Goal: Task Accomplishment & Management: Manage account settings

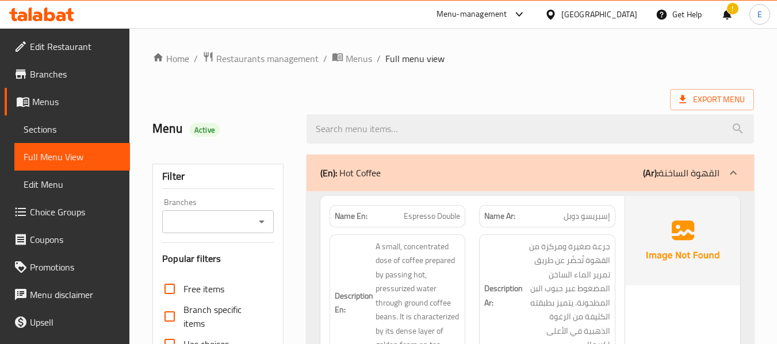
click at [561, 14] on div at bounding box center [552, 14] width 17 height 13
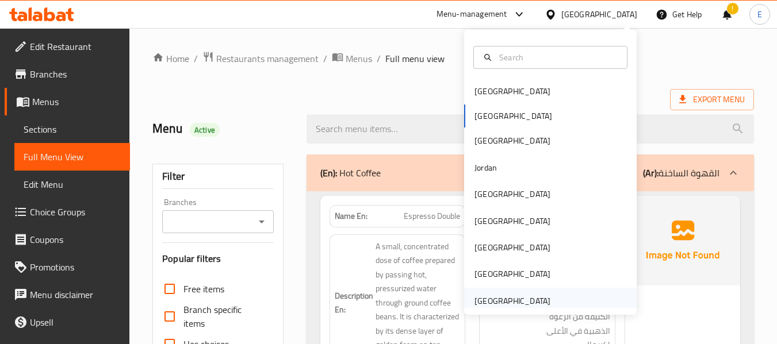
click at [500, 306] on div "[GEOGRAPHIC_DATA]" at bounding box center [512, 301] width 76 height 13
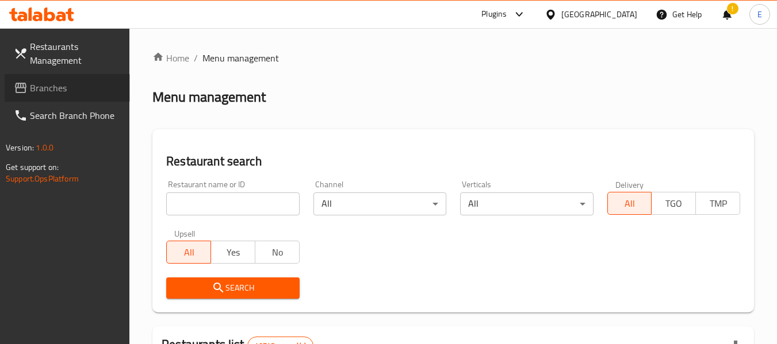
click at [45, 93] on span "Branches" at bounding box center [75, 88] width 91 height 14
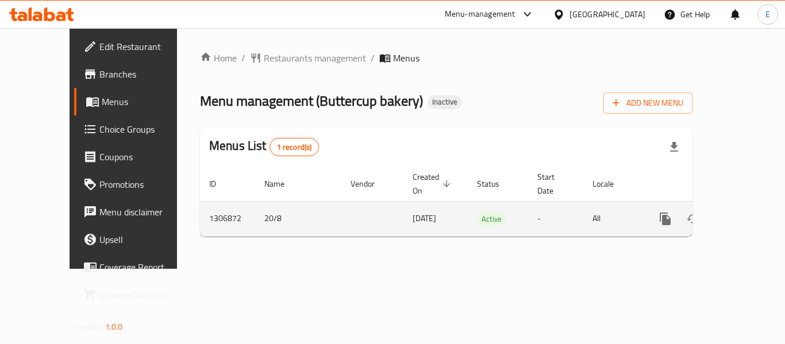
click at [743, 214] on icon "enhanced table" at bounding box center [748, 219] width 10 height 10
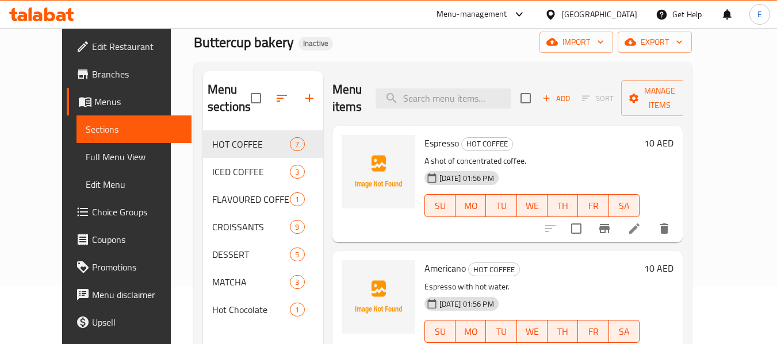
click at [76, 145] on link "Full Menu View" at bounding box center [134, 157] width 116 height 28
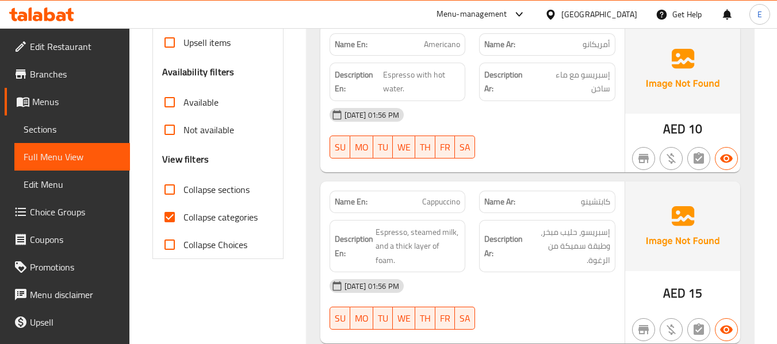
scroll to position [345, 0]
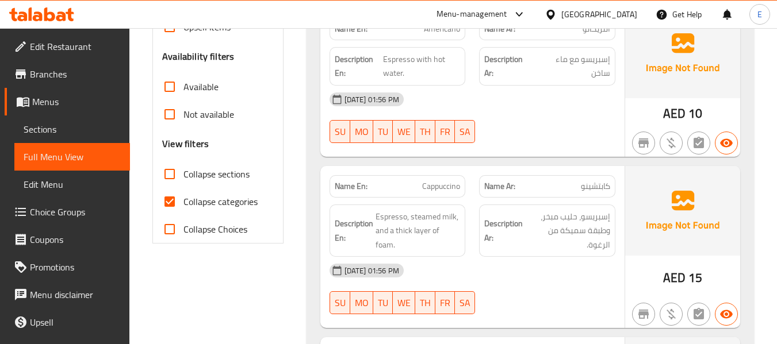
click at [173, 205] on input "Collapse categories" at bounding box center [170, 202] width 28 height 28
checkbox input "false"
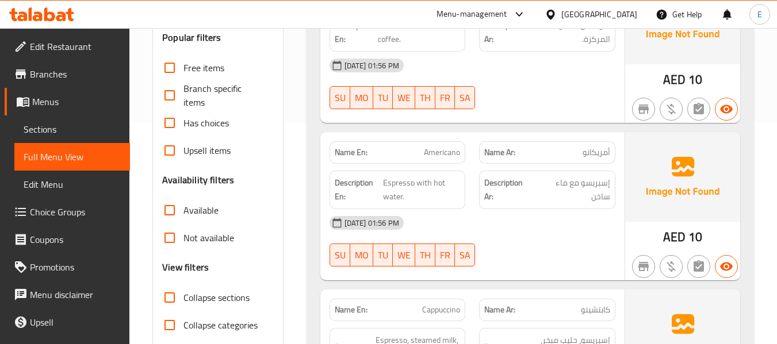
scroll to position [0, 0]
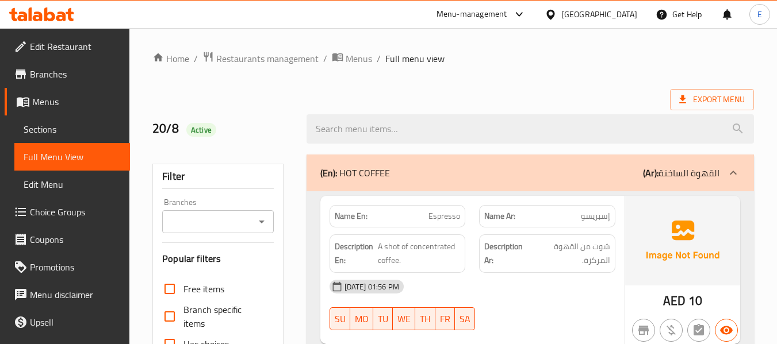
click at [601, 93] on div "Export Menu" at bounding box center [452, 99] width 601 height 21
click at [731, 102] on span "Export Menu" at bounding box center [712, 100] width 66 height 14
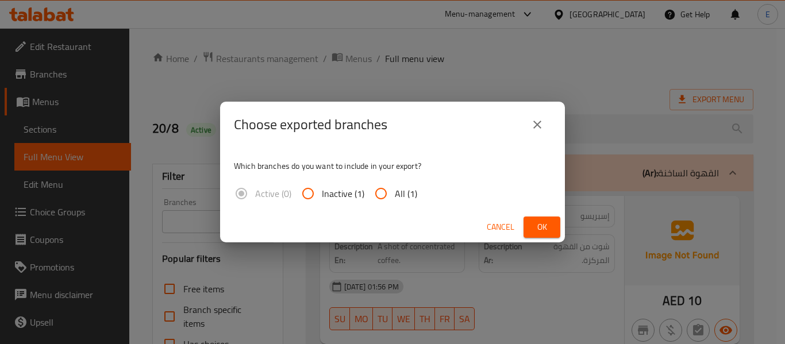
click at [397, 195] on span "All (1)" at bounding box center [406, 194] width 22 height 14
click at [395, 195] on input "All (1)" at bounding box center [381, 194] width 28 height 28
radio input "true"
click at [554, 223] on button "Ok" at bounding box center [542, 227] width 37 height 21
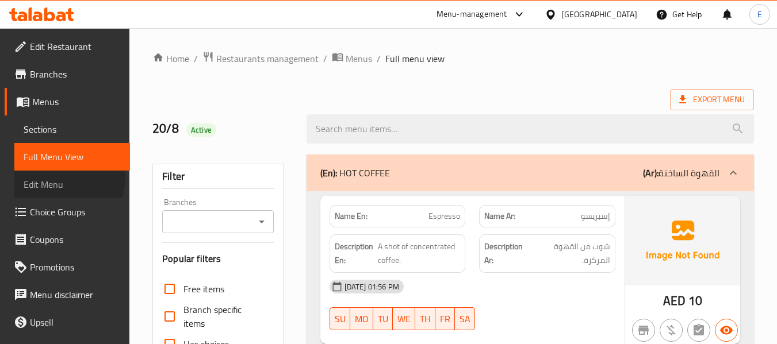
click at [52, 178] on span "Edit Menu" at bounding box center [72, 185] width 97 height 14
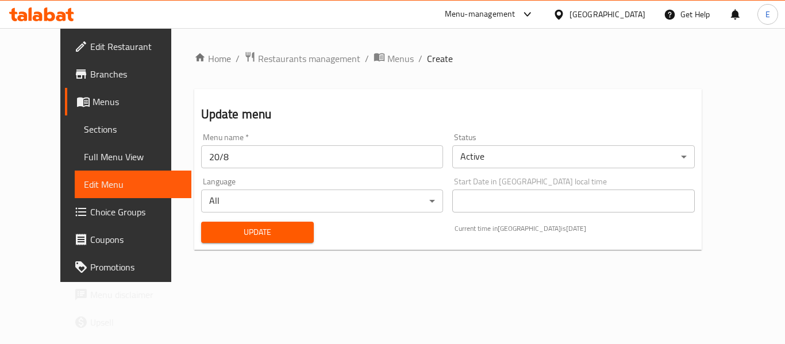
click at [84, 133] on span "Sections" at bounding box center [133, 129] width 98 height 14
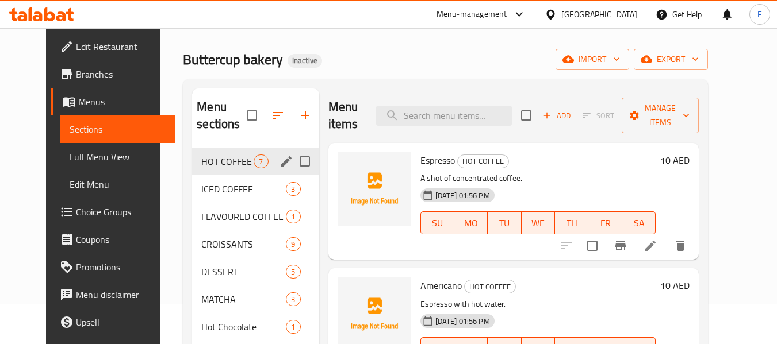
scroll to position [115, 0]
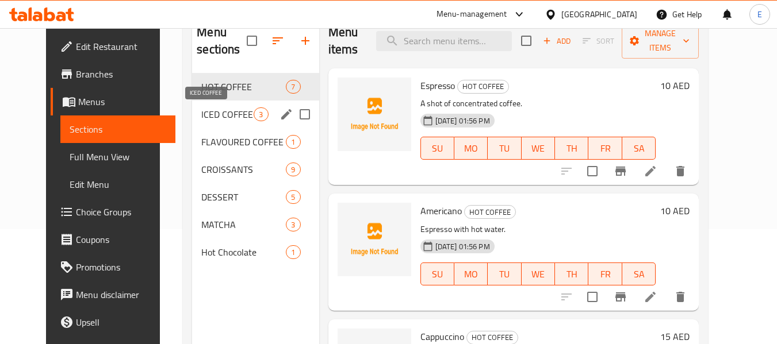
click at [222, 116] on span "ICED COFFEE" at bounding box center [227, 114] width 52 height 14
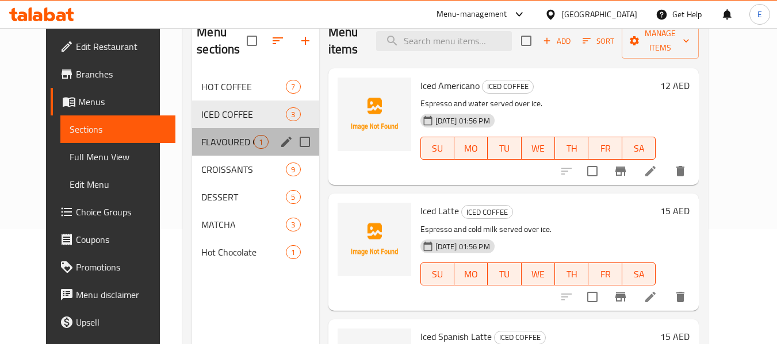
click at [218, 149] on div "FLAVOURED COFFEE - HOT/ICED 1" at bounding box center [255, 142] width 126 height 28
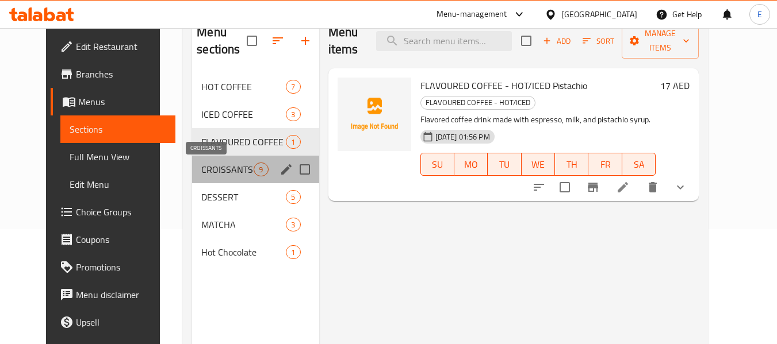
click at [218, 170] on span "CROISSANTS" at bounding box center [227, 170] width 52 height 14
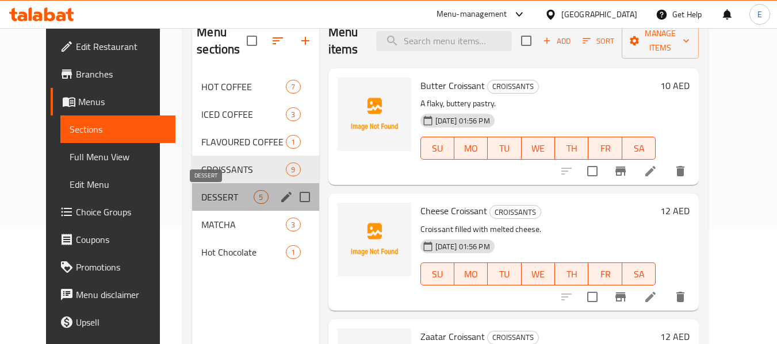
click at [209, 195] on span "DESSERT" at bounding box center [227, 197] width 52 height 14
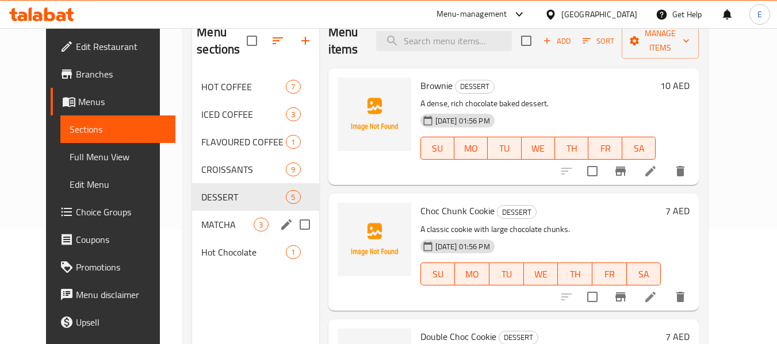
click at [217, 220] on span "MATCHA" at bounding box center [227, 225] width 52 height 14
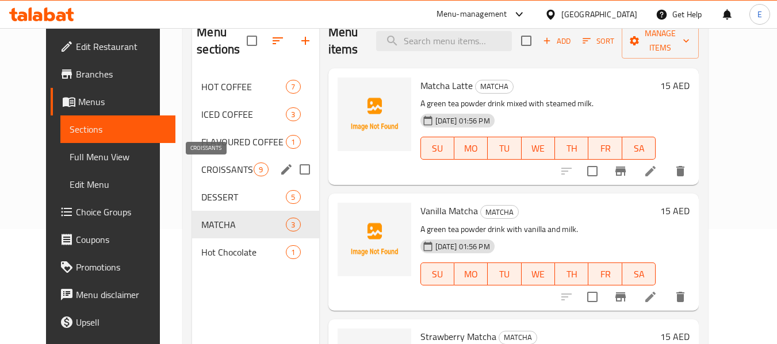
click at [202, 174] on span "CROISSANTS" at bounding box center [227, 170] width 52 height 14
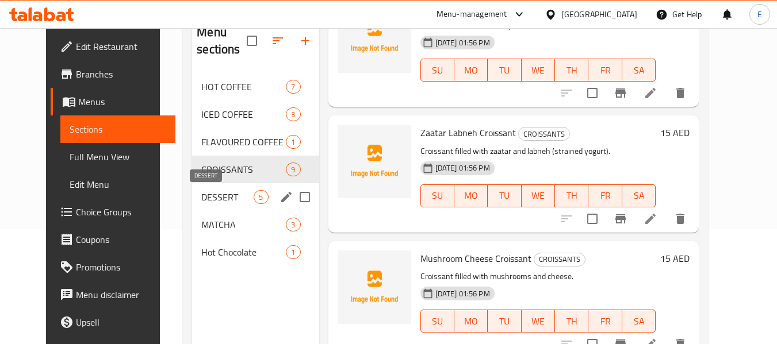
click at [201, 198] on span "DESSERT" at bounding box center [227, 197] width 52 height 14
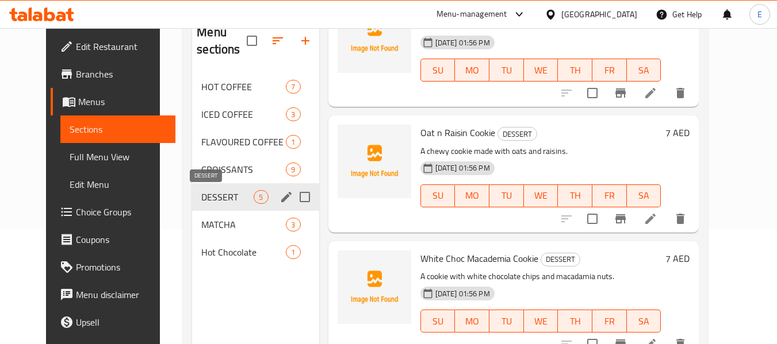
scroll to position [329, 0]
click at [221, 167] on span "CROISSANTS" at bounding box center [227, 170] width 52 height 14
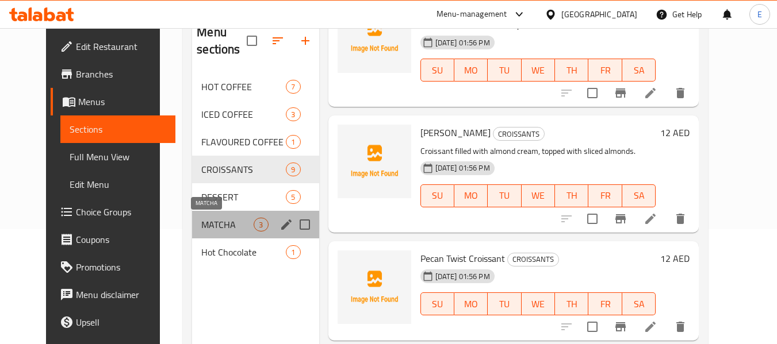
click at [216, 222] on span "MATCHA" at bounding box center [227, 225] width 52 height 14
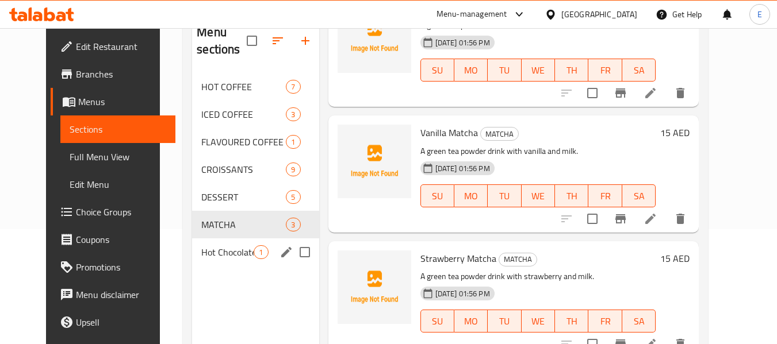
click at [217, 249] on span "Hot Chocolate" at bounding box center [227, 252] width 52 height 14
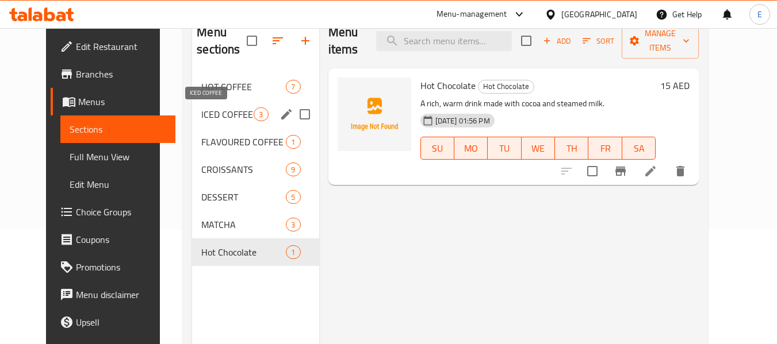
click at [210, 117] on span "ICED COFFEE" at bounding box center [227, 114] width 52 height 14
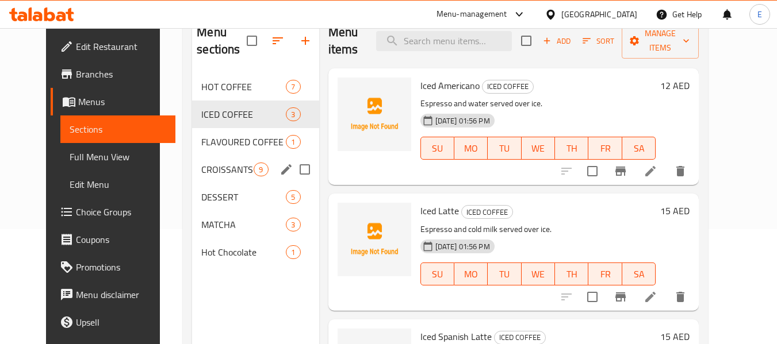
click at [207, 162] on div "CROISSANTS 9" at bounding box center [255, 170] width 126 height 28
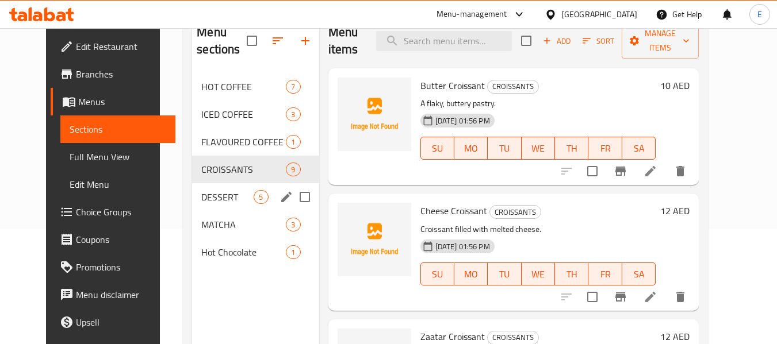
click at [217, 186] on div "DESSERT 5" at bounding box center [255, 197] width 126 height 28
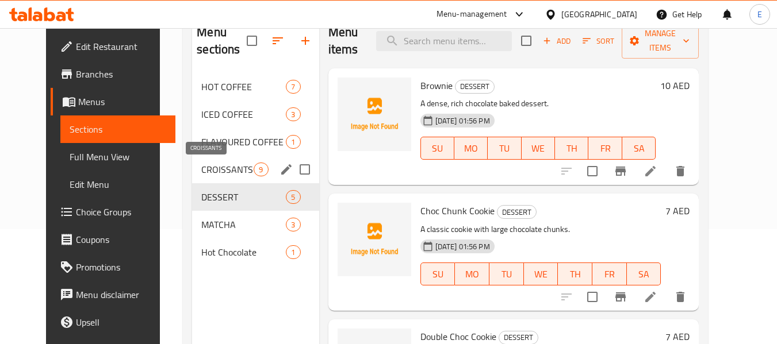
click at [208, 174] on span "CROISSANTS" at bounding box center [227, 170] width 52 height 14
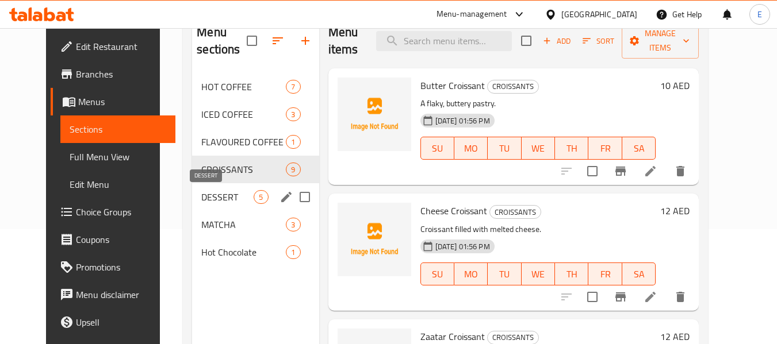
click at [205, 194] on span "DESSERT" at bounding box center [227, 197] width 52 height 14
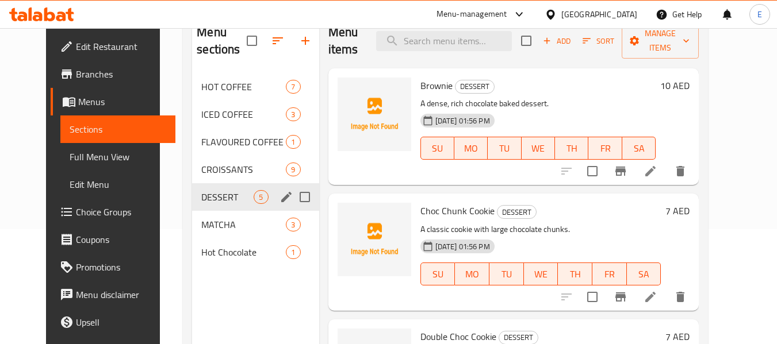
click at [204, 218] on span "MATCHA" at bounding box center [243, 225] width 84 height 14
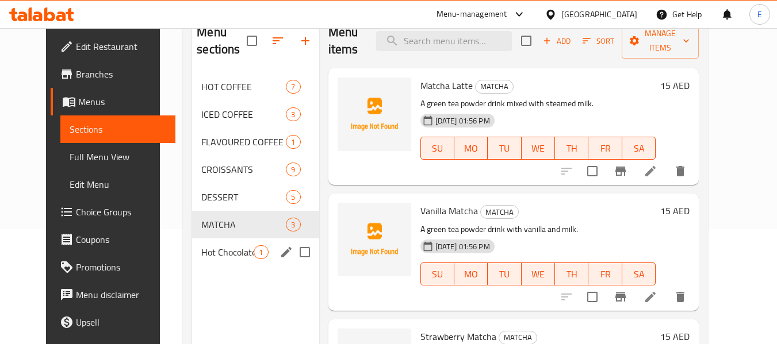
click at [205, 241] on div "Hot Chocolate 1" at bounding box center [255, 253] width 126 height 28
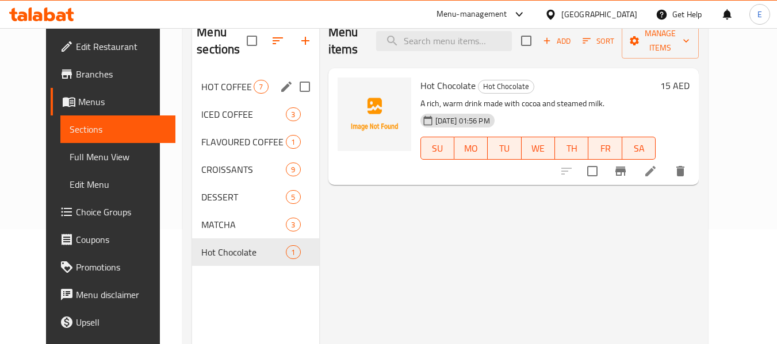
click at [201, 84] on span "HOT COFFEE" at bounding box center [227, 87] width 52 height 14
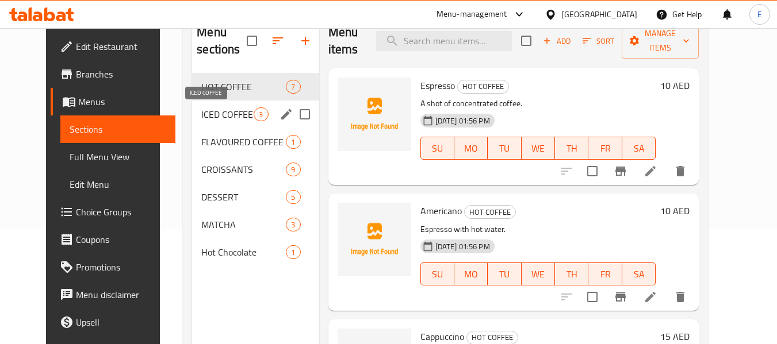
click at [208, 114] on span "ICED COFFEE" at bounding box center [227, 114] width 52 height 14
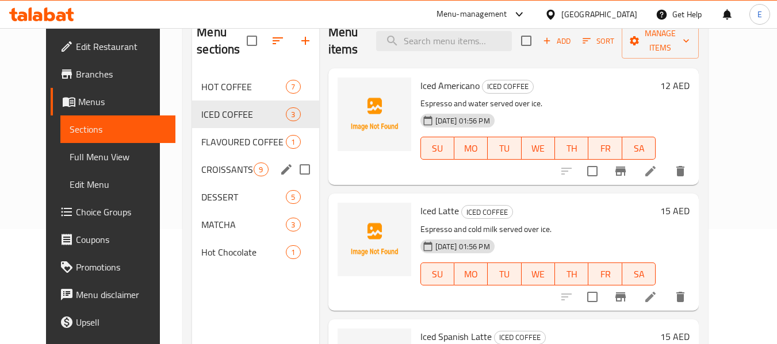
click at [218, 171] on span "CROISSANTS" at bounding box center [227, 170] width 52 height 14
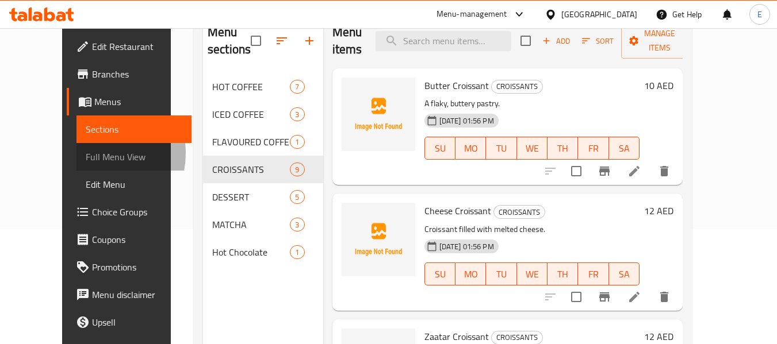
click at [86, 153] on span "Full Menu View" at bounding box center [134, 157] width 97 height 14
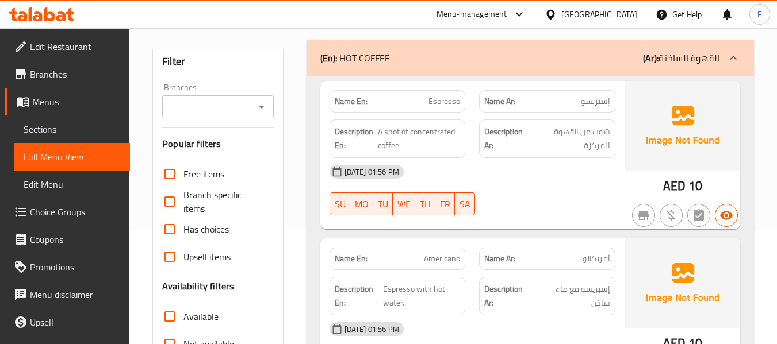
click at [545, 179] on div "[DATE] 01:56 PM" at bounding box center [471, 172] width 299 height 28
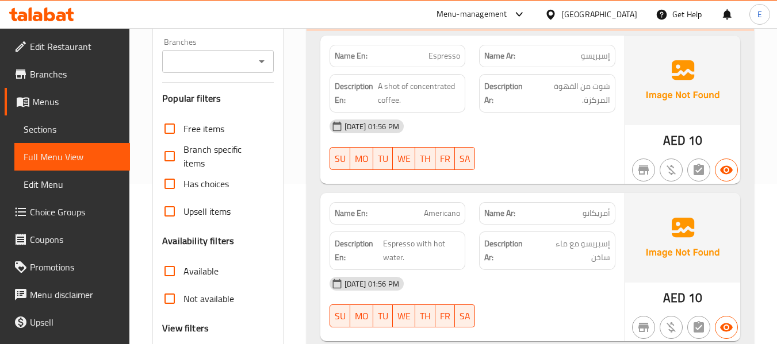
scroll to position [161, 0]
click at [676, 136] on span "AED" at bounding box center [674, 140] width 22 height 22
click at [606, 52] on span "إسبريسو" at bounding box center [595, 55] width 29 height 12
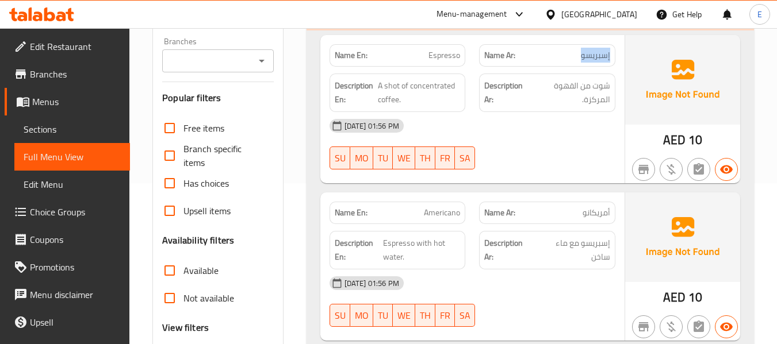
click at [606, 52] on span "إسبريسو" at bounding box center [595, 55] width 29 height 12
click at [449, 54] on span "Espresso" at bounding box center [444, 55] width 32 height 12
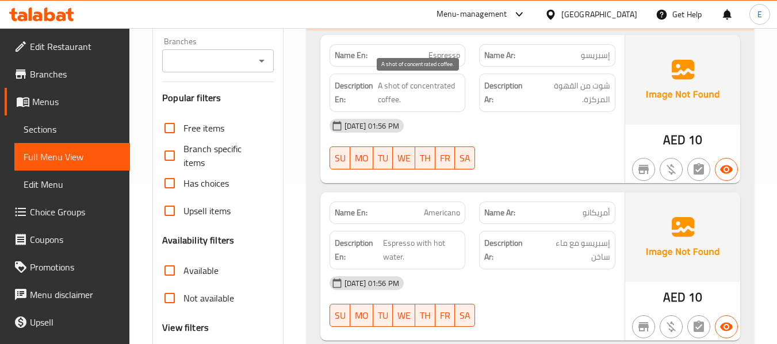
click at [407, 84] on span "A shot of concentrated coffee." at bounding box center [419, 93] width 82 height 28
click at [600, 93] on span "شوت من القهوة المركزة." at bounding box center [571, 93] width 78 height 28
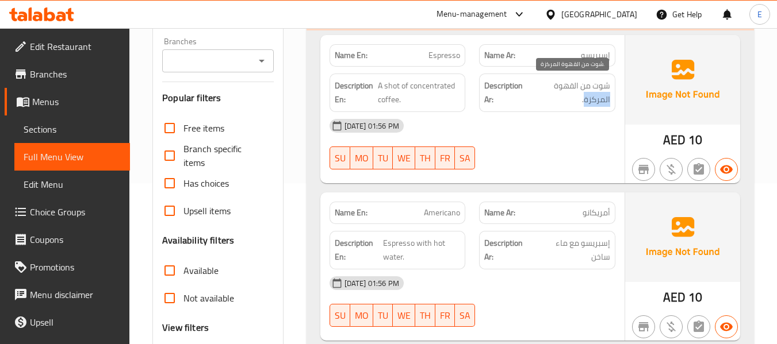
click at [600, 93] on span "شوت من القهوة المركزة." at bounding box center [571, 93] width 78 height 28
click at [587, 133] on div "20-08-2025 01:56 PM" at bounding box center [471, 126] width 299 height 28
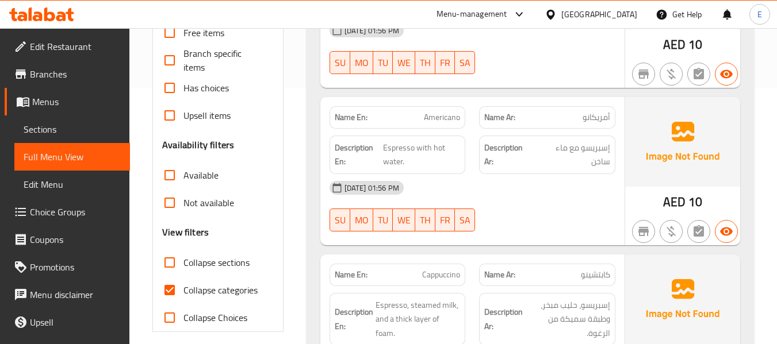
scroll to position [333, 0]
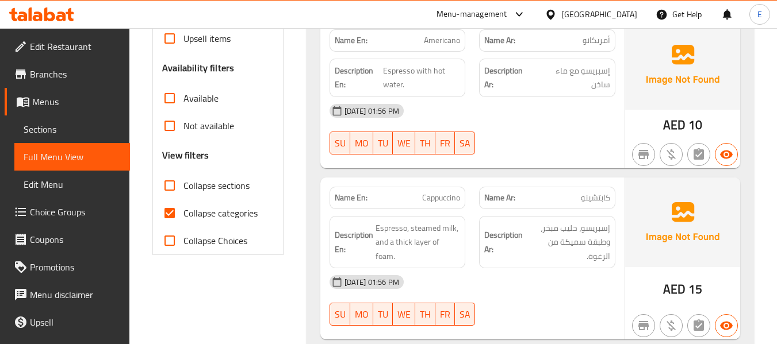
click at [595, 39] on span "أمريكانو" at bounding box center [596, 40] width 28 height 12
click at [448, 45] on span "Americano" at bounding box center [442, 40] width 36 height 12
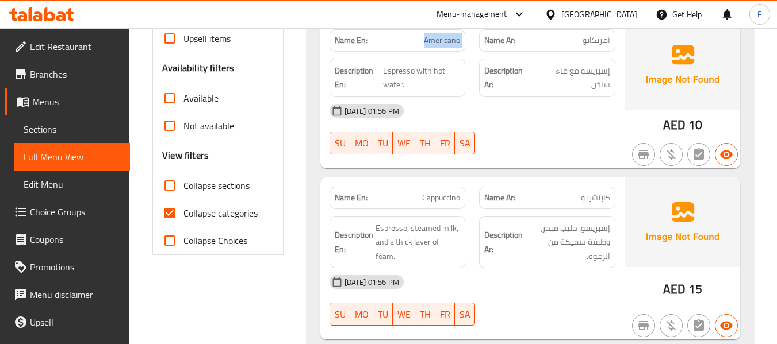
click at [448, 45] on span "Americano" at bounding box center [442, 40] width 36 height 12
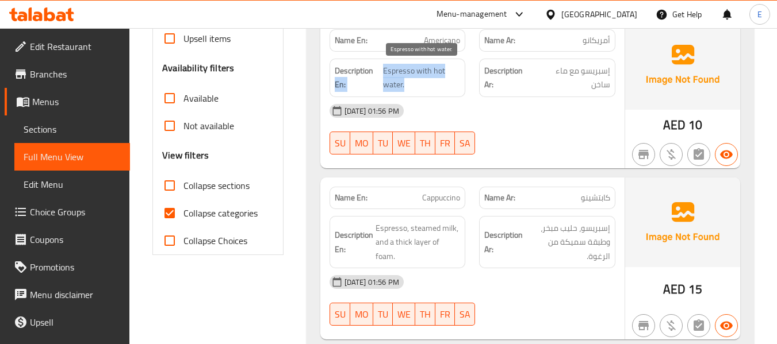
drag, startPoint x: 381, startPoint y: 69, endPoint x: 444, endPoint y: 82, distance: 64.6
click at [444, 82] on h6 "Description En: Espresso with hot water." at bounding box center [398, 78] width 126 height 28
click at [444, 82] on span "Espresso with hot water." at bounding box center [421, 78] width 77 height 28
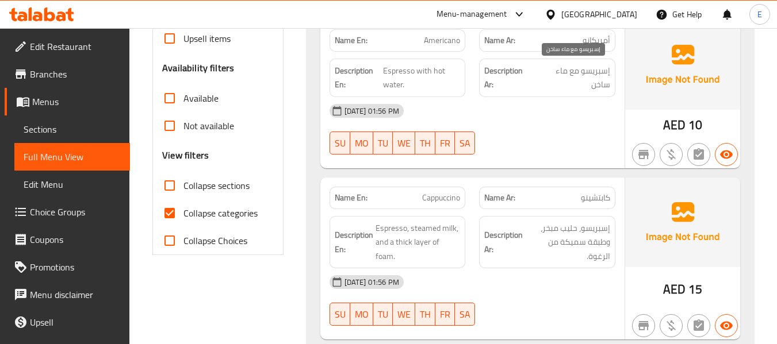
click at [584, 76] on span "إسبريسو مع ماء ساخن" at bounding box center [572, 78] width 75 height 28
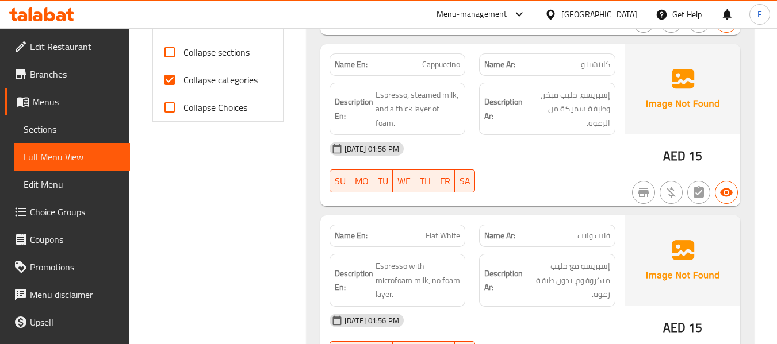
scroll to position [448, 0]
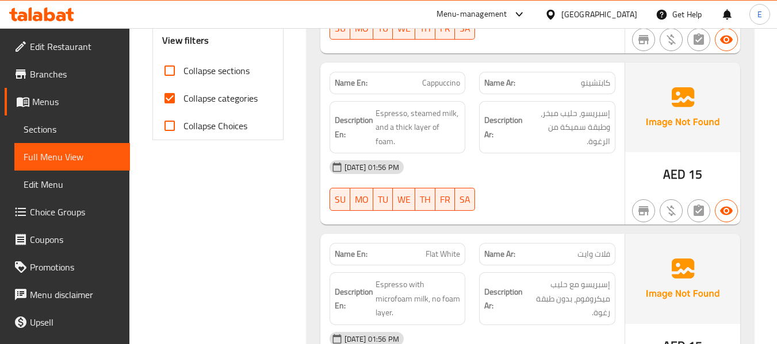
click at [620, 86] on div "Name Ar: كابتشينو" at bounding box center [547, 83] width 150 height 36
click at [601, 85] on span "كابتشينو" at bounding box center [595, 83] width 29 height 12
click at [445, 80] on span "Cappuccino" at bounding box center [441, 83] width 38 height 12
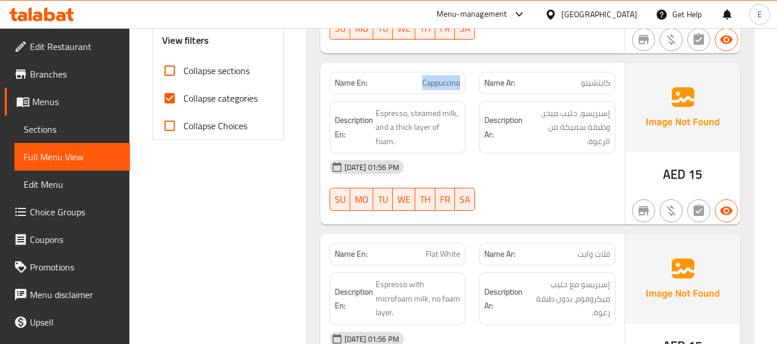
click at [445, 80] on span "Cappuccino" at bounding box center [441, 83] width 38 height 12
click at [609, 77] on span "كابتشينو" at bounding box center [595, 83] width 29 height 12
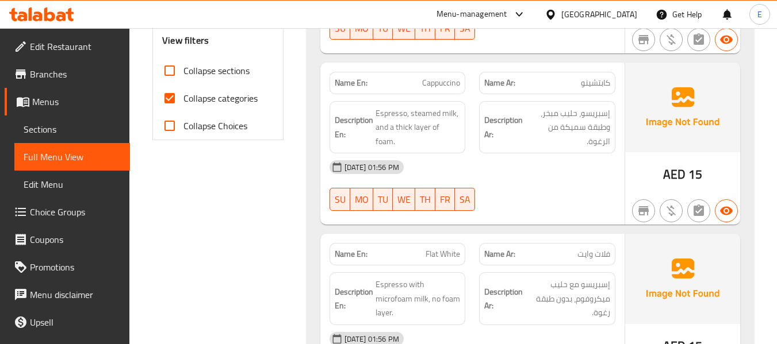
click at [531, 153] on div "20-08-2025 01:56 PM" at bounding box center [471, 167] width 299 height 28
drag, startPoint x: 374, startPoint y: 112, endPoint x: 462, endPoint y: 128, distance: 90.0
click at [462, 128] on div "Description En: Espresso, steamed milk, and a thick layer of foam." at bounding box center [397, 127] width 136 height 53
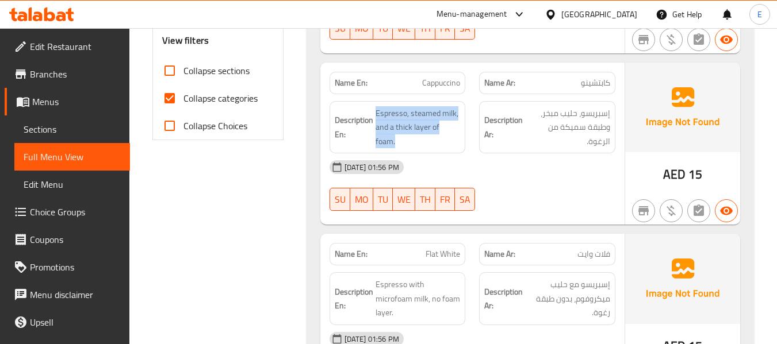
click at [462, 128] on div "Description En: Espresso, steamed milk, and a thick layer of foam." at bounding box center [397, 127] width 136 height 53
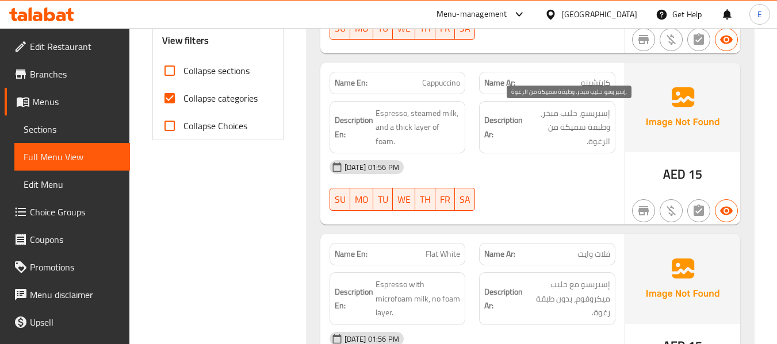
click at [542, 135] on span "إسبريسو، حليب مبخر، وطبقة سميكة من الرغوة." at bounding box center [567, 127] width 85 height 43
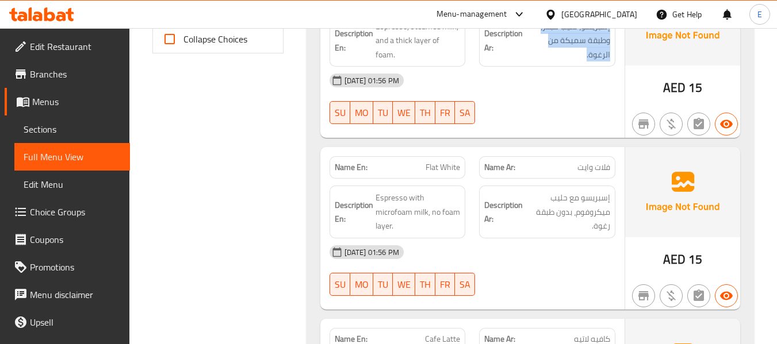
scroll to position [621, 0]
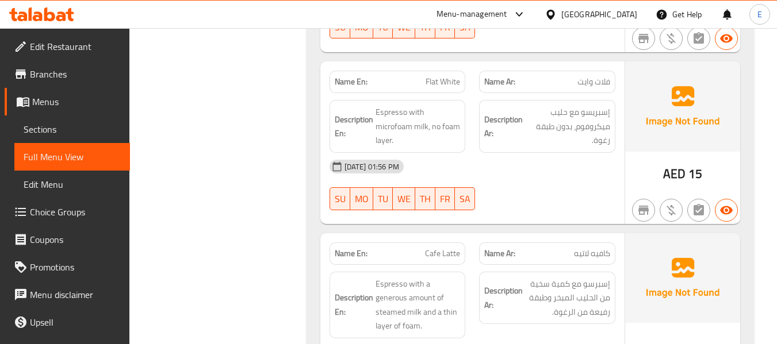
click at [433, 80] on span "Flat White" at bounding box center [442, 82] width 34 height 12
click at [608, 79] on span "فلات وايت" at bounding box center [593, 82] width 33 height 12
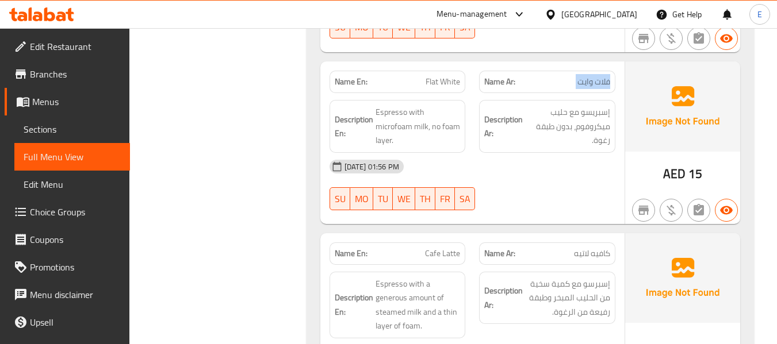
click at [608, 79] on span "فلات وايت" at bounding box center [593, 82] width 33 height 12
click at [590, 178] on div "20-08-2025 01:56 PM" at bounding box center [471, 167] width 299 height 28
drag, startPoint x: 375, startPoint y: 109, endPoint x: 460, endPoint y: 141, distance: 91.5
click at [460, 141] on div "Description En: Espresso with microfoam milk, no foam layer." at bounding box center [397, 126] width 136 height 53
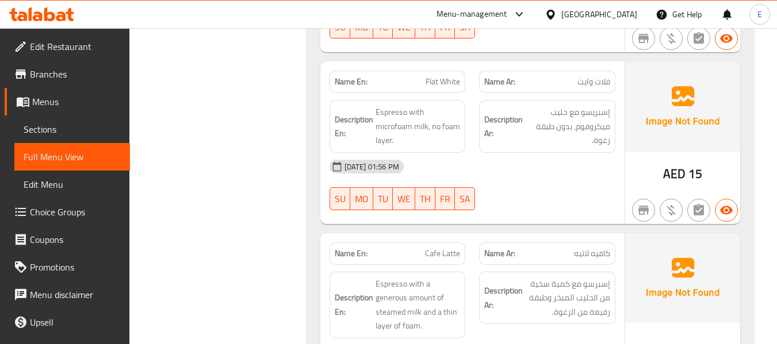
click at [460, 141] on div "Description En: Espresso with microfoam milk, no foam layer." at bounding box center [397, 126] width 136 height 53
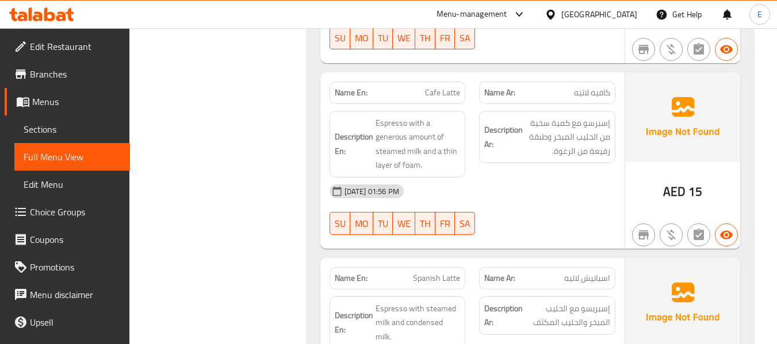
scroll to position [793, 0]
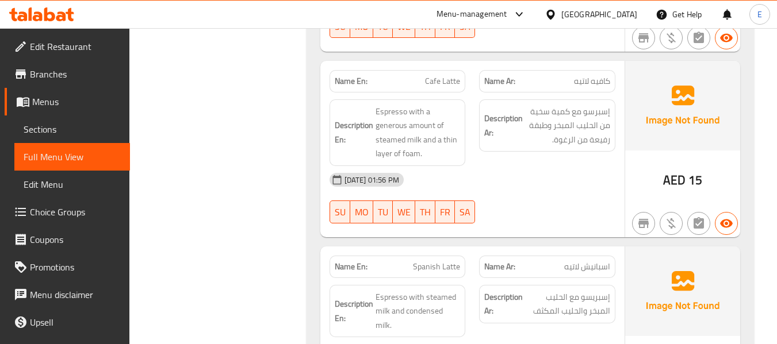
click at [678, 181] on span "AED" at bounding box center [674, 180] width 22 height 22
click at [596, 84] on span "كافيه لاتيه" at bounding box center [592, 81] width 36 height 12
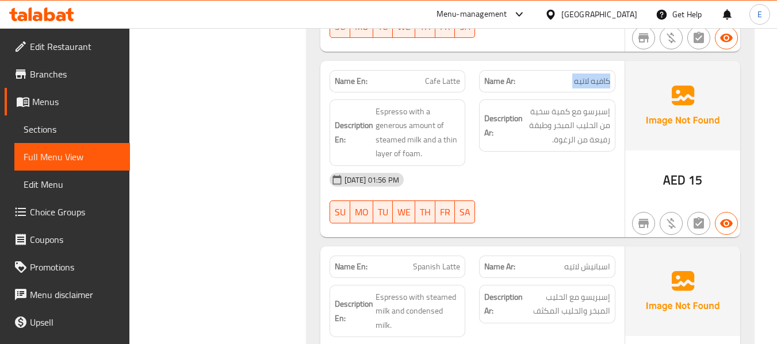
click at [596, 84] on span "كافيه لاتيه" at bounding box center [592, 81] width 36 height 12
click at [575, 183] on div "20-08-2025 01:56 PM" at bounding box center [471, 180] width 299 height 28
click at [450, 85] on span "Cafe Latte" at bounding box center [442, 81] width 35 height 12
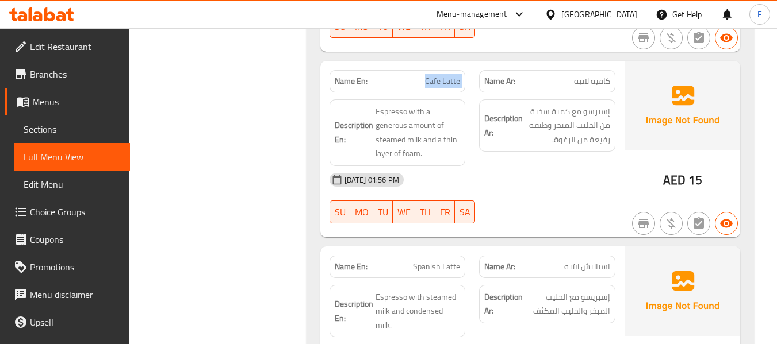
click at [450, 85] on span "Cafe Latte" at bounding box center [442, 81] width 35 height 12
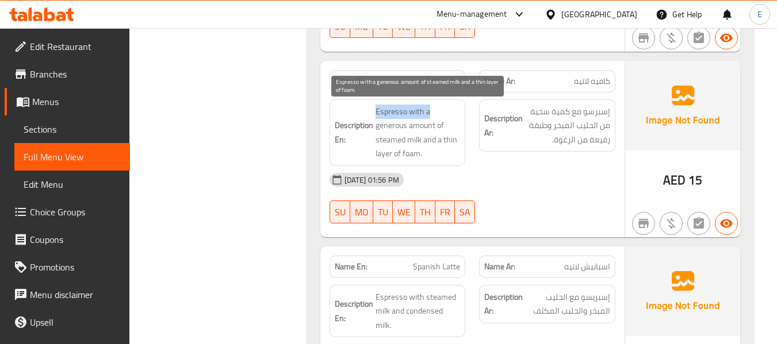
drag, startPoint x: 375, startPoint y: 106, endPoint x: 428, endPoint y: 104, distance: 52.4
click at [428, 105] on span "Espresso with a generous amount of steamed milk and a thin layer of foam." at bounding box center [417, 133] width 85 height 56
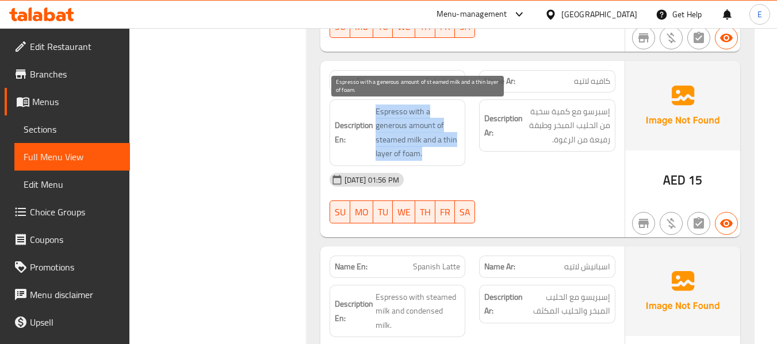
click at [428, 105] on span "Espresso with a generous amount of steamed milk and a thin layer of foam." at bounding box center [417, 133] width 85 height 56
click at [445, 140] on span "Espresso with a generous amount of steamed milk and a thin layer of foam." at bounding box center [417, 133] width 85 height 56
drag, startPoint x: 371, startPoint y: 109, endPoint x: 458, endPoint y: 148, distance: 95.2
click at [458, 148] on h6 "Description En: Espresso with a generous amount of steamed milk and a thin laye…" at bounding box center [398, 133] width 126 height 56
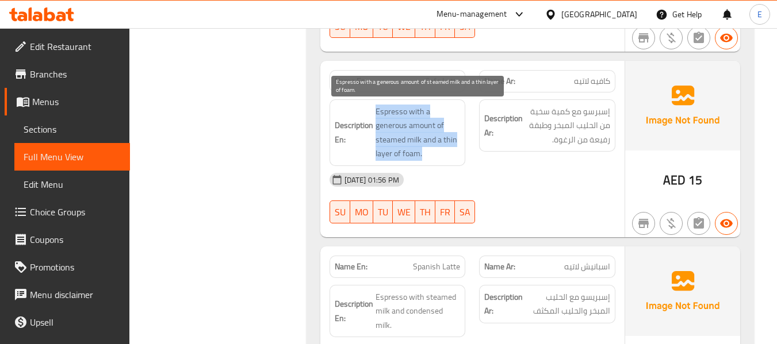
click at [458, 148] on span "Espresso with a generous amount of steamed milk and a thin layer of foam." at bounding box center [417, 133] width 85 height 56
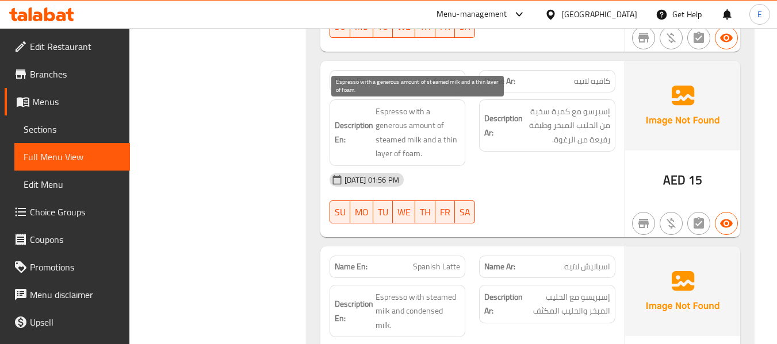
click at [458, 148] on span "Espresso with a generous amount of steamed milk and a thin layer of foam." at bounding box center [417, 133] width 85 height 56
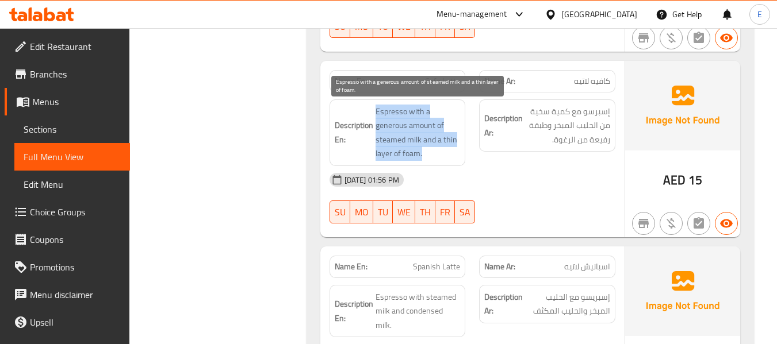
click at [458, 148] on span "Espresso with a generous amount of steamed milk and a thin layer of foam." at bounding box center [417, 133] width 85 height 56
click at [403, 142] on span "Espresso with a generous amount of steamed milk and a thin layer of foam." at bounding box center [417, 133] width 85 height 56
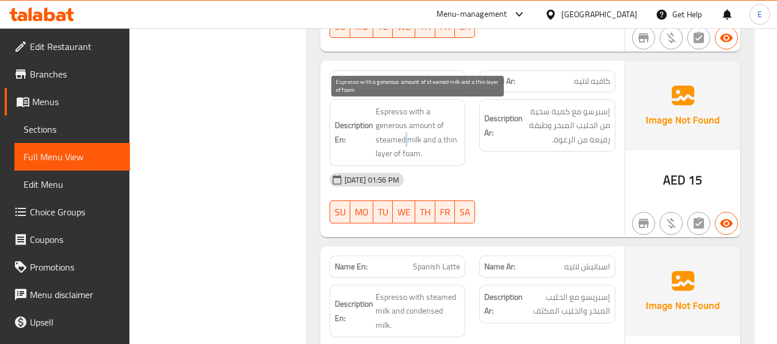
click at [403, 142] on span "Espresso with a generous amount of steamed milk and a thin layer of foam." at bounding box center [417, 133] width 85 height 56
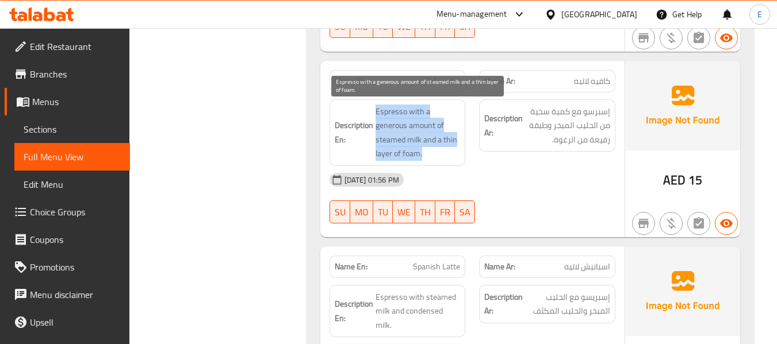
click at [403, 142] on span "Espresso with a generous amount of steamed milk and a thin layer of foam." at bounding box center [417, 133] width 85 height 56
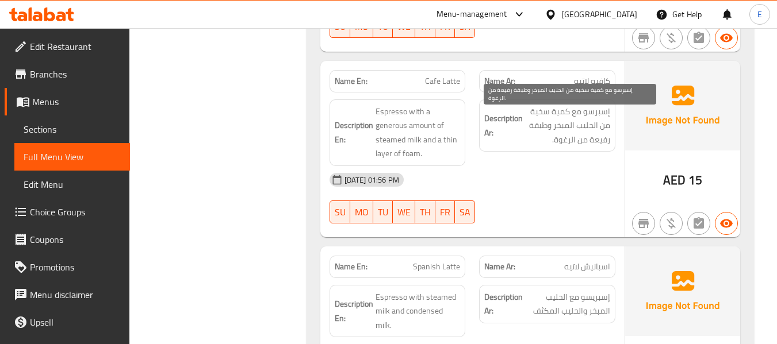
click at [588, 129] on span "إسبرسو مع كمية سخية من الحليب المبخر وطبقة رفيعة من الرغوة." at bounding box center [567, 126] width 85 height 43
click at [588, 128] on span "إسبرسو مع كمية سخية من الحليب المبخر وطبقة رفيعة من الرغوة." at bounding box center [567, 126] width 85 height 43
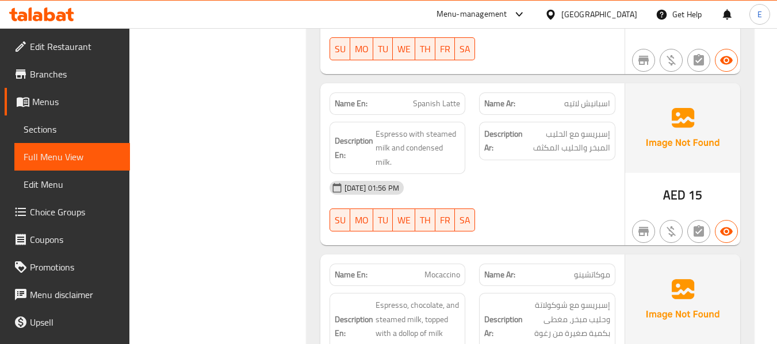
scroll to position [966, 0]
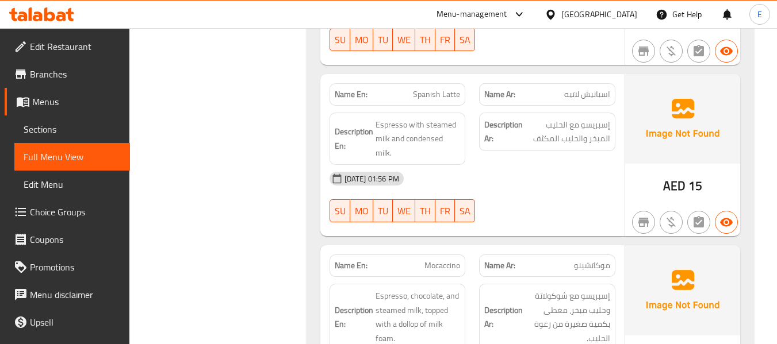
click at [677, 184] on span "AED" at bounding box center [674, 186] width 22 height 22
click at [440, 95] on span "Spanish Latte" at bounding box center [436, 95] width 47 height 12
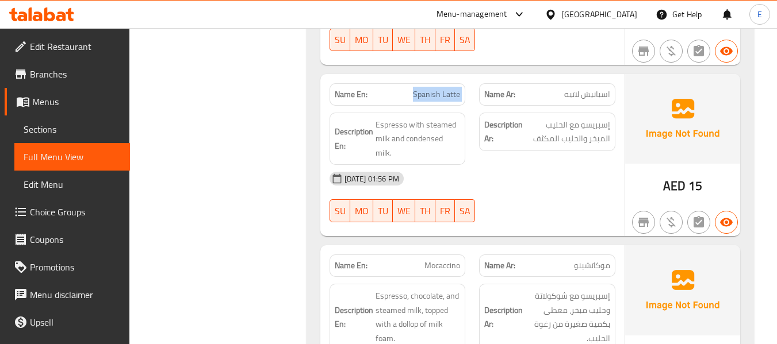
click at [440, 95] on span "Spanish Latte" at bounding box center [436, 95] width 47 height 12
click at [589, 95] on span "اسبانيش لاتيه" at bounding box center [587, 95] width 46 height 12
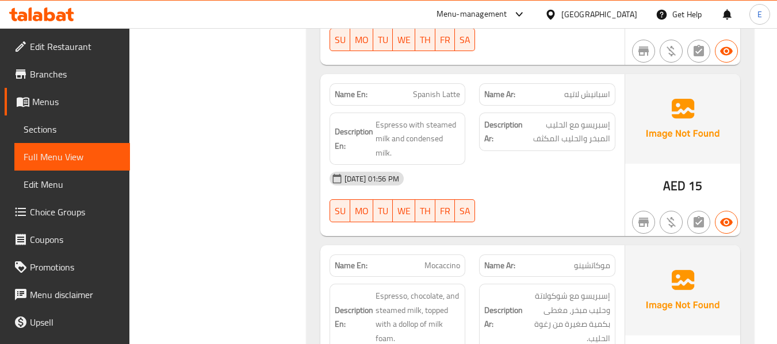
click at [541, 216] on div at bounding box center [547, 223] width 150 height 14
click at [572, 95] on span "اسبانيش لاتيه" at bounding box center [587, 95] width 46 height 12
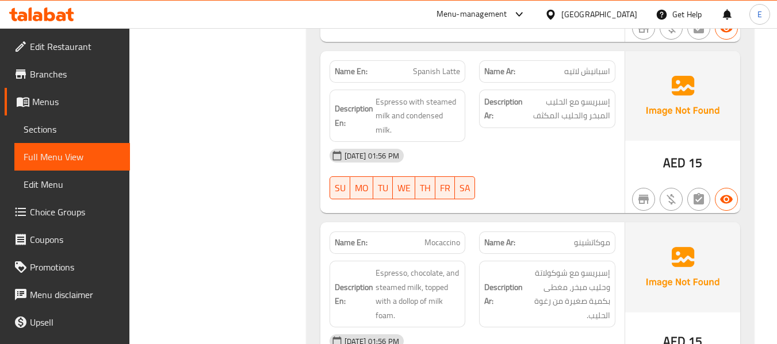
click at [419, 74] on span "Spanish Latte" at bounding box center [436, 72] width 47 height 12
click at [554, 160] on div "20-08-2025 01:56 PM SU MO TU WE TH FR SA" at bounding box center [471, 174] width 299 height 64
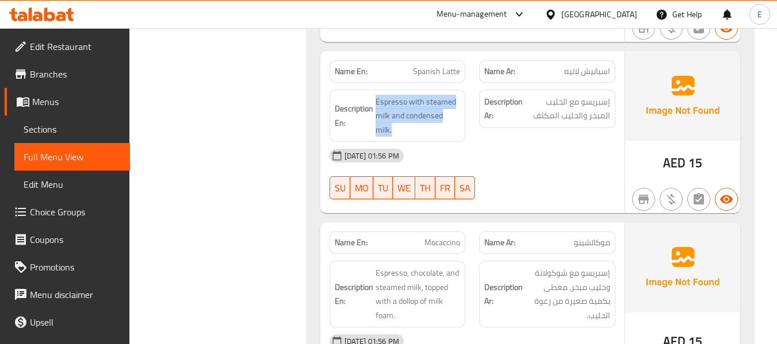
drag, startPoint x: 375, startPoint y: 98, endPoint x: 462, endPoint y: 114, distance: 87.7
click at [462, 114] on div "Description En: Espresso with steamed milk and condensed milk." at bounding box center [397, 116] width 136 height 53
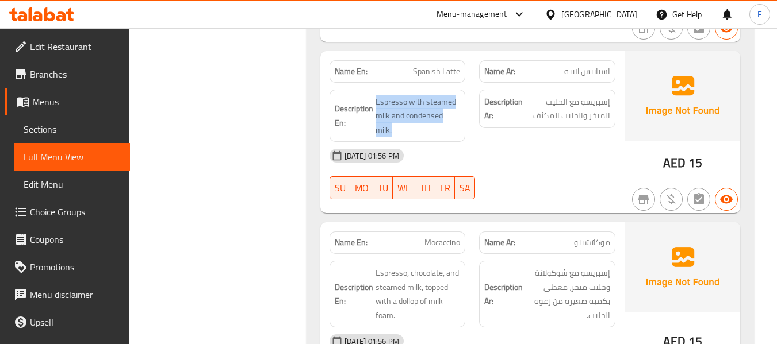
click at [462, 114] on div "Description En: Espresso with steamed milk and condensed milk." at bounding box center [397, 116] width 136 height 53
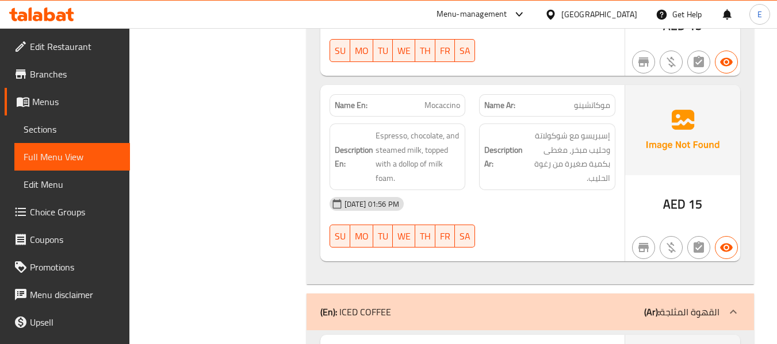
scroll to position [1161, 0]
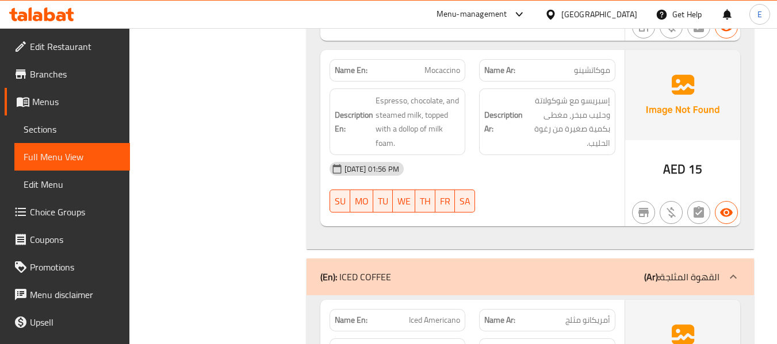
click at [692, 162] on span "15" at bounding box center [695, 169] width 14 height 22
click at [596, 64] on span "موكاتشينو" at bounding box center [592, 70] width 36 height 12
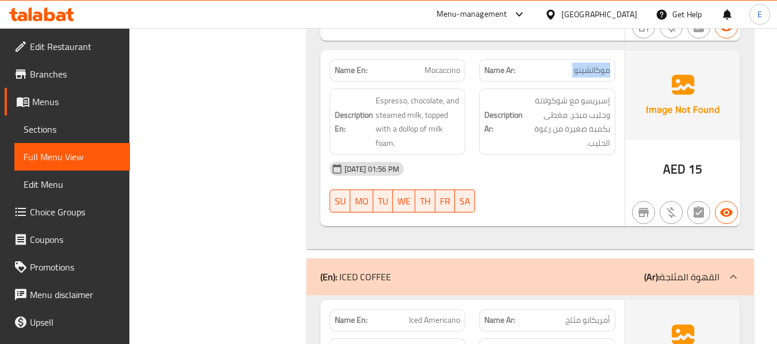
click at [596, 64] on span "موكاتشينو" at bounding box center [592, 70] width 36 height 12
click at [452, 64] on span "Mocaccino" at bounding box center [442, 70] width 36 height 12
click at [582, 64] on span "موكاتشينو" at bounding box center [592, 70] width 36 height 12
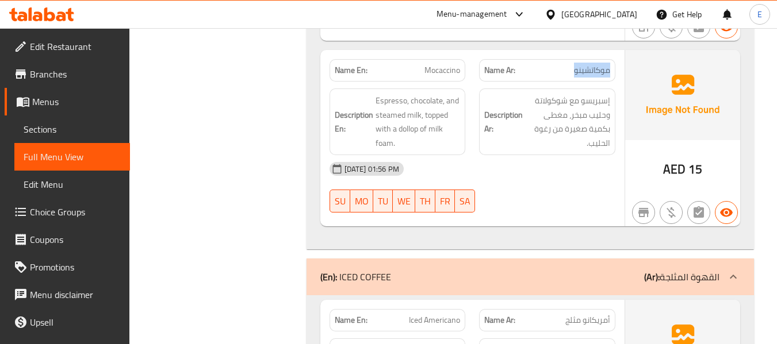
click at [582, 64] on span "موكاتشينو" at bounding box center [592, 70] width 36 height 12
click at [585, 168] on div "20-08-2025 01:56 PM" at bounding box center [471, 169] width 299 height 28
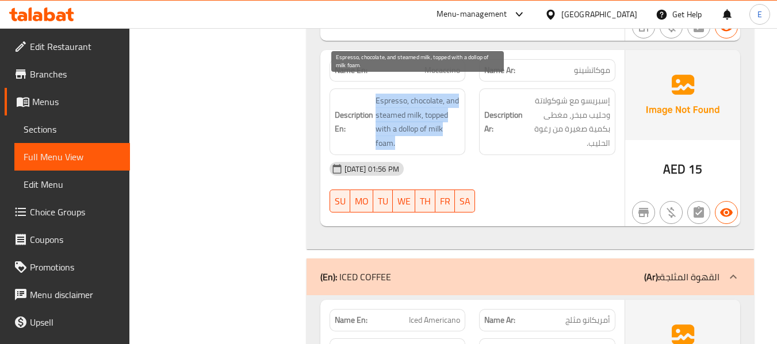
drag, startPoint x: 371, startPoint y: 78, endPoint x: 456, endPoint y: 123, distance: 96.2
click at [456, 123] on div "Description En: Espresso, chocolate, and steamed milk, topped with a dollop of …" at bounding box center [397, 122] width 136 height 67
click at [456, 123] on span "Espresso, chocolate, and steamed milk, topped with a dollop of milk foam." at bounding box center [417, 122] width 85 height 56
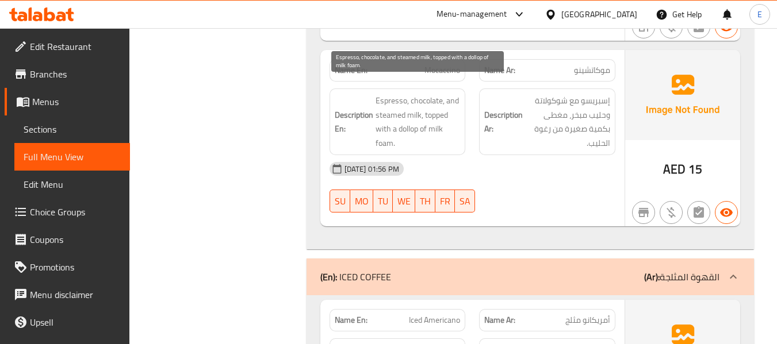
click at [456, 123] on span "Espresso, chocolate, and steamed milk, topped with a dollop of milk foam." at bounding box center [417, 122] width 85 height 56
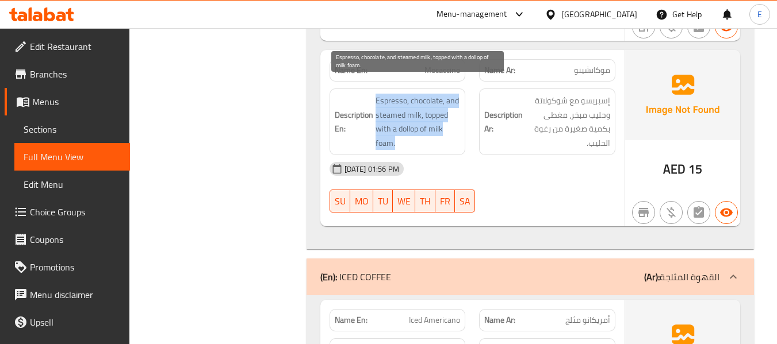
click at [456, 123] on span "Espresso, chocolate, and steamed milk, topped with a dollop of milk foam." at bounding box center [417, 122] width 85 height 56
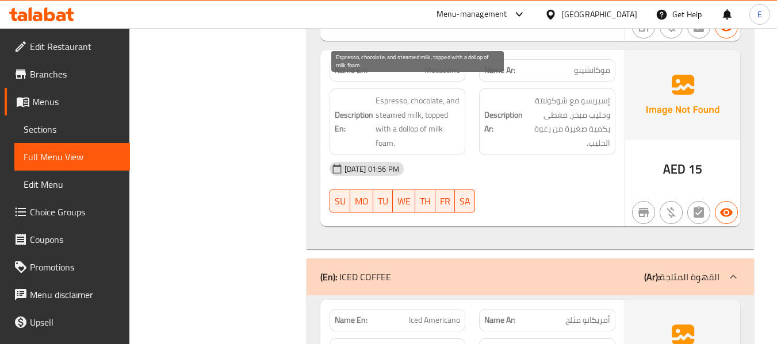
click at [510, 181] on div "20-08-2025 01:56 PM SU MO TU WE TH FR SA" at bounding box center [471, 187] width 299 height 64
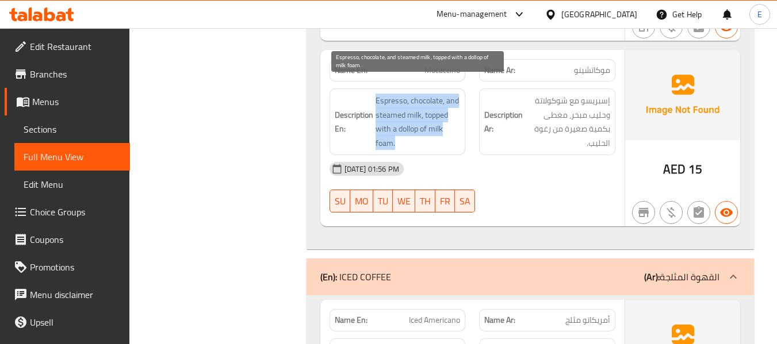
drag, startPoint x: 371, startPoint y: 84, endPoint x: 447, endPoint y: 128, distance: 87.3
click at [447, 128] on h6 "Description En: Espresso, chocolate, and steamed milk, topped with a dollop of …" at bounding box center [398, 122] width 126 height 56
click at [447, 128] on span "Espresso, chocolate, and steamed milk, topped with a dollop of milk foam." at bounding box center [417, 122] width 85 height 56
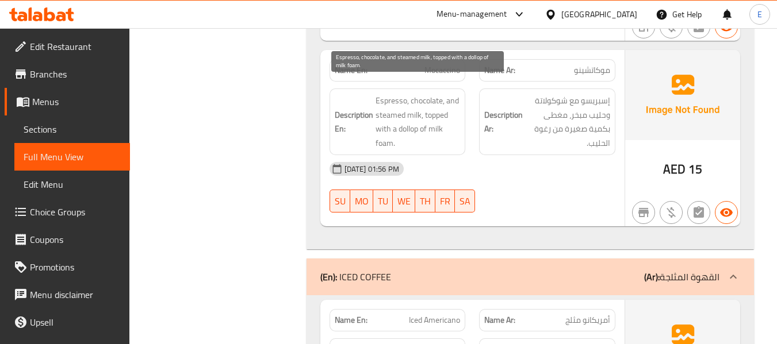
click at [447, 128] on span "Espresso, chocolate, and steamed milk, topped with a dollop of milk foam." at bounding box center [417, 122] width 85 height 56
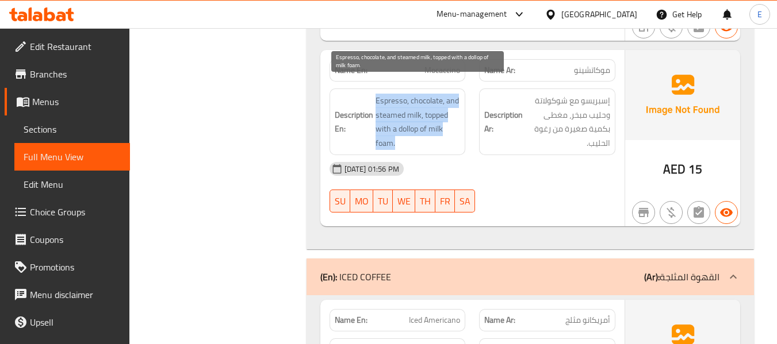
click at [446, 128] on span "Espresso, chocolate, and steamed milk, topped with a dollop of milk foam." at bounding box center [417, 122] width 85 height 56
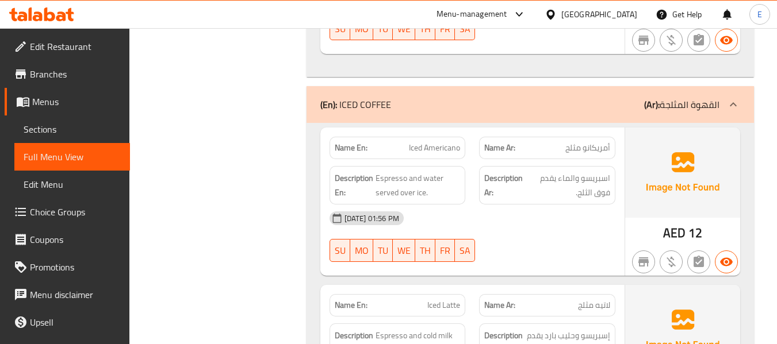
scroll to position [1391, 0]
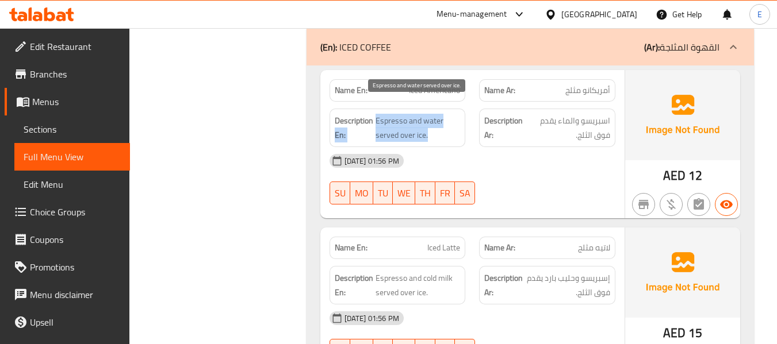
drag, startPoint x: 372, startPoint y: 101, endPoint x: 445, endPoint y: 118, distance: 75.0
click at [445, 118] on span "Espresso and water served over ice." at bounding box center [417, 128] width 85 height 28
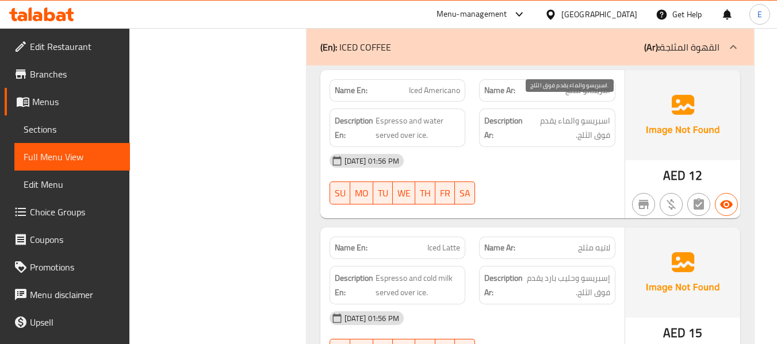
click at [579, 114] on span "اسبريسو والماء يقدم فوق الثلج." at bounding box center [567, 128] width 84 height 28
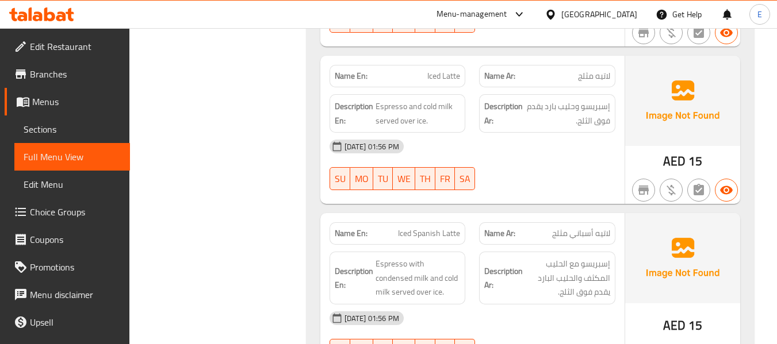
scroll to position [1563, 0]
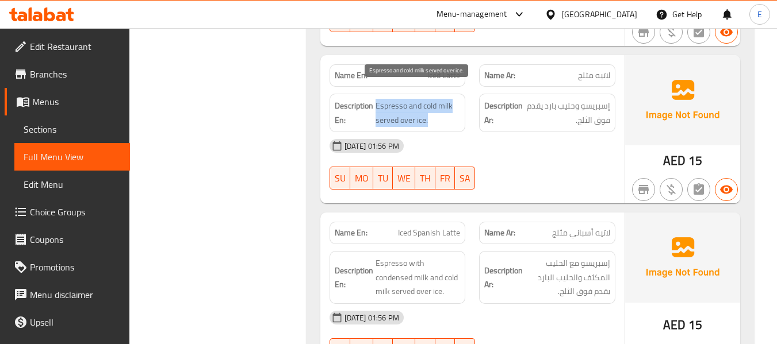
drag, startPoint x: 374, startPoint y: 91, endPoint x: 458, endPoint y: 111, distance: 86.7
click at [458, 111] on span "Espresso and cold milk served over ice." at bounding box center [417, 113] width 85 height 28
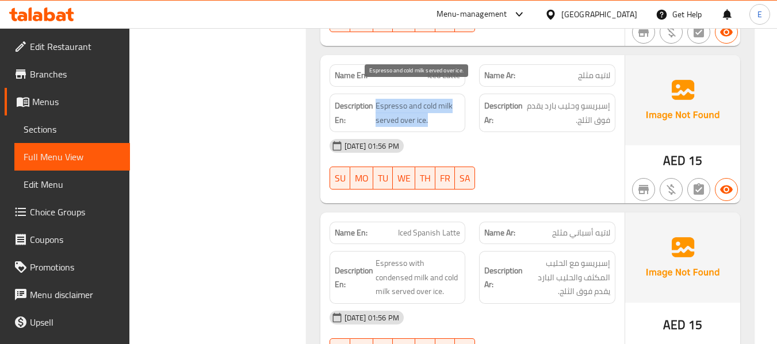
click at [458, 111] on span "Espresso and cold milk served over ice." at bounding box center [417, 113] width 85 height 28
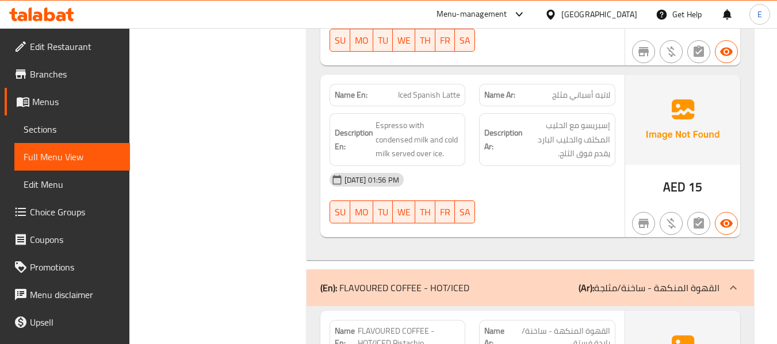
scroll to position [1736, 0]
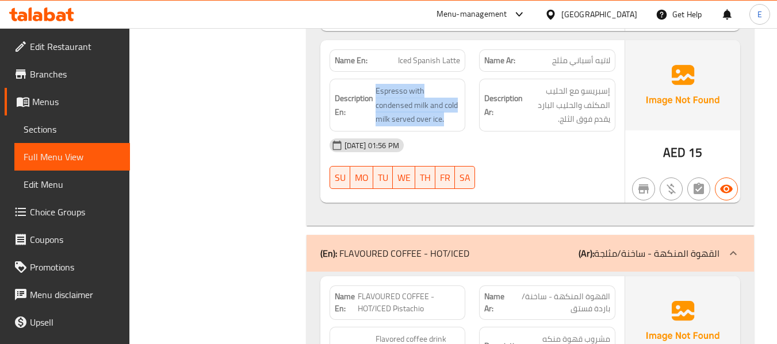
drag, startPoint x: 383, startPoint y: 73, endPoint x: 460, endPoint y: 106, distance: 83.9
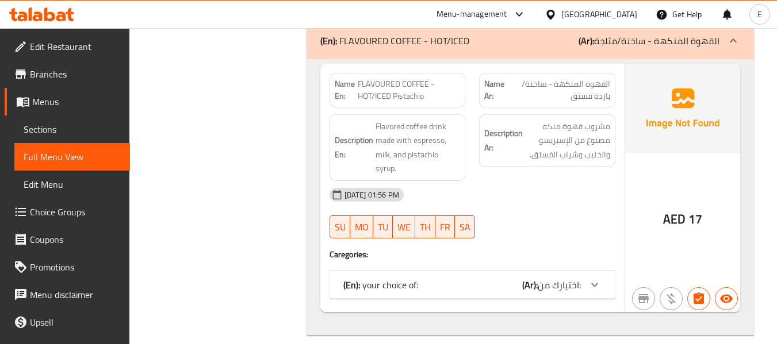
scroll to position [1966, 0]
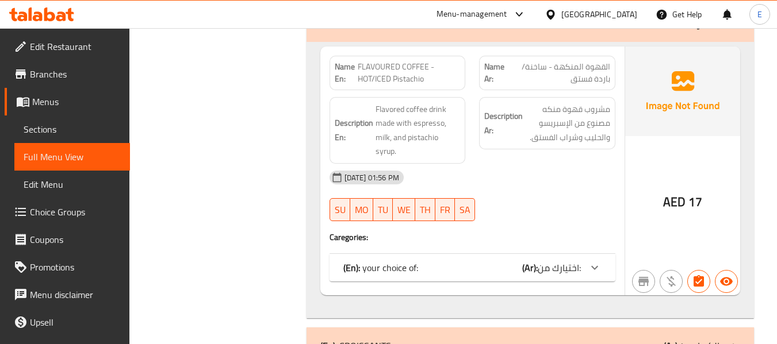
click at [492, 261] on div "(En): your choice of: (Ar): اختيارك من:" at bounding box center [461, 268] width 237 height 14
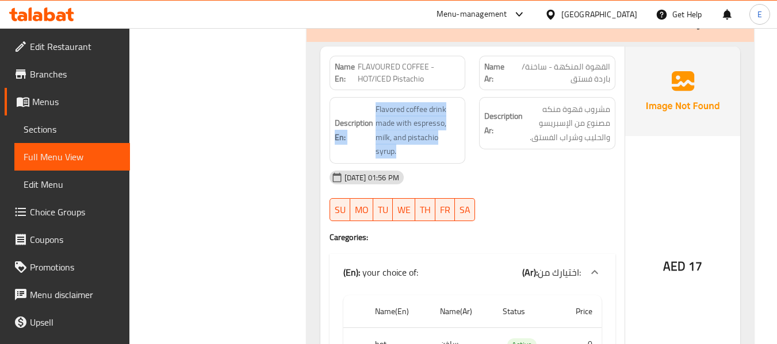
drag, startPoint x: 371, startPoint y: 94, endPoint x: 462, endPoint y: 122, distance: 95.1
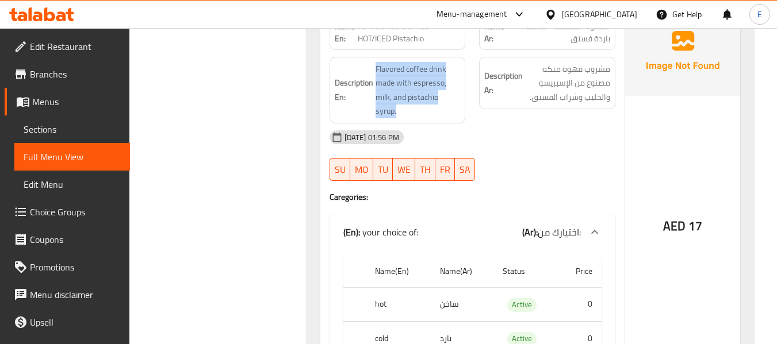
scroll to position [2081, 0]
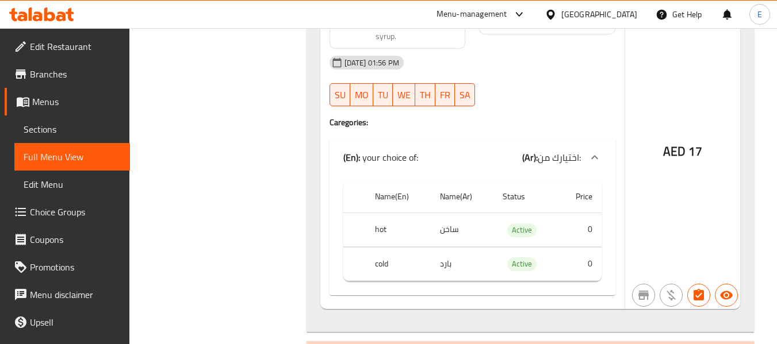
click at [453, 213] on td "ساخن" at bounding box center [462, 230] width 63 height 34
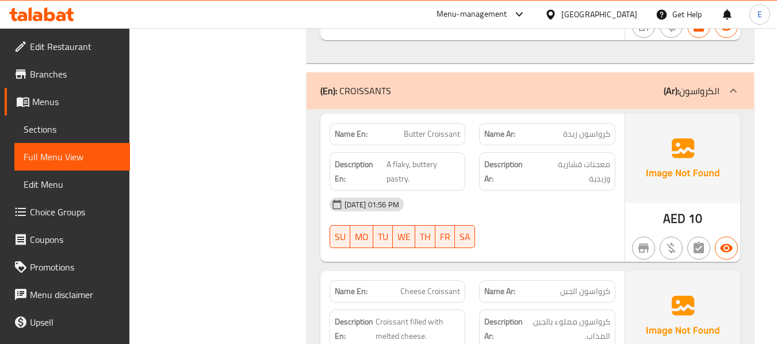
scroll to position [2368, 0]
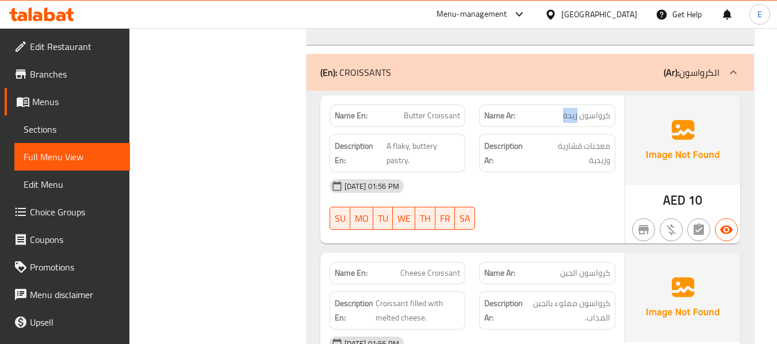
click at [404, 139] on span "A flaky, buttery pastry." at bounding box center [423, 153] width 74 height 28
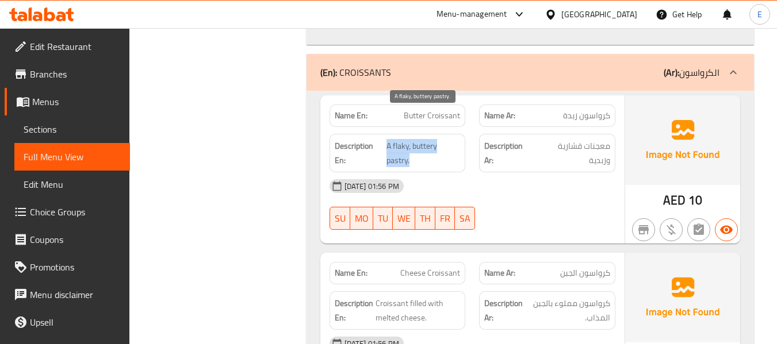
click at [404, 139] on span "A flaky, buttery pastry." at bounding box center [423, 153] width 74 height 28
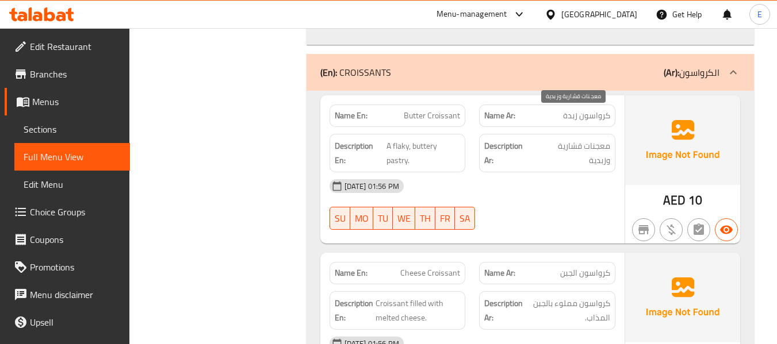
click at [578, 139] on span "معجنات قشارية وزبدية" at bounding box center [572, 153] width 75 height 28
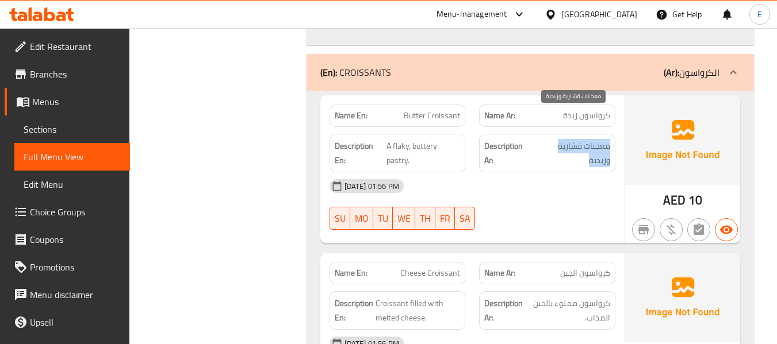
click at [578, 139] on span "معجنات قشارية وزبدية" at bounding box center [572, 153] width 75 height 28
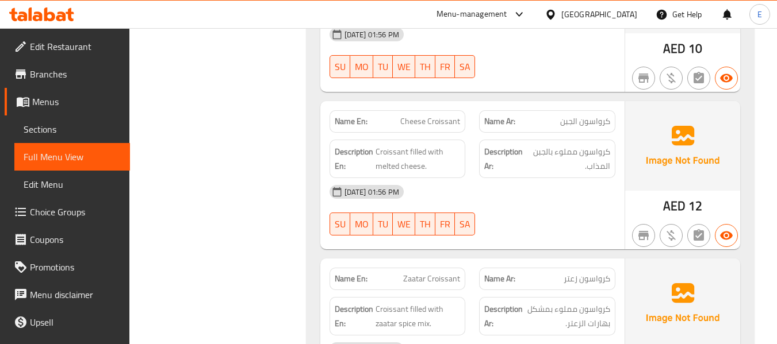
scroll to position [2541, 0]
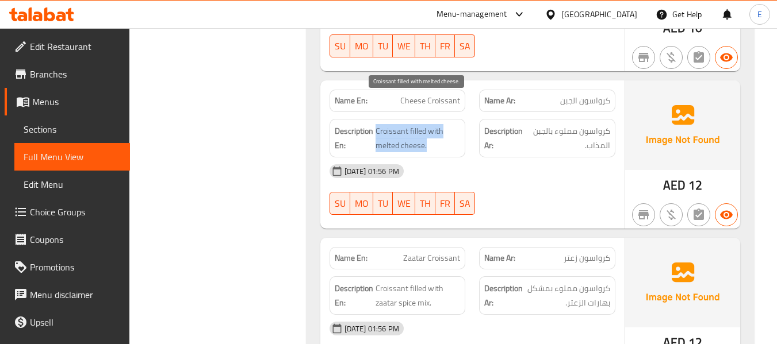
drag, startPoint x: 374, startPoint y: 103, endPoint x: 444, endPoint y: 110, distance: 70.5
click at [444, 124] on span "Croissant filled with melted cheese." at bounding box center [417, 138] width 85 height 28
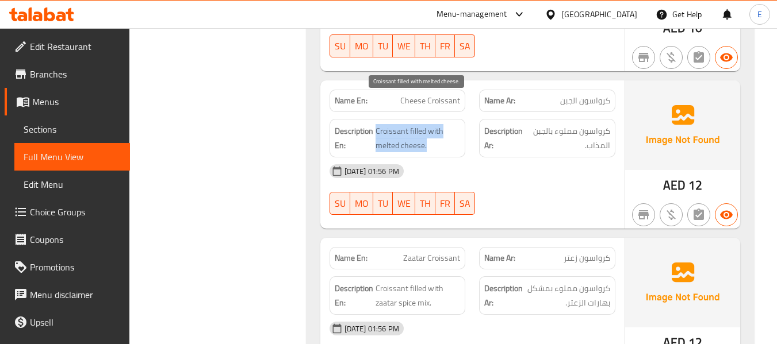
click at [444, 124] on span "Croissant filled with melted cheese." at bounding box center [417, 138] width 85 height 28
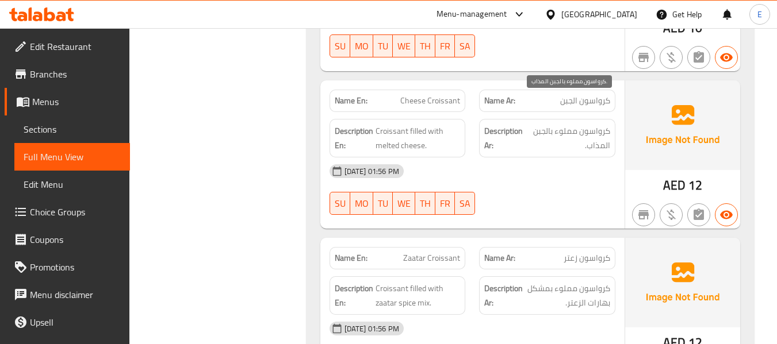
click at [564, 124] on span "كرواسون مملوء بالجبن المذاب." at bounding box center [568, 138] width 84 height 28
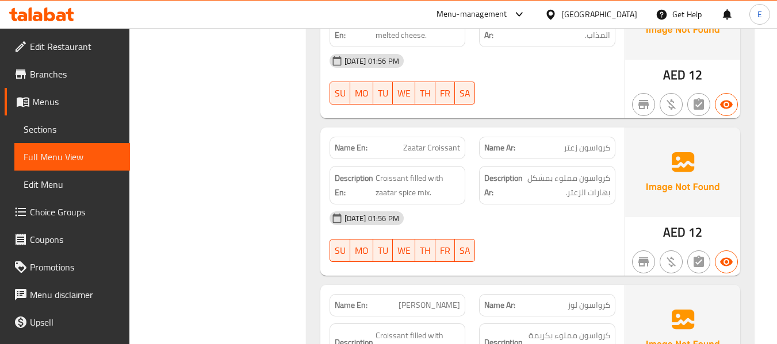
scroll to position [2713, 0]
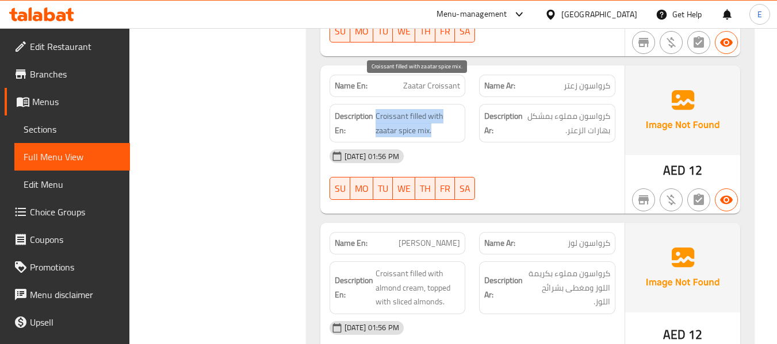
drag, startPoint x: 374, startPoint y: 87, endPoint x: 444, endPoint y: 103, distance: 71.9
click at [444, 109] on span "Croissant filled with zaatar spice mix." at bounding box center [417, 123] width 85 height 28
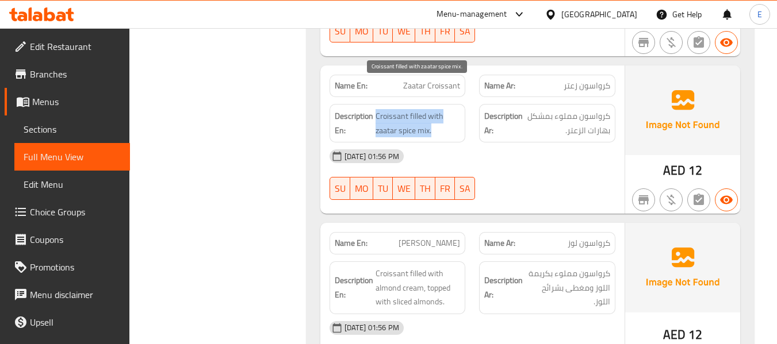
click at [444, 109] on span "Croissant filled with zaatar spice mix." at bounding box center [417, 123] width 85 height 28
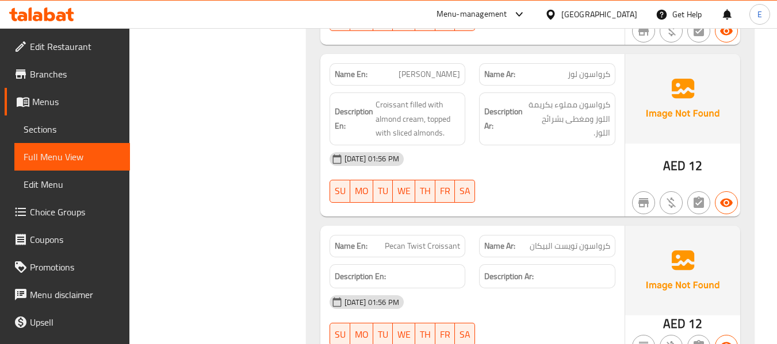
scroll to position [2886, 0]
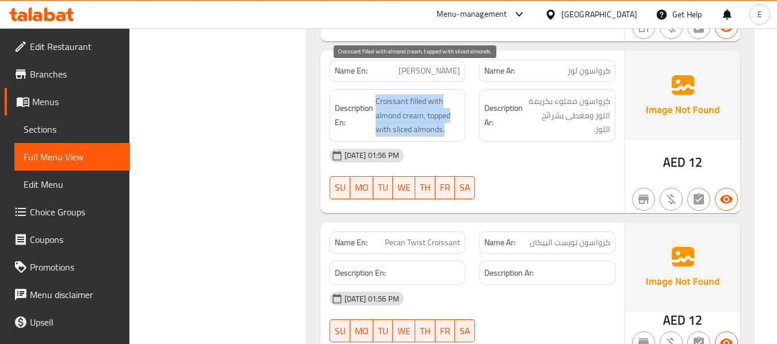
drag, startPoint x: 374, startPoint y: 64, endPoint x: 454, endPoint y: 101, distance: 87.2
click at [454, 101] on span "Croissant filled with almond cream, topped with sliced almonds." at bounding box center [417, 115] width 85 height 43
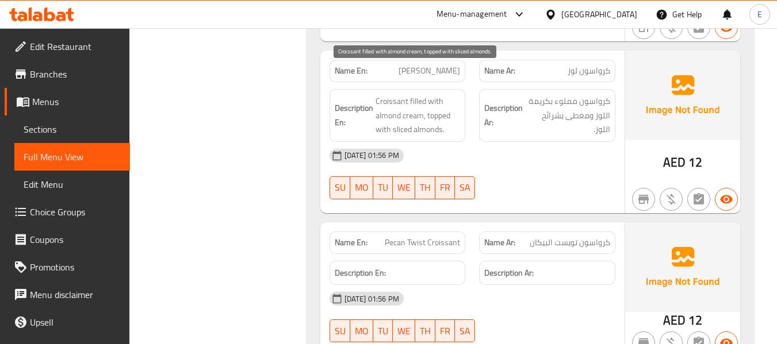
click at [454, 101] on span "Croissant filled with almond cream, topped with sliced almonds." at bounding box center [417, 115] width 85 height 43
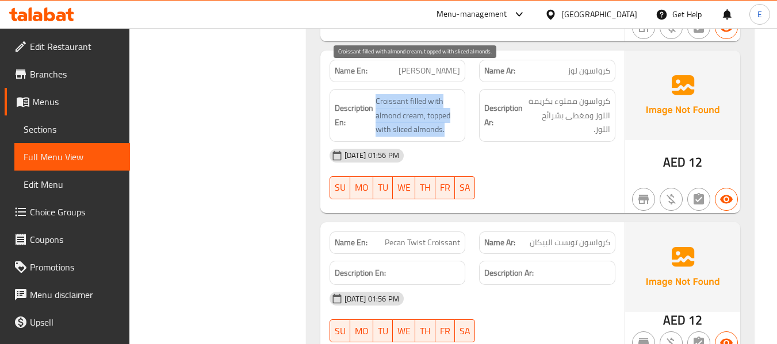
click at [454, 101] on span "Croissant filled with almond cream, topped with sliced almonds." at bounding box center [417, 115] width 85 height 43
click at [415, 107] on span "Croissant filled with almond cream, topped with sliced almonds." at bounding box center [417, 115] width 85 height 43
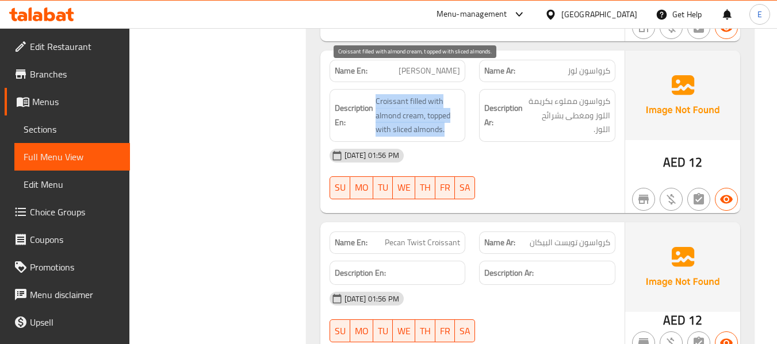
click at [415, 107] on span "Croissant filled with almond cream, topped with sliced almonds." at bounding box center [417, 115] width 85 height 43
drag, startPoint x: 415, startPoint y: 107, endPoint x: 457, endPoint y: 106, distance: 42.0
click at [415, 106] on span "Croissant filled with almond cream, topped with sliced almonds." at bounding box center [417, 115] width 85 height 43
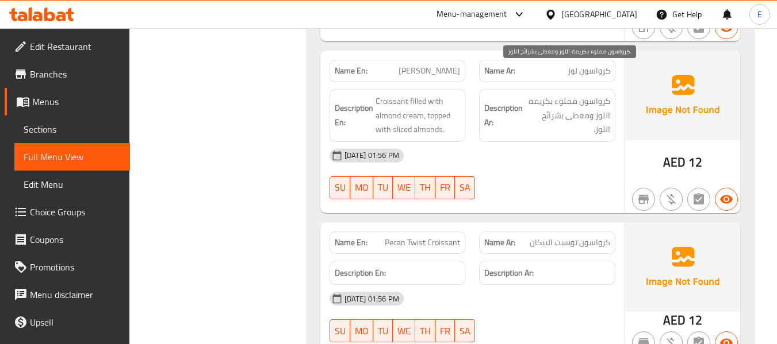
click at [563, 95] on span "كرواسون مملوء بكريمة اللوز ومغطى بشرائح اللوز." at bounding box center [567, 115] width 85 height 43
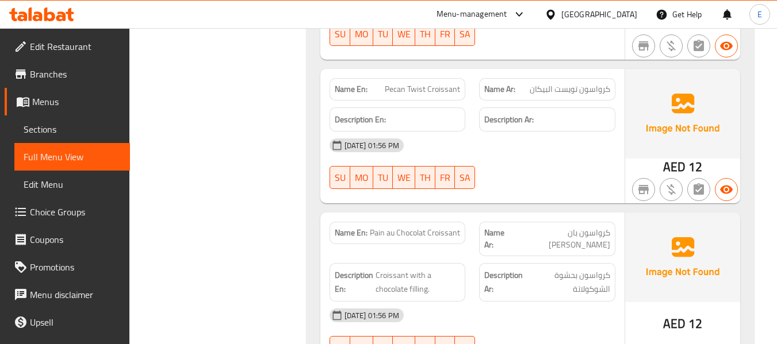
scroll to position [3058, 0]
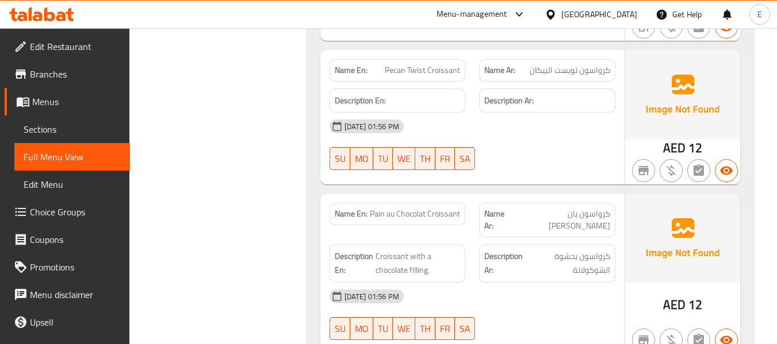
copy span "Pecan Twist Croissant"
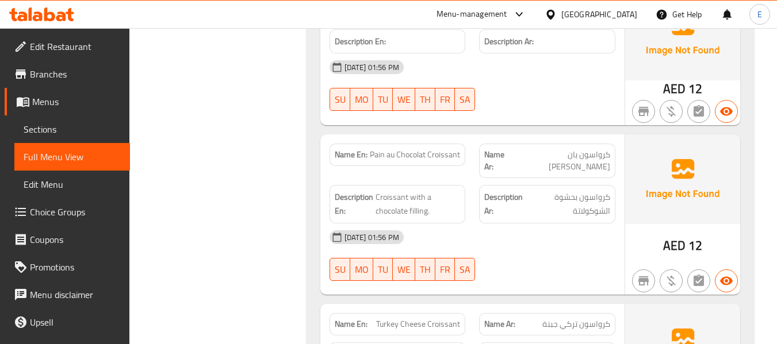
scroll to position [3173, 0]
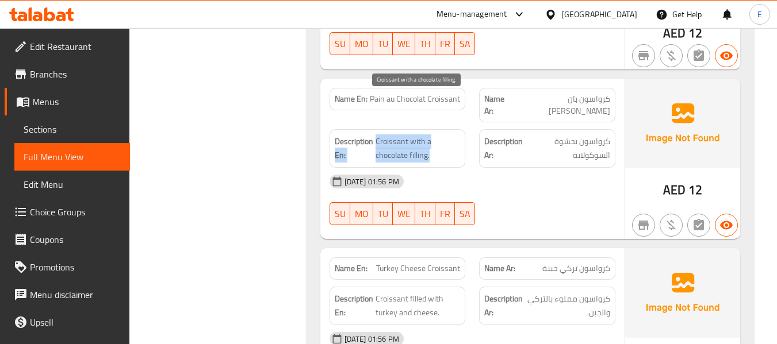
drag, startPoint x: 373, startPoint y: 99, endPoint x: 434, endPoint y: 110, distance: 62.0
click at [434, 135] on span "Croissant with a chocolate filling." at bounding box center [417, 149] width 84 height 28
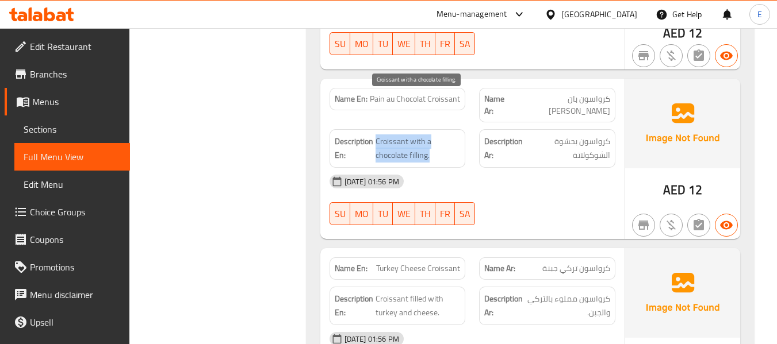
click at [434, 135] on span "Croissant with a chocolate filling." at bounding box center [417, 149] width 84 height 28
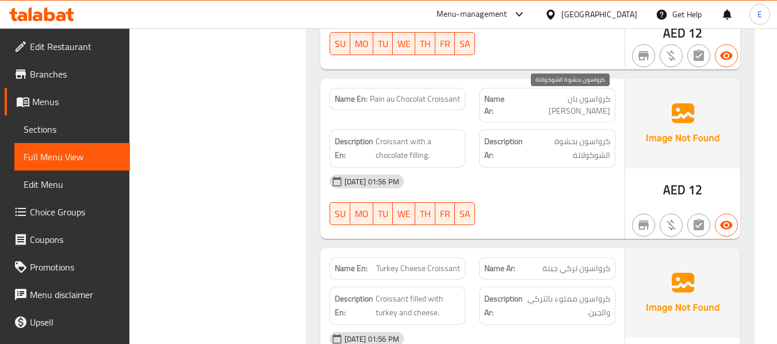
click at [566, 135] on span "كرواسون بحشوة الشوكولاتة" at bounding box center [569, 149] width 81 height 28
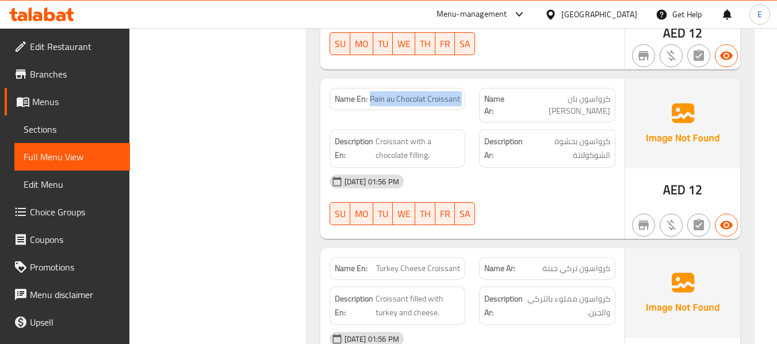
copy span "Pain au Chocolat Croissant"
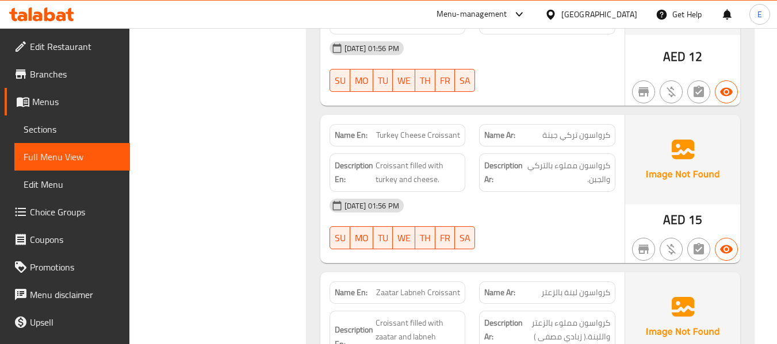
scroll to position [3345, 0]
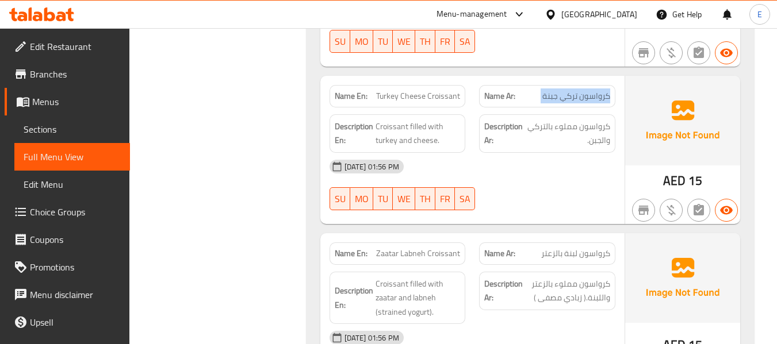
copy span "Turkey Cheese Croissant"
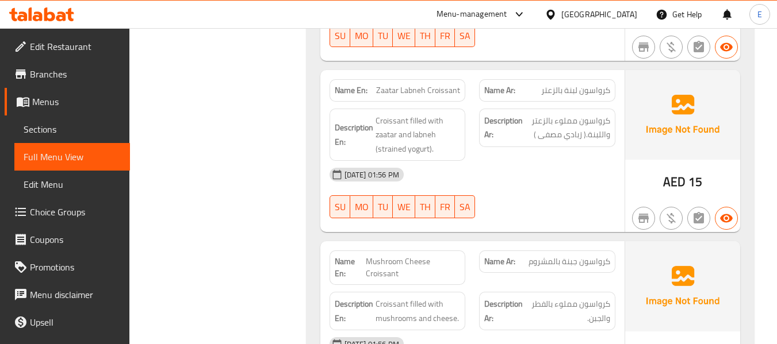
scroll to position [3518, 0]
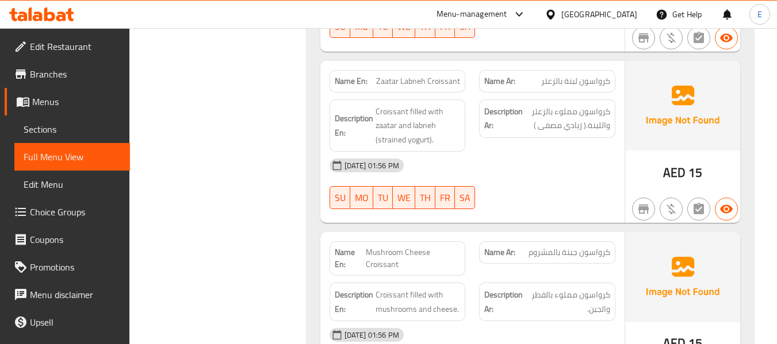
click at [688, 162] on span "15" at bounding box center [695, 173] width 14 height 22
click at [393, 75] on span "Zaatar Labneh Croissant" at bounding box center [418, 81] width 84 height 12
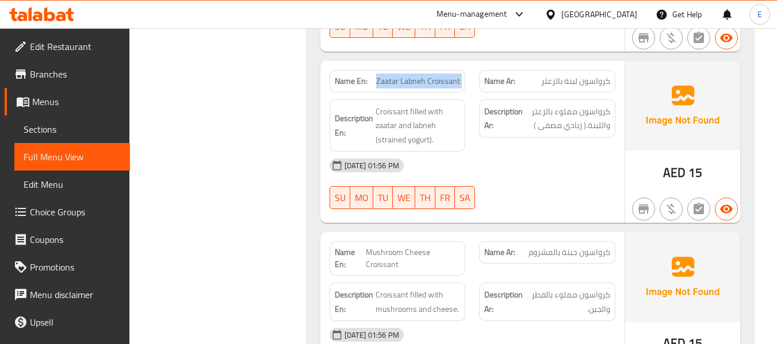
click at [393, 75] on span "Zaatar Labneh Croissant" at bounding box center [418, 81] width 84 height 12
click at [579, 75] on span "كرواسون لبنة بالزعتر" at bounding box center [575, 81] width 69 height 12
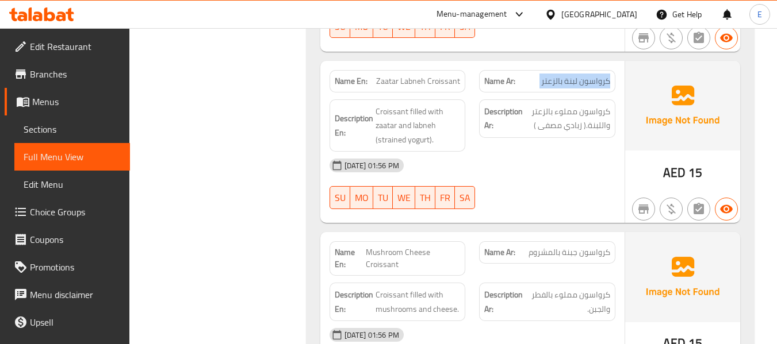
click at [579, 75] on span "كرواسون لبنة بالزعتر" at bounding box center [575, 81] width 69 height 12
click at [536, 152] on div "20-08-2025 01:56 PM" at bounding box center [471, 166] width 299 height 28
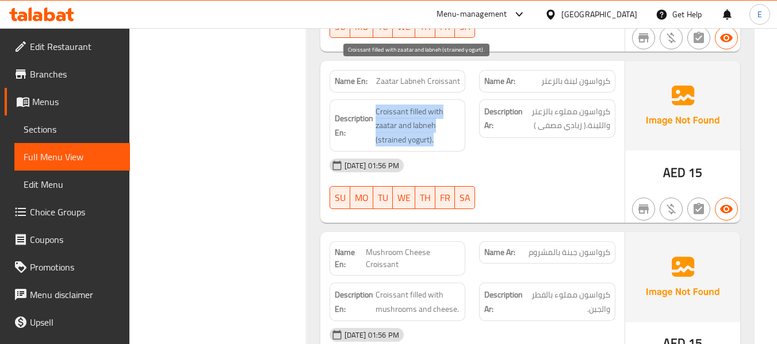
drag, startPoint x: 372, startPoint y: 65, endPoint x: 438, endPoint y: 107, distance: 78.1
click at [438, 107] on div "Description En: Croissant filled with zaatar and labneh (strained yogurt)." at bounding box center [397, 125] width 136 height 53
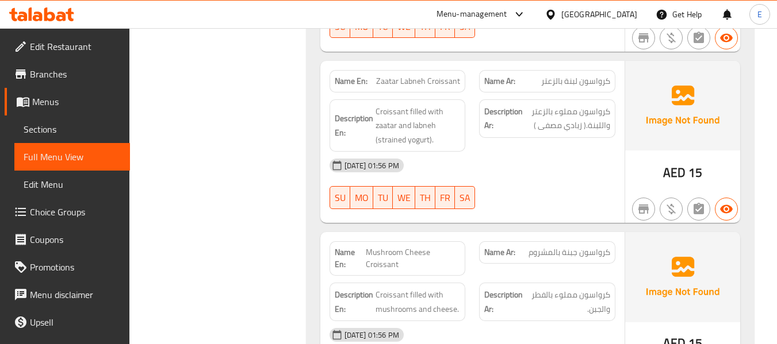
click at [438, 107] on div "Description En: Croissant filled with zaatar and labneh (strained yogurt)." at bounding box center [397, 125] width 136 height 53
click at [564, 105] on span "كرواسون مملوء بالزعتر واللبنة.( زبادي مصفى )" at bounding box center [567, 119] width 85 height 28
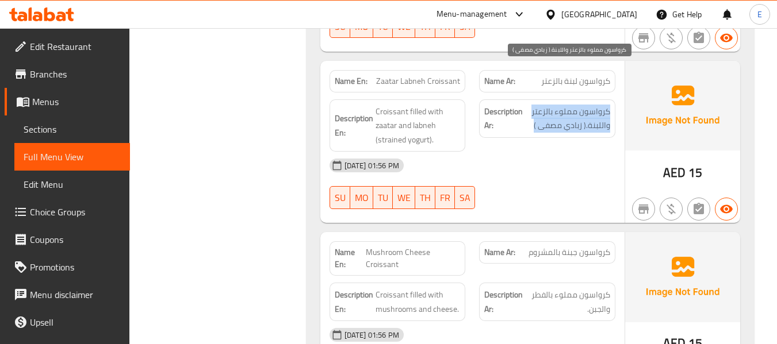
click at [564, 105] on span "كرواسون مملوء بالزعتر واللبنة.( زبادي مصفى )" at bounding box center [567, 119] width 85 height 28
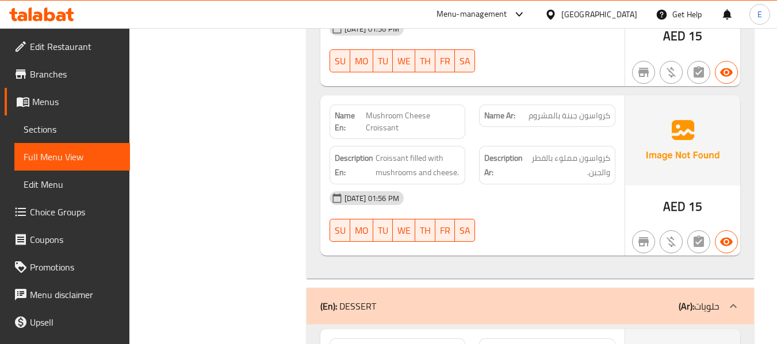
scroll to position [3690, 0]
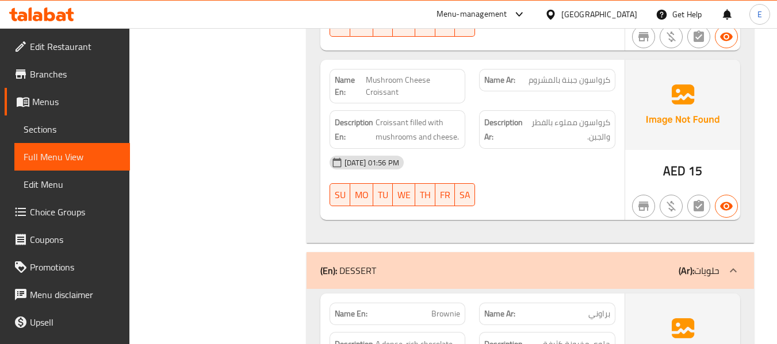
click at [585, 74] on span "كرواسون جبنة بالمشروم" at bounding box center [569, 80] width 82 height 12
click at [396, 74] on span "Mushroom Cheese Croissant" at bounding box center [413, 86] width 94 height 24
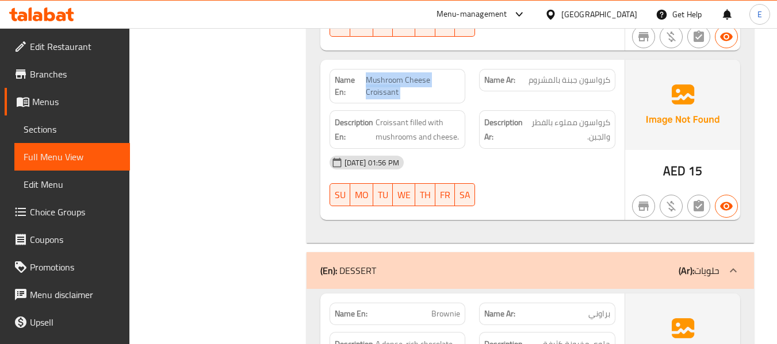
click at [396, 74] on span "Mushroom Cheese Croissant" at bounding box center [413, 86] width 94 height 24
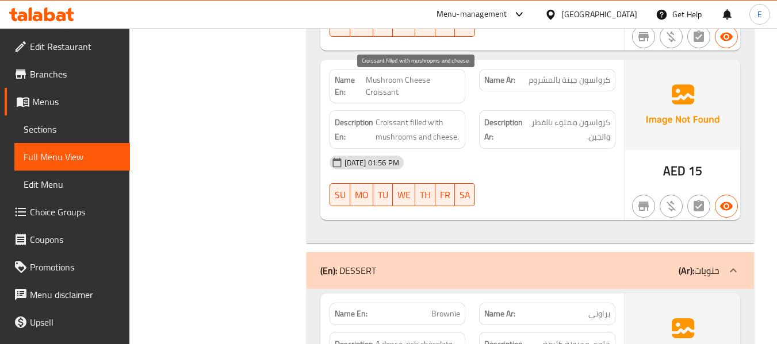
click at [422, 116] on span "Croissant filled with mushrooms and cheese." at bounding box center [417, 130] width 85 height 28
click at [414, 74] on span "Mushroom Cheese Croissant" at bounding box center [413, 86] width 94 height 24
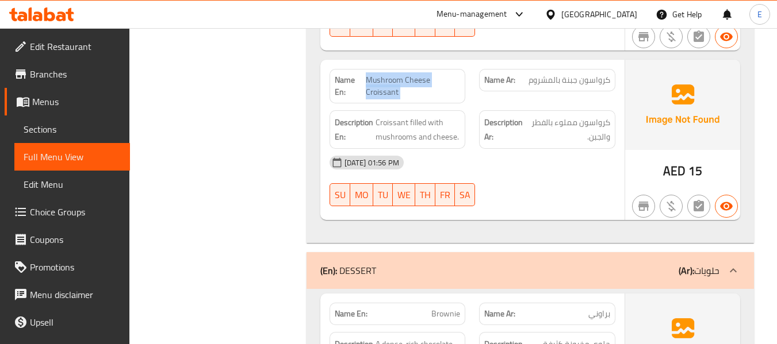
click at [414, 74] on span "Mushroom Cheese Croissant" at bounding box center [413, 86] width 94 height 24
copy span "Mushroom Cheese Croissant"
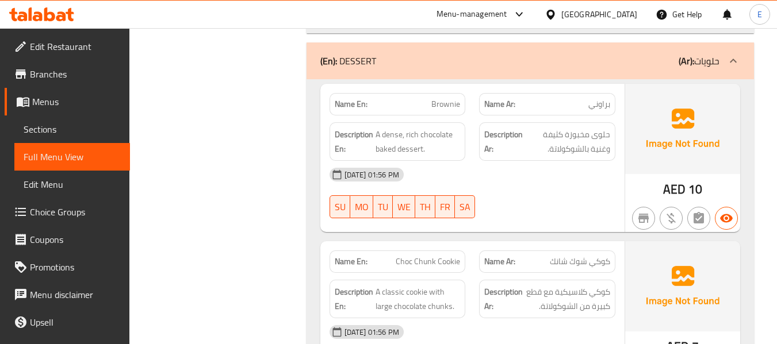
scroll to position [3920, 0]
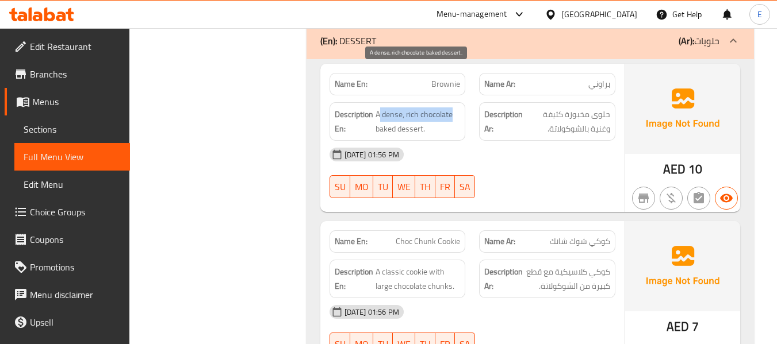
drag, startPoint x: 378, startPoint y: 74, endPoint x: 453, endPoint y: 71, distance: 75.4
click at [453, 107] on span "A dense, rich chocolate baked dessert." at bounding box center [417, 121] width 85 height 28
drag, startPoint x: 377, startPoint y: 73, endPoint x: 436, endPoint y: 86, distance: 61.1
click at [436, 107] on span "A dense, rich chocolate baked dessert." at bounding box center [417, 121] width 85 height 28
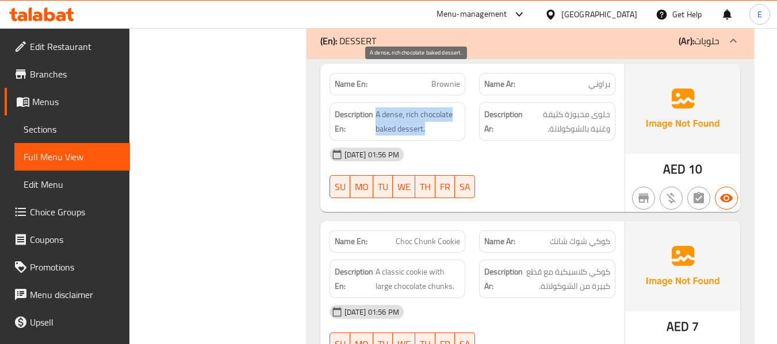
click at [436, 107] on span "A dense, rich chocolate baked dessert." at bounding box center [417, 121] width 85 height 28
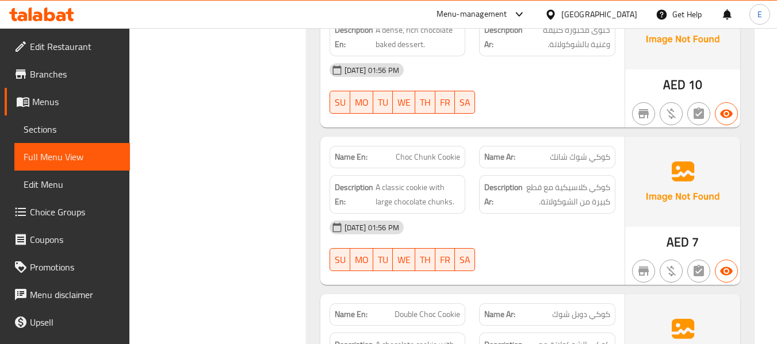
scroll to position [4035, 0]
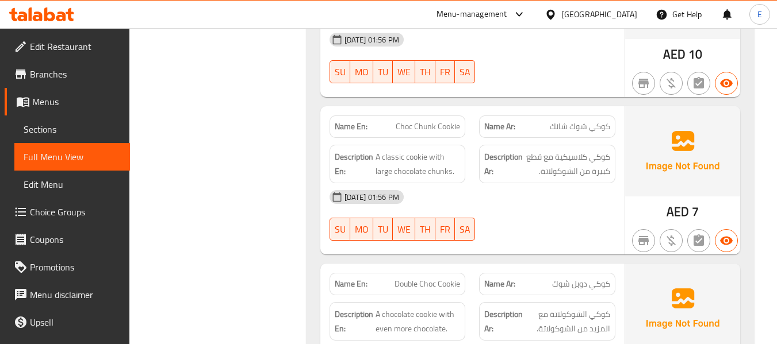
drag, startPoint x: 374, startPoint y: 116, endPoint x: 467, endPoint y: 131, distance: 93.8
click at [575, 150] on span "كوكي كلاسيكية مع قطع كبيرة من الشوكولاتة." at bounding box center [567, 164] width 85 height 28
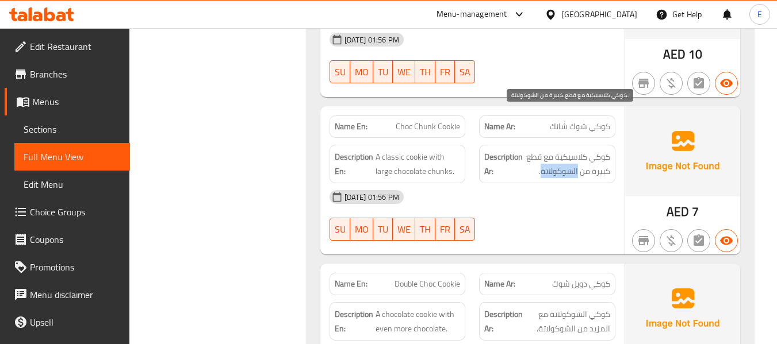
click at [575, 150] on span "كوكي كلاسيكية مع قطع كبيرة من الشوكولاتة." at bounding box center [567, 164] width 85 height 28
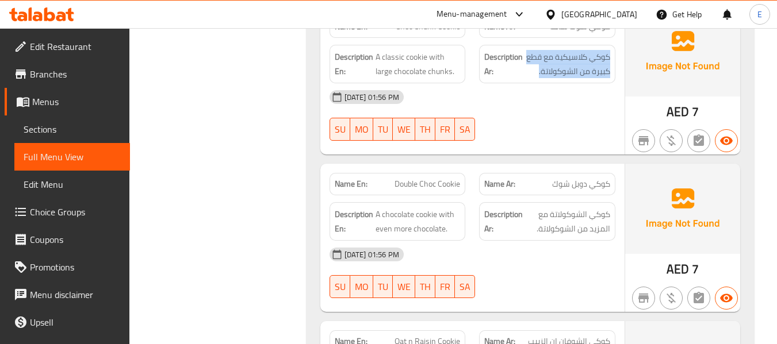
scroll to position [4150, 0]
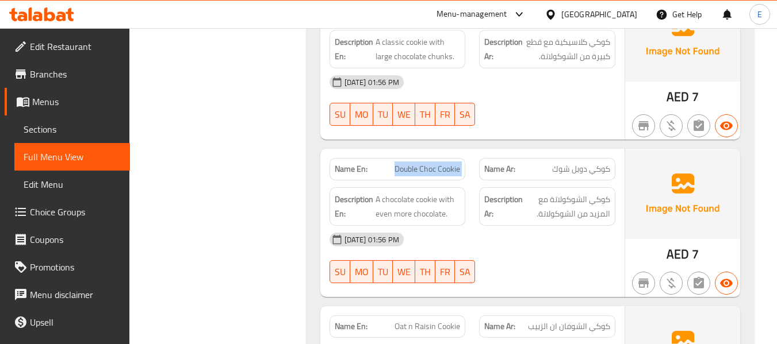
drag, startPoint x: 568, startPoint y: 195, endPoint x: 451, endPoint y: 142, distance: 128.1
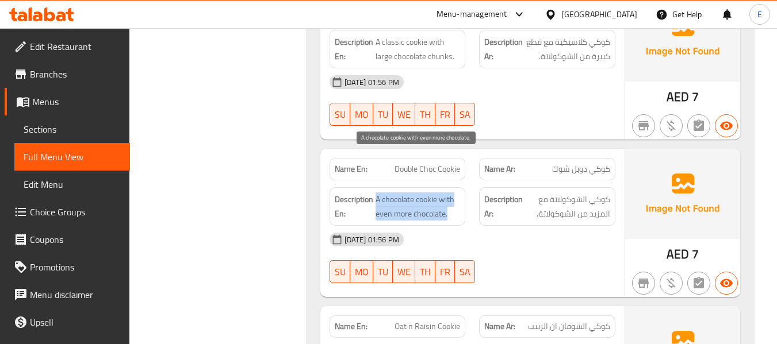
drag, startPoint x: 375, startPoint y: 158, endPoint x: 456, endPoint y: 176, distance: 82.5
click at [456, 193] on span "A chocolate cookie with even more chocolate." at bounding box center [417, 207] width 85 height 28
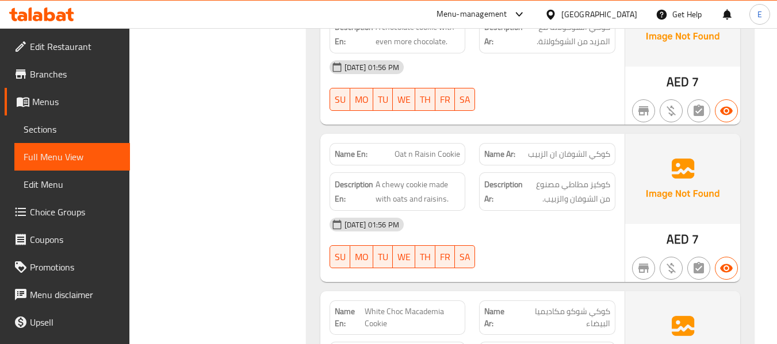
scroll to position [4380, 0]
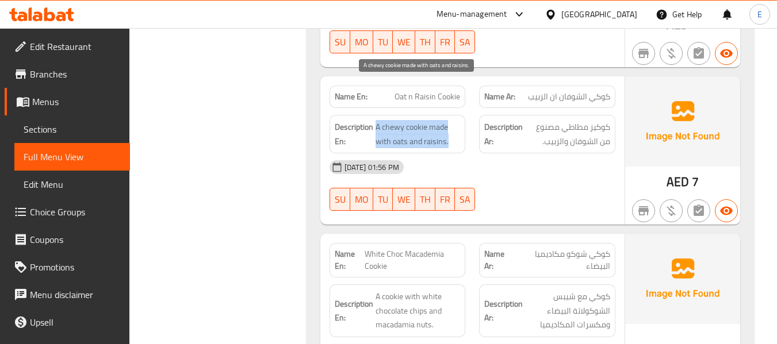
drag, startPoint x: 375, startPoint y: 82, endPoint x: 449, endPoint y: 99, distance: 75.4
click at [449, 120] on span "A chewy cookie made with oats and raisins." at bounding box center [417, 134] width 85 height 28
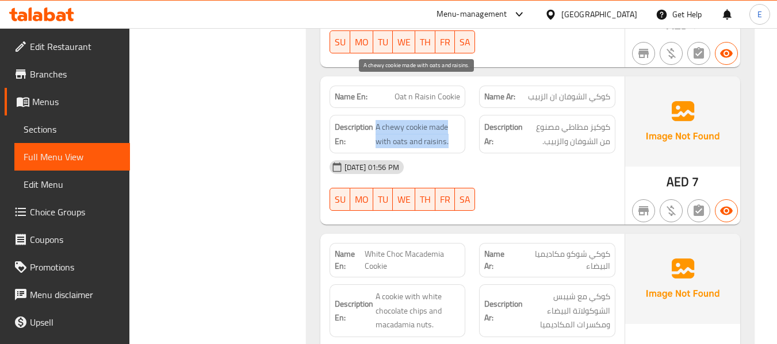
click at [449, 120] on span "A chewy cookie made with oats and raisins." at bounding box center [417, 134] width 85 height 28
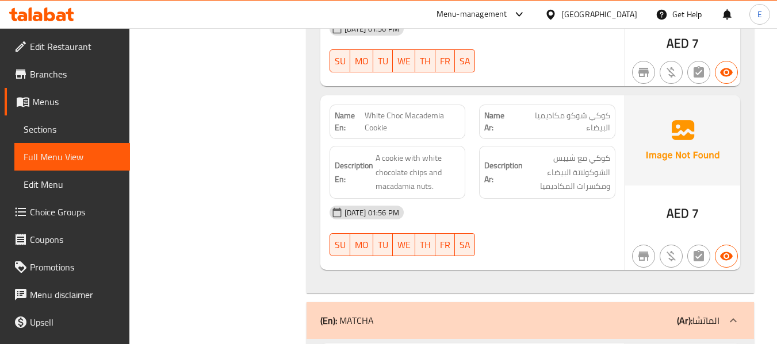
scroll to position [4552, 0]
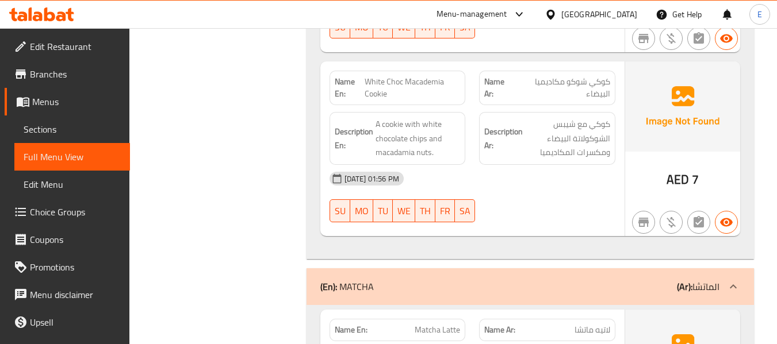
drag, startPoint x: 585, startPoint y: 39, endPoint x: 466, endPoint y: 35, distance: 119.6
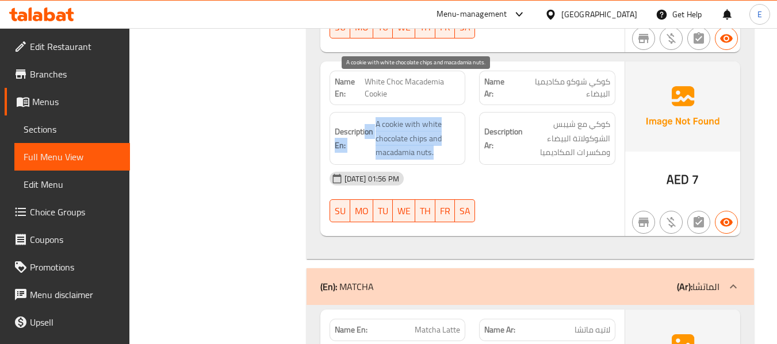
drag, startPoint x: 364, startPoint y: 75, endPoint x: 450, endPoint y: 113, distance: 93.9
click at [450, 117] on span "A cookie with white chocolate chips and macadamia nuts." at bounding box center [417, 138] width 85 height 43
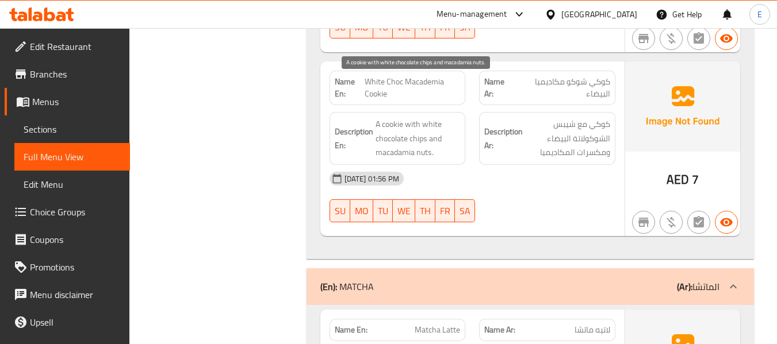
click at [450, 117] on span "A cookie with white chocolate chips and macadamia nuts." at bounding box center [417, 138] width 85 height 43
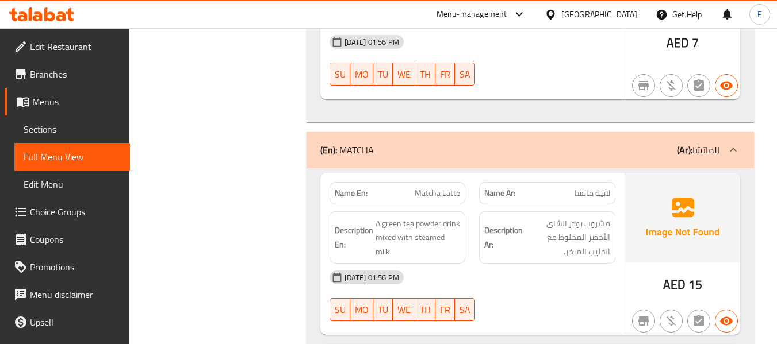
scroll to position [4725, 0]
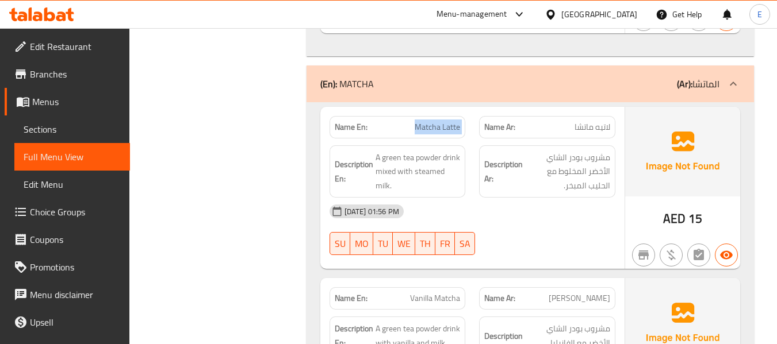
scroll to position [4782, 0]
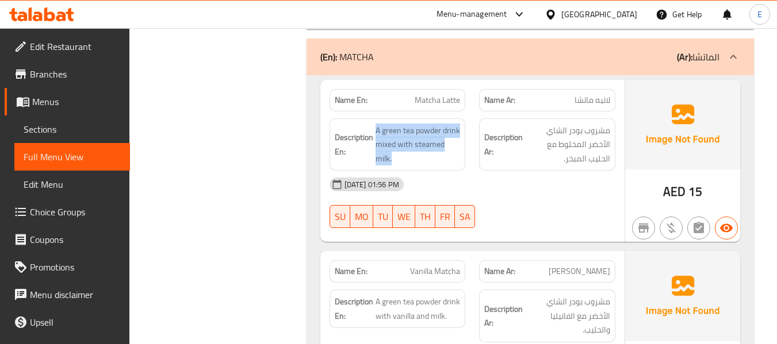
drag, startPoint x: 402, startPoint y: 90, endPoint x: 462, endPoint y: 118, distance: 65.6
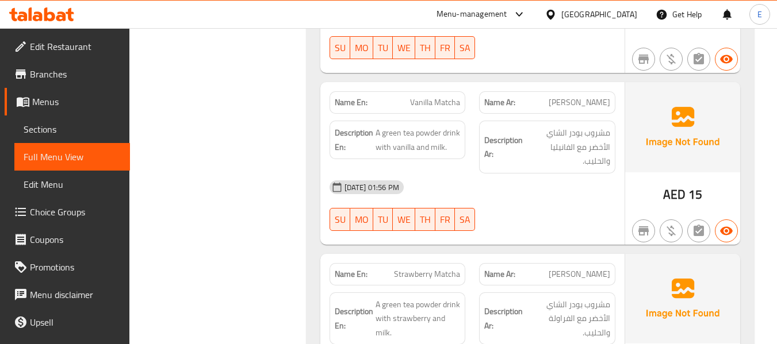
scroll to position [4955, 0]
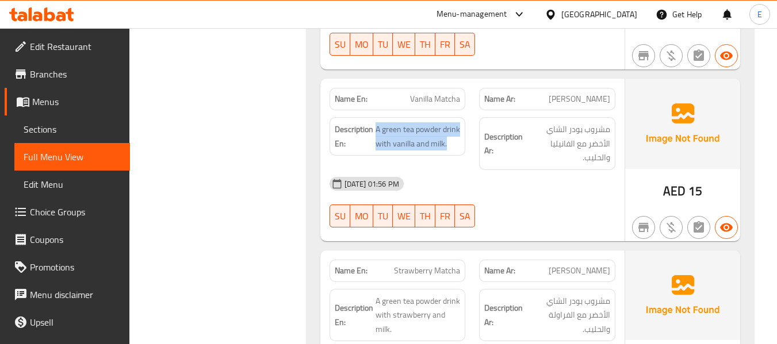
drag, startPoint x: 377, startPoint y: 84, endPoint x: 468, endPoint y: 109, distance: 94.7
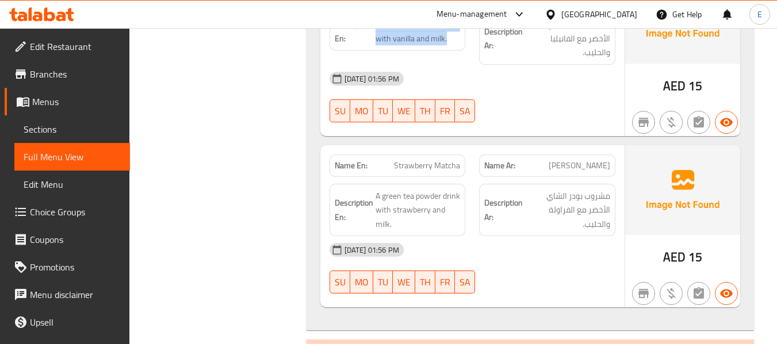
scroll to position [5070, 0]
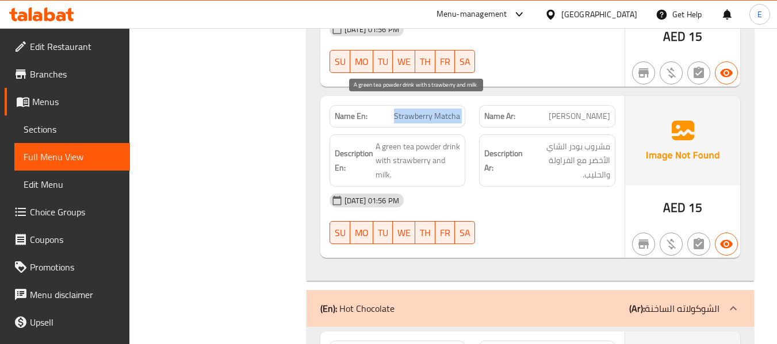
scroll to position [5127, 0]
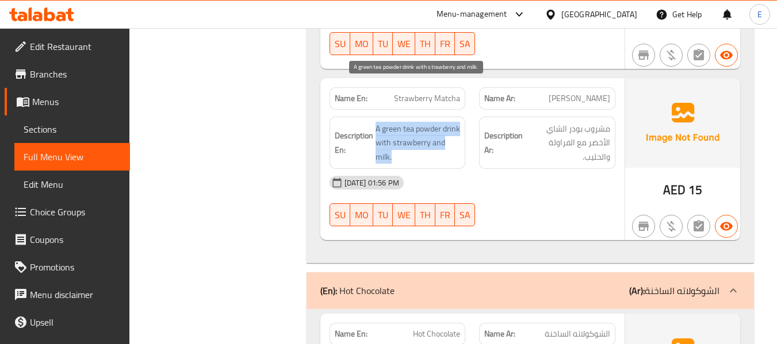
drag, startPoint x: 370, startPoint y: 78, endPoint x: 454, endPoint y: 117, distance: 93.3
click at [454, 122] on span "A green tea powder drink with strawberry and milk." at bounding box center [417, 143] width 85 height 43
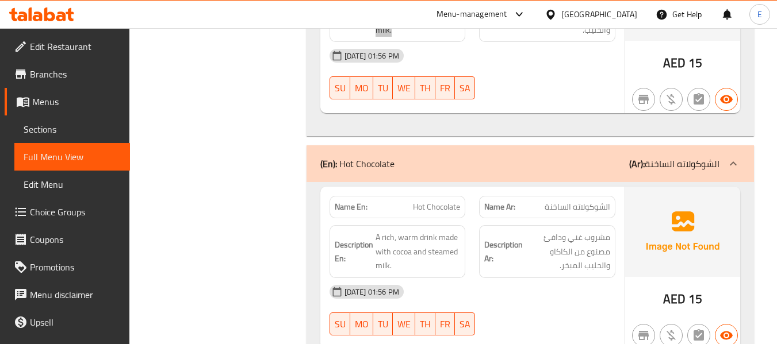
scroll to position [5265, 0]
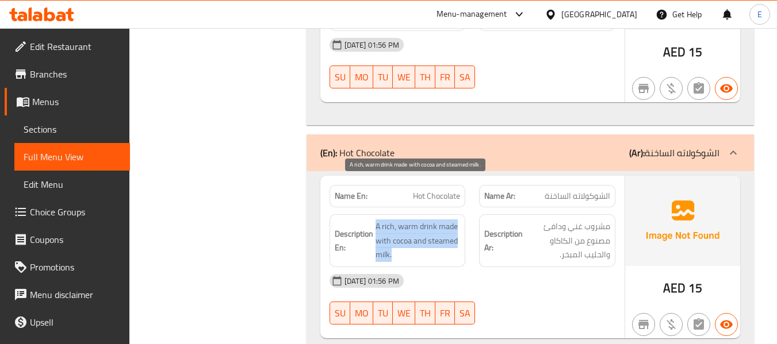
drag, startPoint x: 371, startPoint y: 179, endPoint x: 458, endPoint y: 215, distance: 93.8
click at [458, 220] on span "A rich, warm drink made with cocoa and steamed milk." at bounding box center [417, 241] width 85 height 43
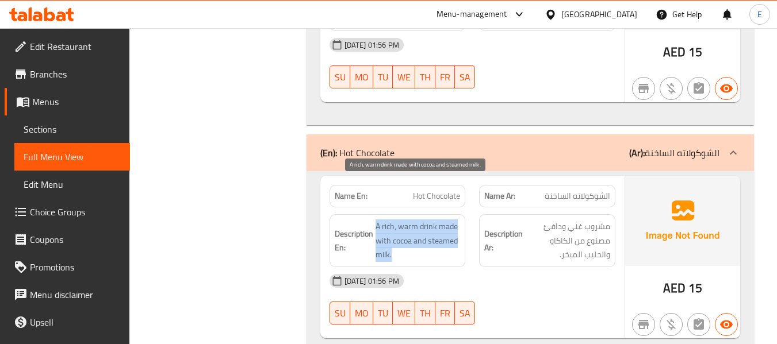
click at [458, 220] on span "A rich, warm drink made with cocoa and steamed milk." at bounding box center [417, 241] width 85 height 43
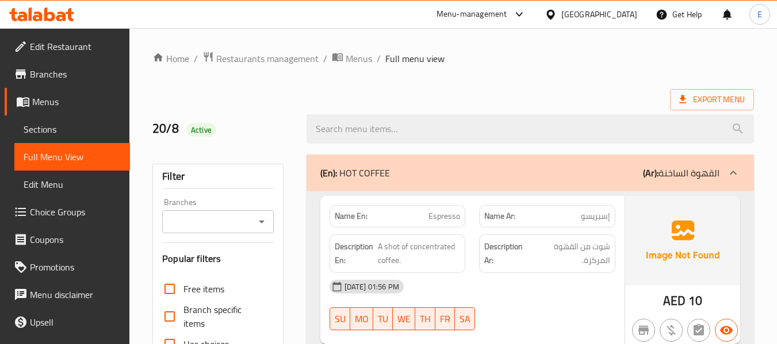
click at [41, 133] on span "Sections" at bounding box center [72, 129] width 97 height 14
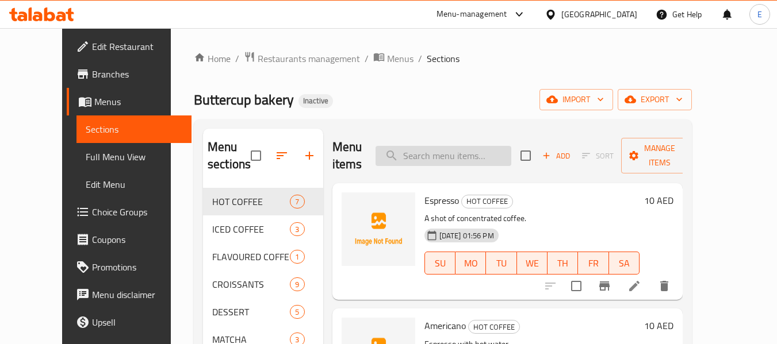
click at [433, 156] on input "search" at bounding box center [443, 156] width 136 height 20
paste input "Pecan Twist Croissant"
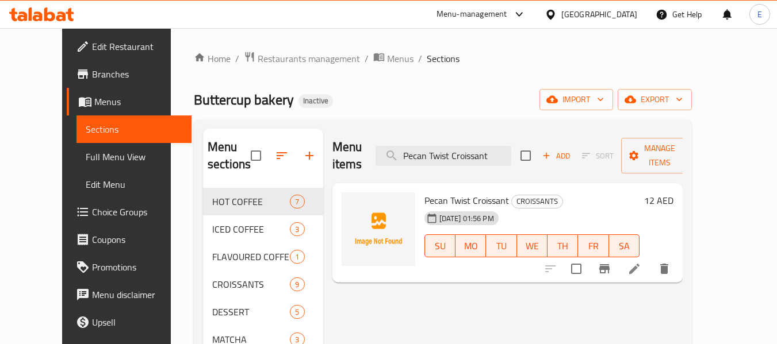
type input "Pecan Twist Croissant"
click at [650, 259] on li at bounding box center [634, 269] width 32 height 21
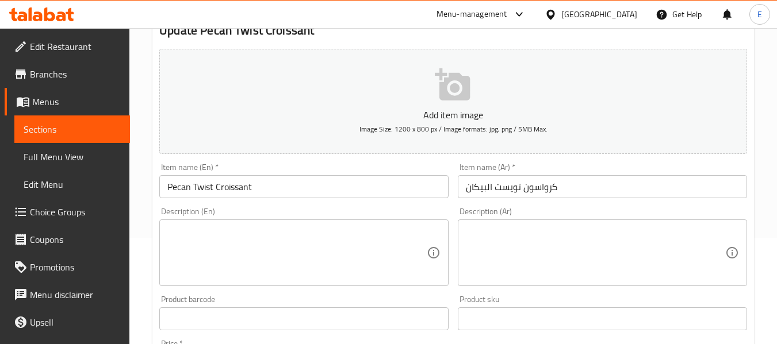
scroll to position [115, 0]
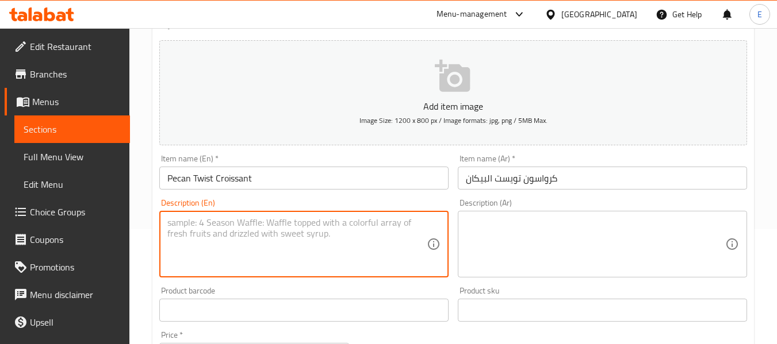
click at [325, 228] on textarea at bounding box center [296, 244] width 259 height 55
paste textarea "A twisted croissant pastry with pecans."
type textarea "A twisted croissant pastry with pecans."
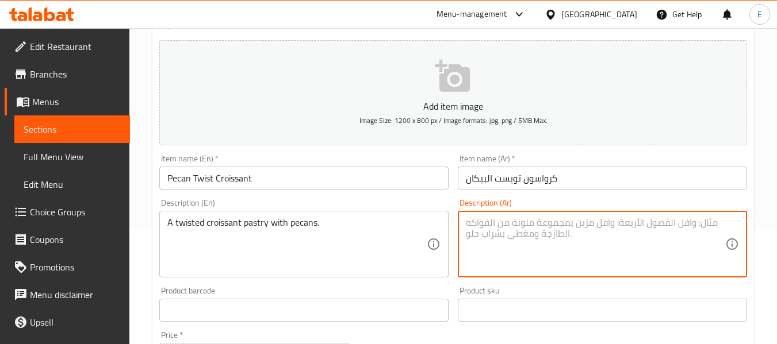
click at [479, 220] on textarea at bounding box center [595, 244] width 259 height 55
type textarea "معجنات كرواسون تويستد مع بيكان"
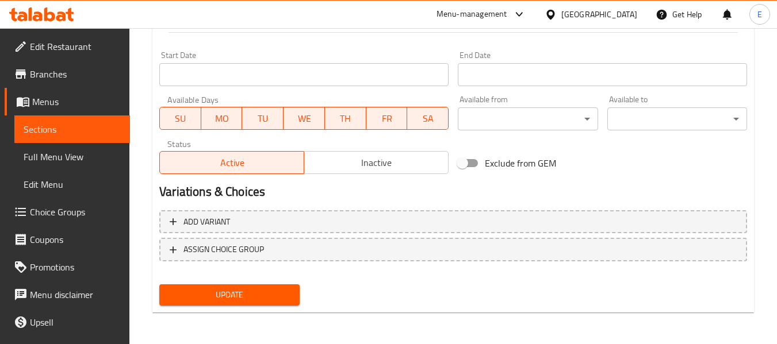
scroll to position [468, 0]
click at [250, 295] on span "Update" at bounding box center [228, 294] width 121 height 14
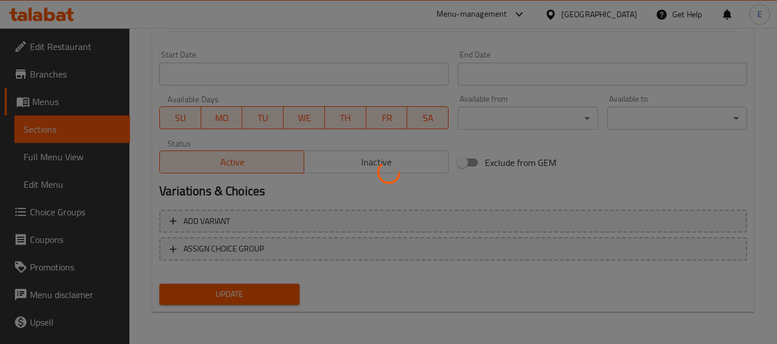
click at [250, 295] on div at bounding box center [388, 172] width 777 height 344
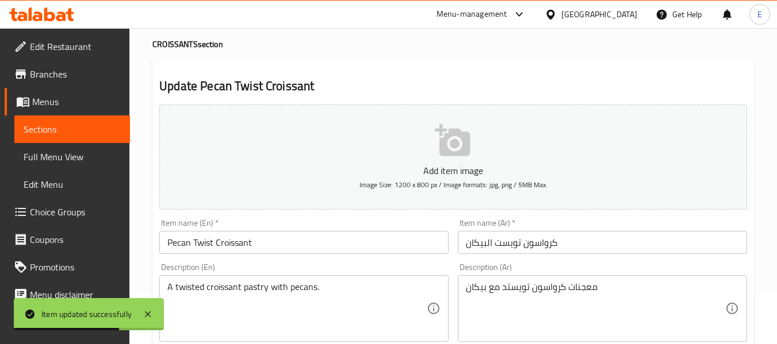
scroll to position [0, 0]
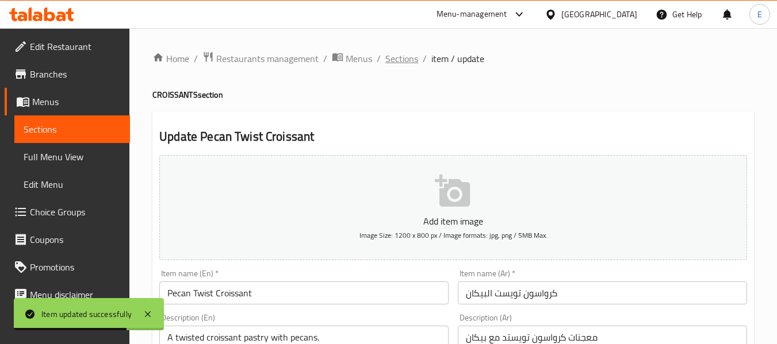
click at [402, 63] on span "Sections" at bounding box center [401, 59] width 33 height 14
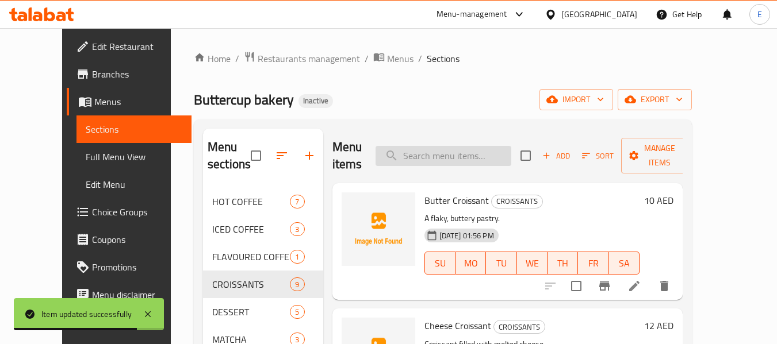
click at [428, 156] on input "search" at bounding box center [443, 156] width 136 height 20
paste input "Pain au Chocolat Croissant"
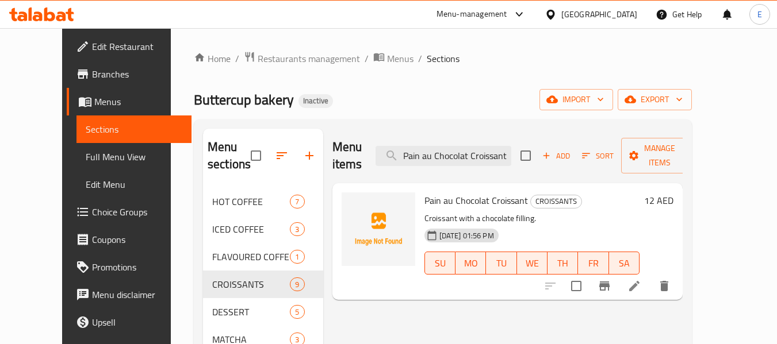
type input "Pain au Chocolat Croissant"
click at [650, 276] on li at bounding box center [634, 286] width 32 height 21
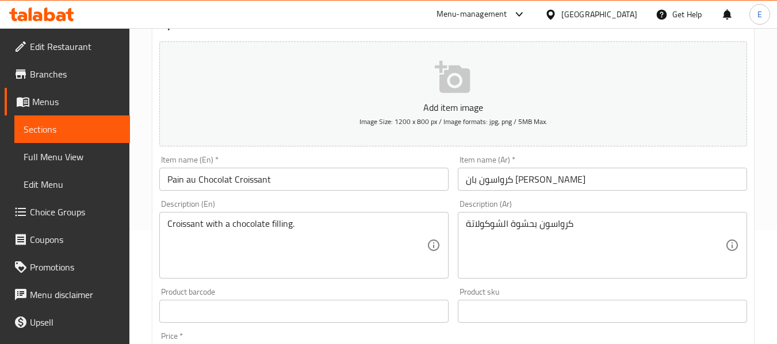
scroll to position [115, 0]
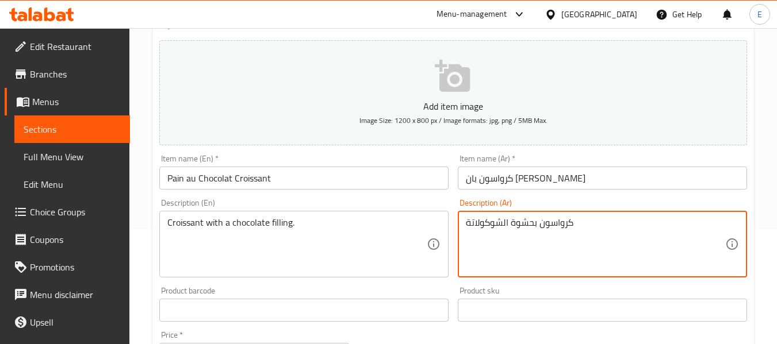
click at [529, 223] on textarea "كرواسون بحشوة الشوكولاتة" at bounding box center [595, 244] width 259 height 55
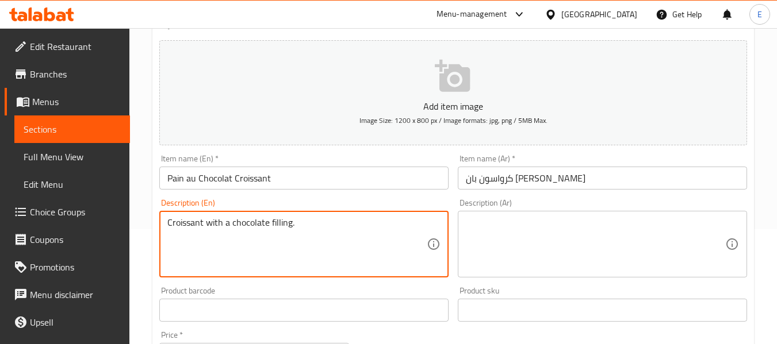
click at [241, 226] on textarea "Croissant with a chocolate filling." at bounding box center [296, 244] width 259 height 55
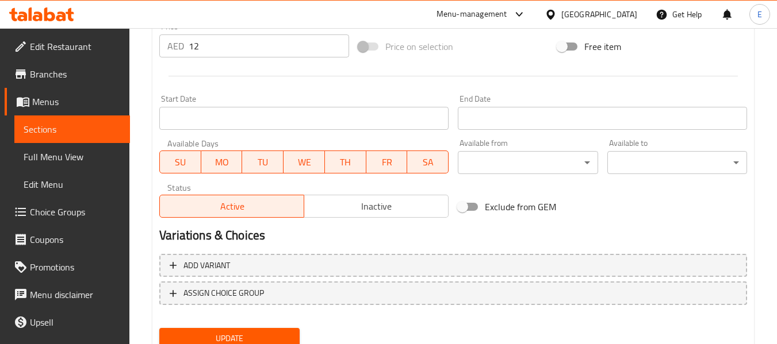
scroll to position [468, 0]
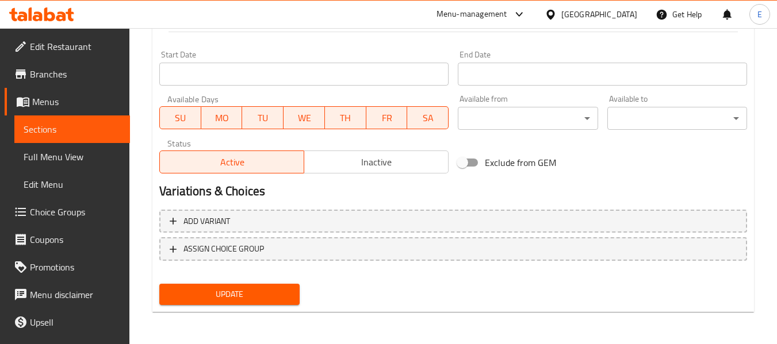
click at [269, 301] on span "Update" at bounding box center [228, 294] width 121 height 14
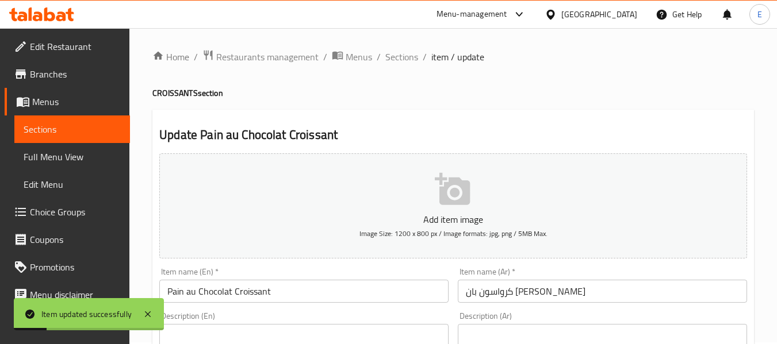
scroll to position [0, 0]
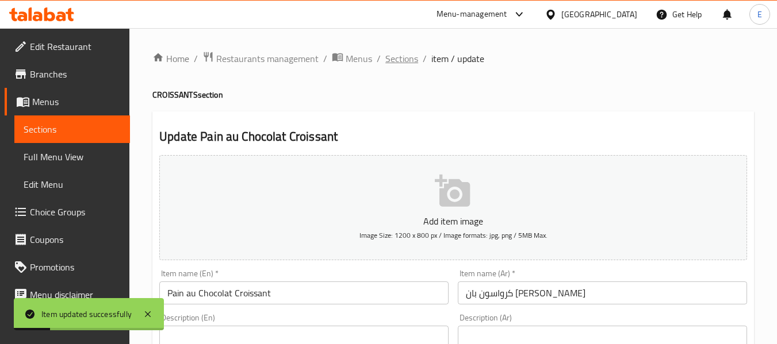
click at [404, 63] on span "Sections" at bounding box center [401, 59] width 33 height 14
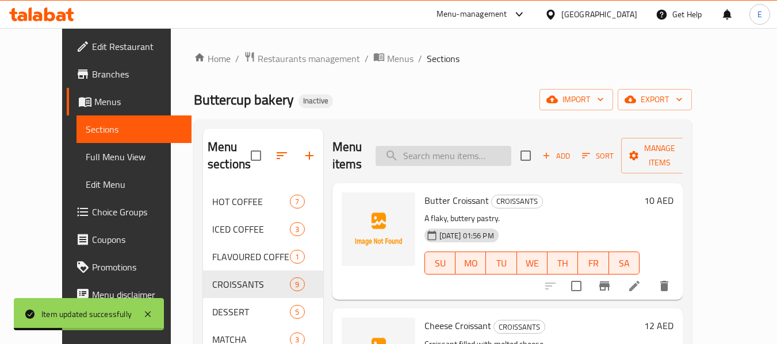
click at [440, 157] on input "search" at bounding box center [443, 156] width 136 height 20
paste input "Turkey Cheese Croissant"
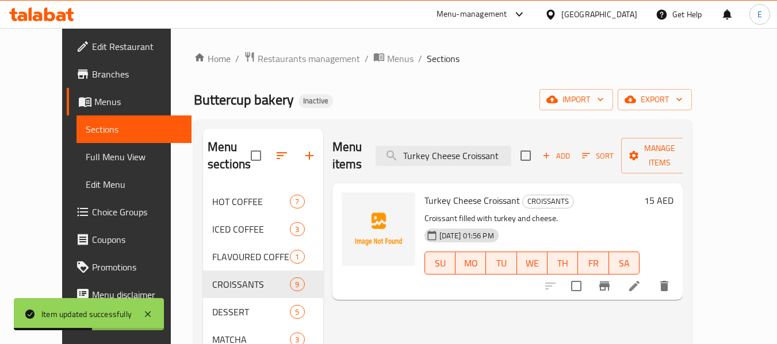
type input "Turkey Cheese Croissant"
click at [641, 279] on icon at bounding box center [634, 286] width 14 height 14
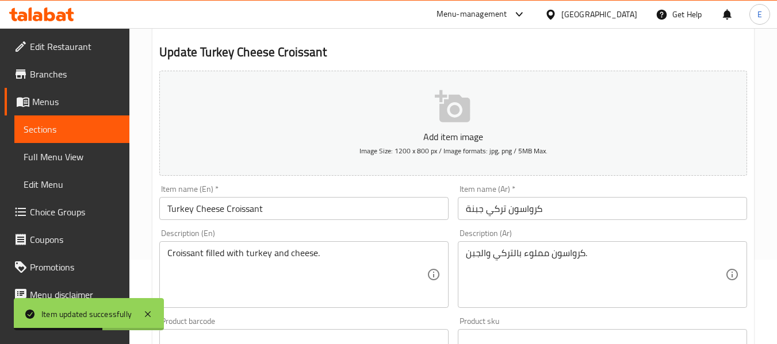
scroll to position [115, 0]
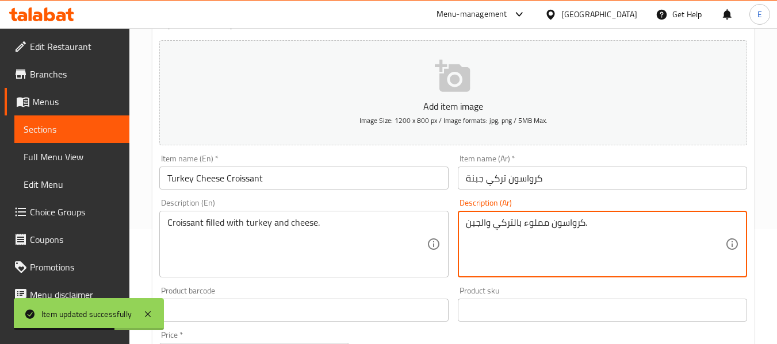
click at [539, 228] on textarea "كرواسون مملوء بالتركي والجبن." at bounding box center [595, 244] width 259 height 55
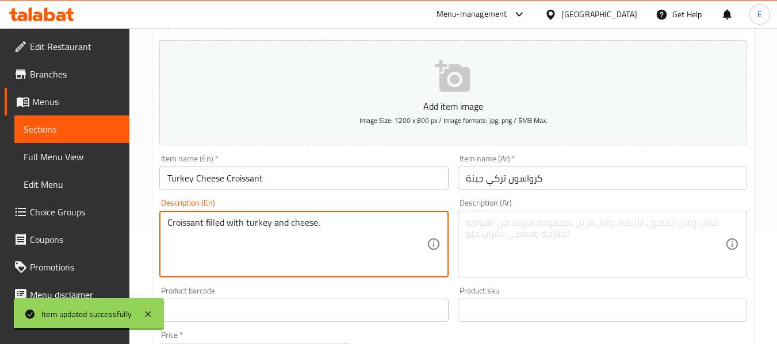
click at [276, 223] on textarea "Croissant filled with turkey and cheese." at bounding box center [296, 244] width 259 height 55
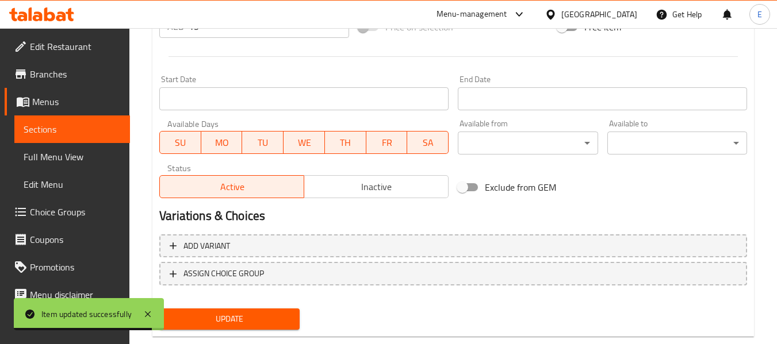
scroll to position [468, 0]
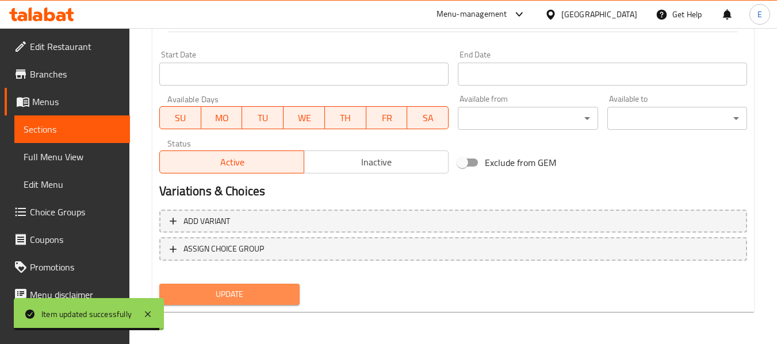
click at [281, 294] on span "Update" at bounding box center [228, 294] width 121 height 14
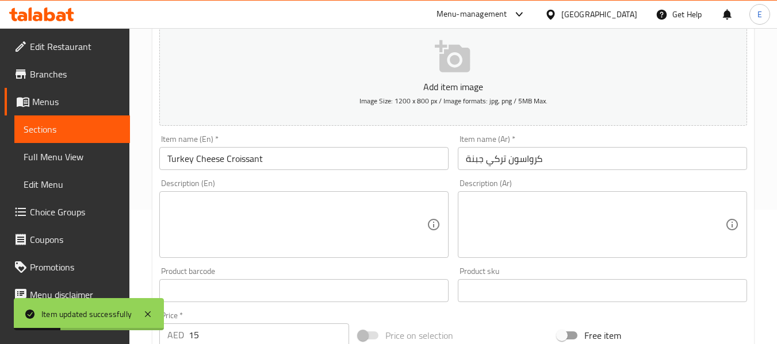
scroll to position [0, 0]
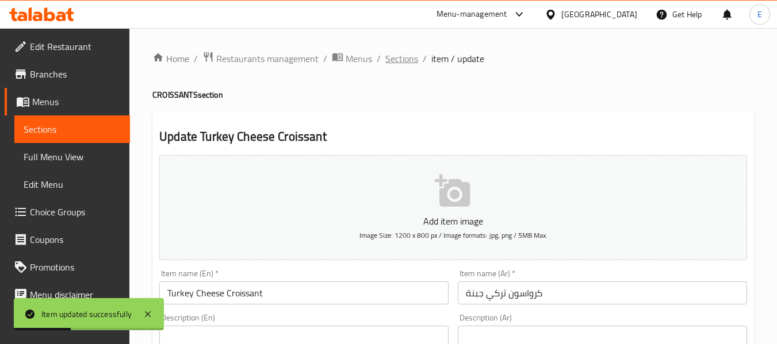
click at [401, 59] on span "Sections" at bounding box center [401, 59] width 33 height 14
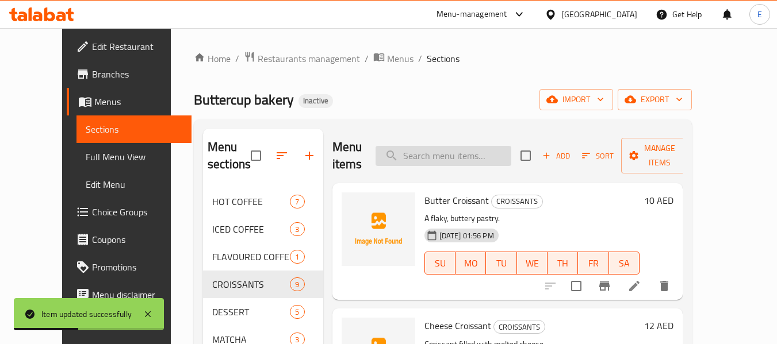
click at [449, 151] on input "search" at bounding box center [443, 156] width 136 height 20
paste input "Mushroom Cheese Croissant"
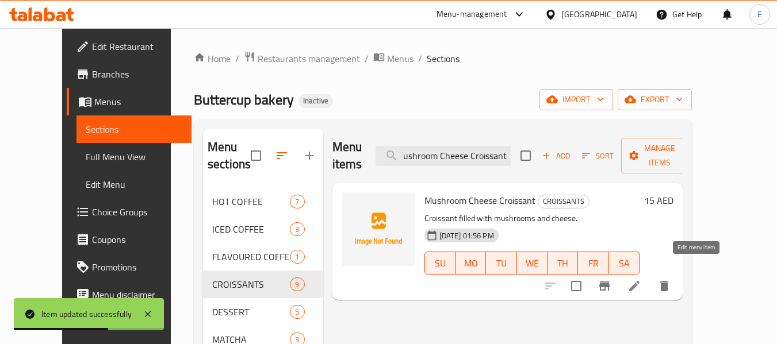
type input "Mushroom Cheese Croissant"
click at [639, 281] on icon at bounding box center [634, 286] width 10 height 10
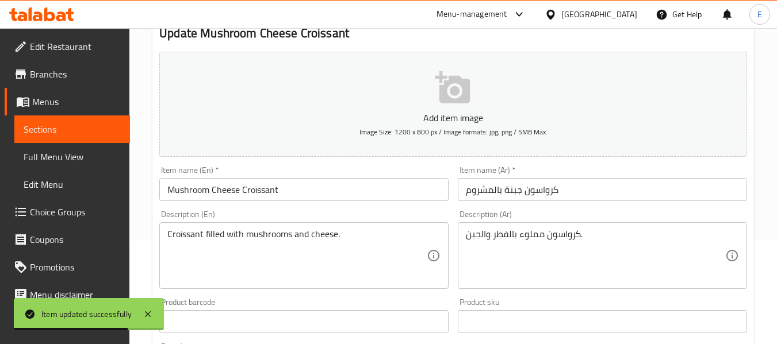
scroll to position [115, 0]
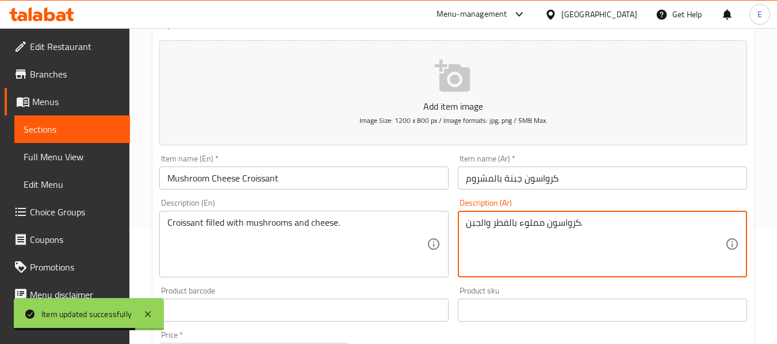
click at [535, 221] on textarea "كرواسون مملوء بالفطر والجبن." at bounding box center [595, 244] width 259 height 55
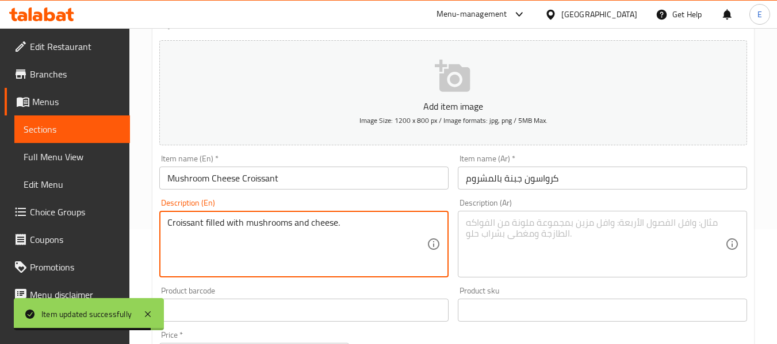
click at [282, 225] on textarea "Croissant filled with mushrooms and cheese." at bounding box center [296, 244] width 259 height 55
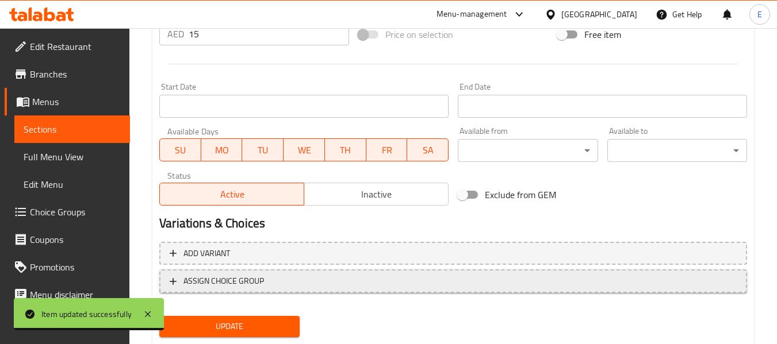
scroll to position [468, 0]
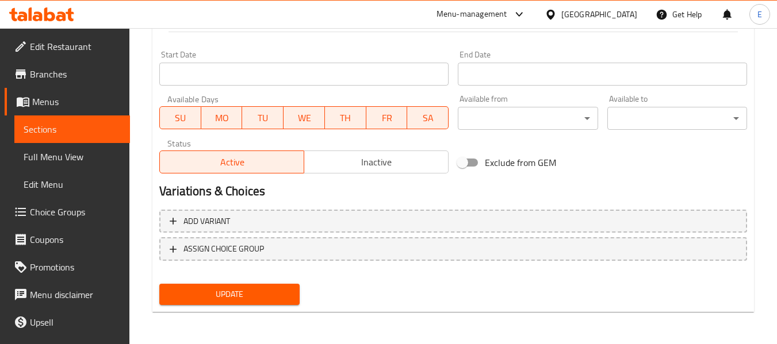
click at [279, 296] on span "Update" at bounding box center [228, 294] width 121 height 14
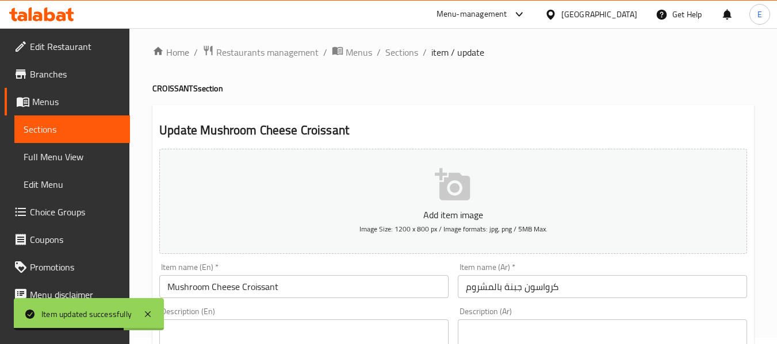
scroll to position [0, 0]
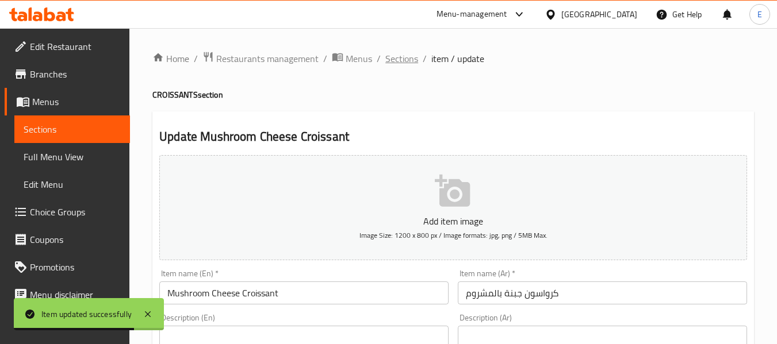
click at [402, 55] on span "Sections" at bounding box center [401, 59] width 33 height 14
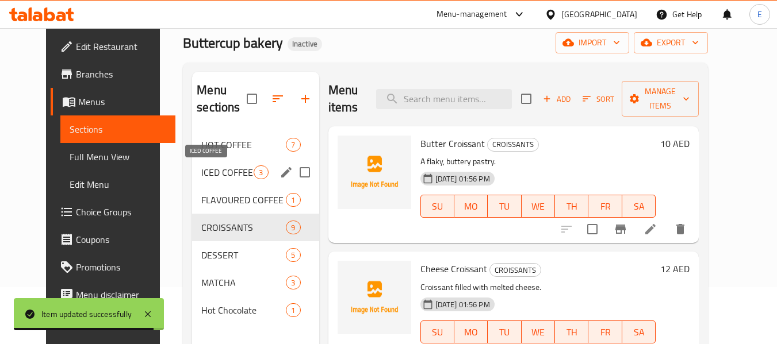
scroll to position [57, 0]
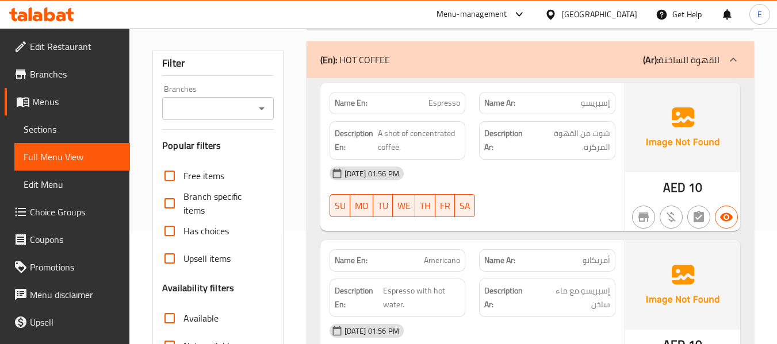
scroll to position [115, 0]
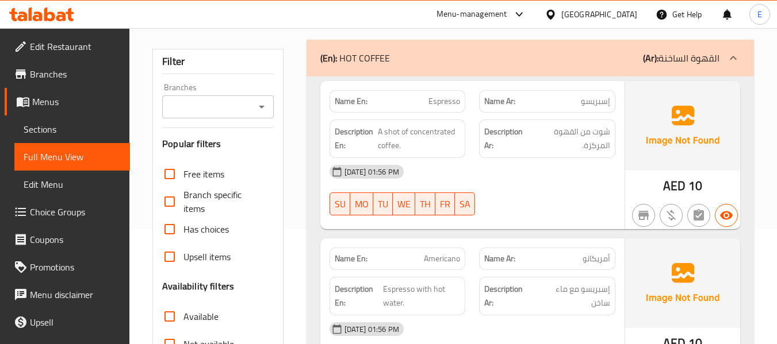
click at [680, 182] on span "AED" at bounding box center [674, 186] width 22 height 22
click at [681, 182] on span "AED" at bounding box center [674, 186] width 22 height 22
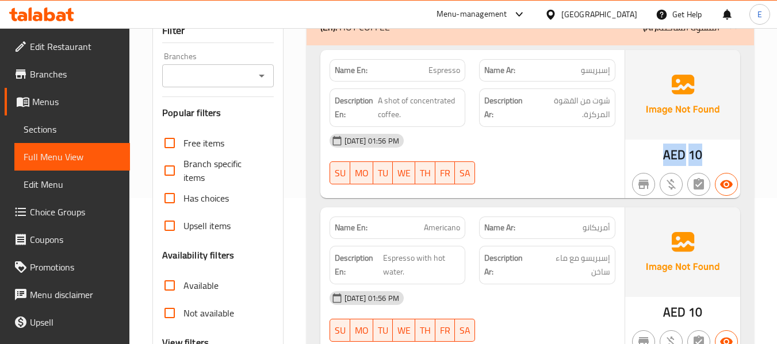
scroll to position [172, 0]
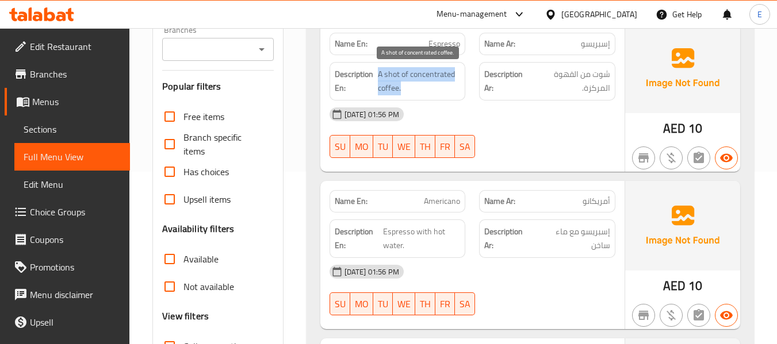
drag, startPoint x: 378, startPoint y: 75, endPoint x: 477, endPoint y: 88, distance: 99.7
click at [431, 88] on span "A shot of concentrated coffee." at bounding box center [419, 81] width 82 height 28
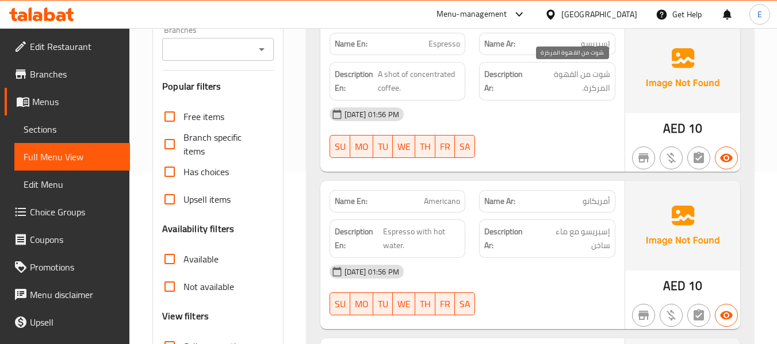
click at [580, 72] on span "شوت من القهوة المركزة." at bounding box center [571, 81] width 78 height 28
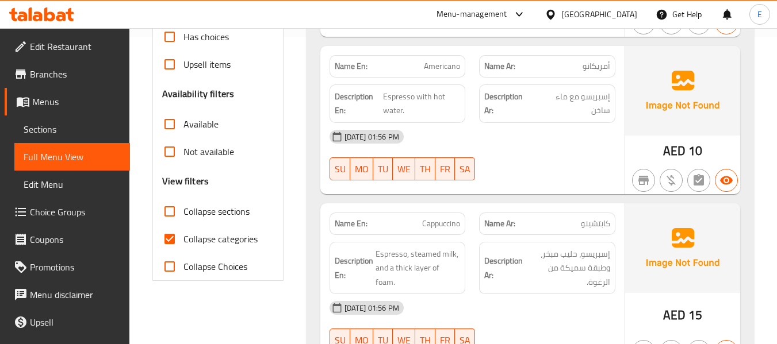
scroll to position [287, 0]
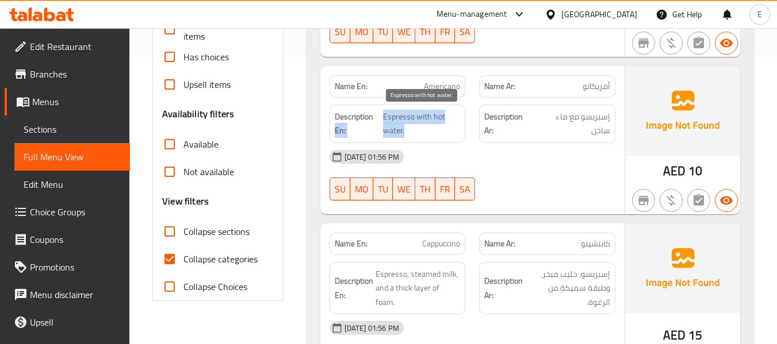
drag, startPoint x: 381, startPoint y: 115, endPoint x: 453, endPoint y: 126, distance: 73.3
click at [453, 126] on h6 "Description En: Espresso with hot water." at bounding box center [398, 124] width 126 height 28
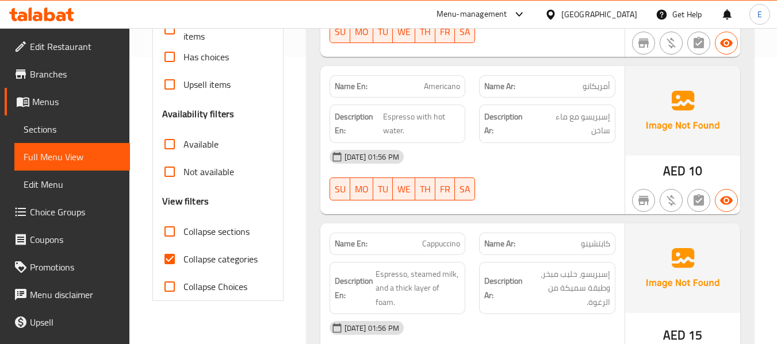
click at [597, 102] on div "Description Ar: إسبريسو مع ماء ساخن" at bounding box center [547, 124] width 150 height 52
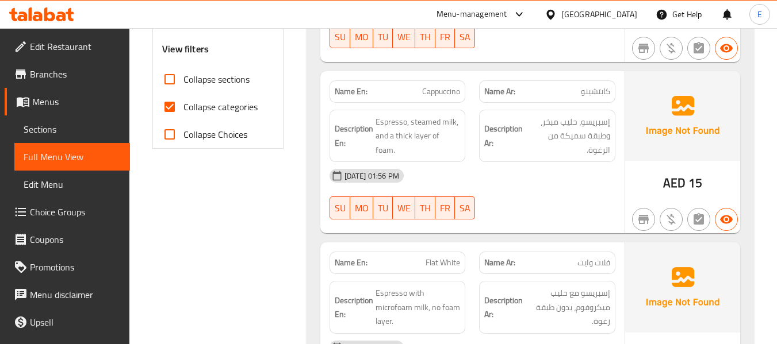
scroll to position [460, 0]
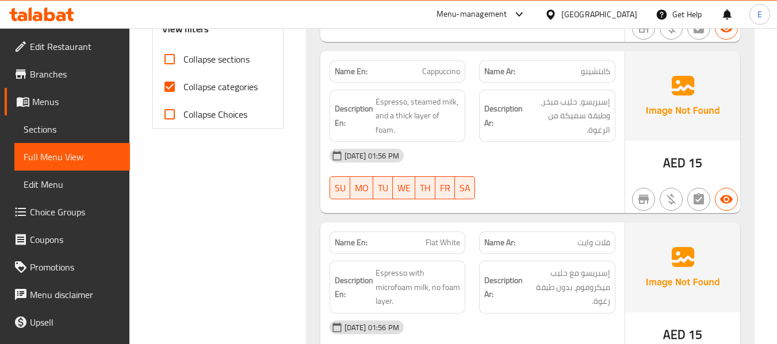
click at [683, 166] on span "AED" at bounding box center [674, 163] width 22 height 22
click at [606, 74] on span "كابتشينو" at bounding box center [595, 72] width 29 height 12
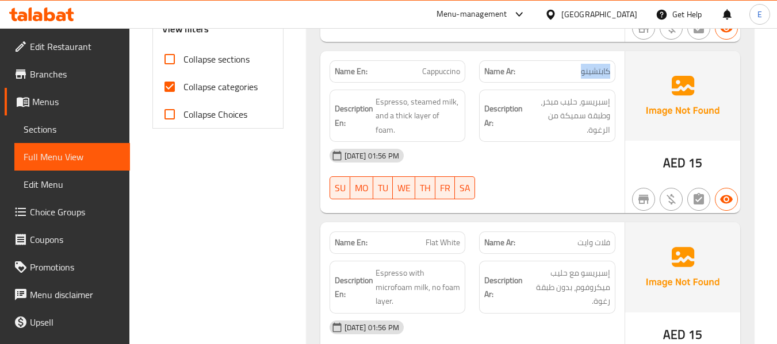
click at [606, 74] on span "كابتشينو" at bounding box center [595, 72] width 29 height 12
click at [457, 70] on span "Cappuccino" at bounding box center [441, 72] width 38 height 12
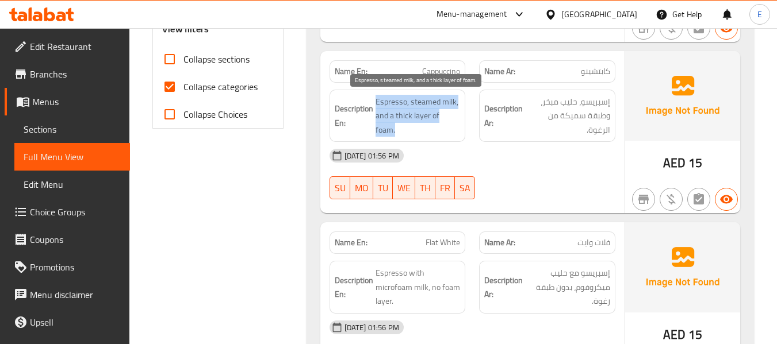
drag, startPoint x: 374, startPoint y: 99, endPoint x: 459, endPoint y: 114, distance: 87.0
click at [459, 114] on h6 "Description En: Espresso, steamed milk, and a thick layer of foam." at bounding box center [398, 116] width 126 height 43
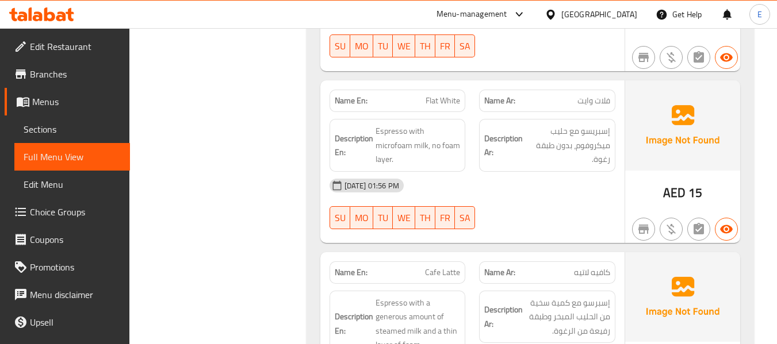
scroll to position [632, 0]
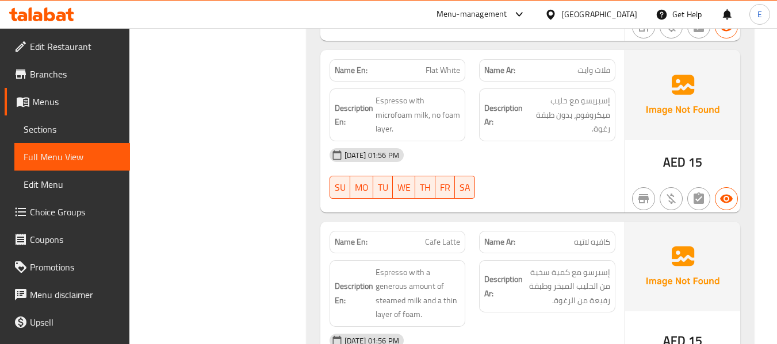
click at [583, 66] on span "فلات وايت" at bounding box center [593, 70] width 33 height 12
click at [454, 62] on div "Name En: Flat White" at bounding box center [397, 70] width 136 height 22
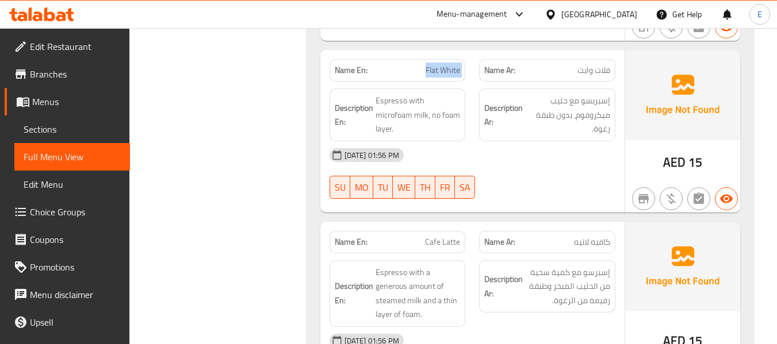
click at [454, 62] on div "Name En: Flat White" at bounding box center [397, 70] width 136 height 22
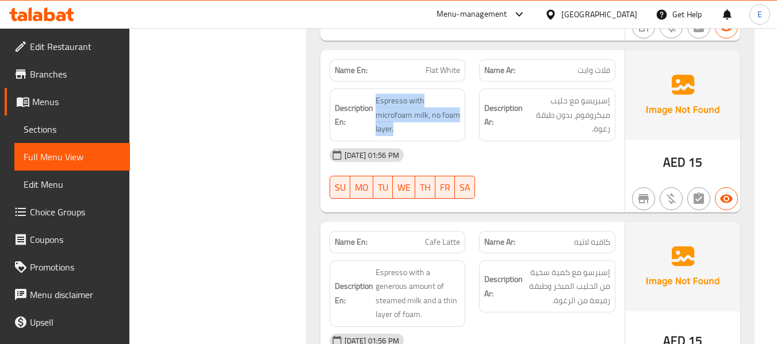
drag, startPoint x: 375, startPoint y: 94, endPoint x: 460, endPoint y: 128, distance: 91.6
click at [460, 128] on div "Description En: Espresso with microfoam milk, no foam layer." at bounding box center [397, 115] width 136 height 53
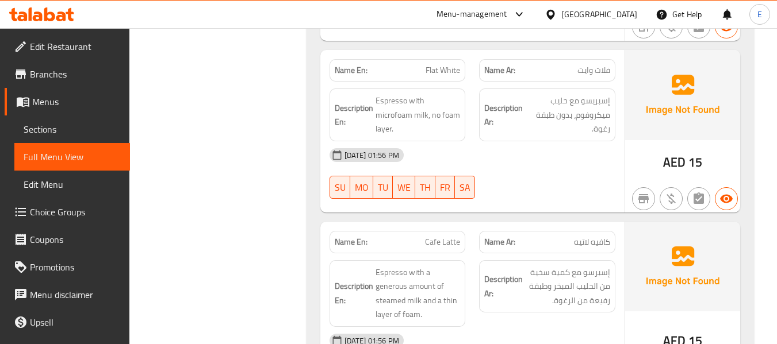
click at [585, 147] on div "[DATE] 01:56 PM" at bounding box center [471, 155] width 299 height 28
click at [593, 74] on span "فلات وايت" at bounding box center [593, 70] width 33 height 12
click at [594, 74] on span "فلات وايت" at bounding box center [593, 70] width 33 height 12
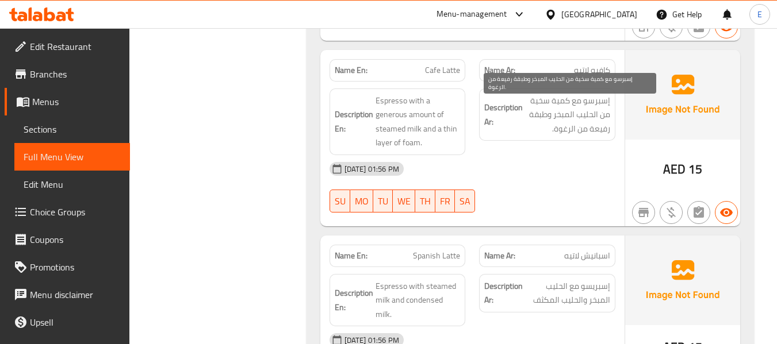
scroll to position [805, 0]
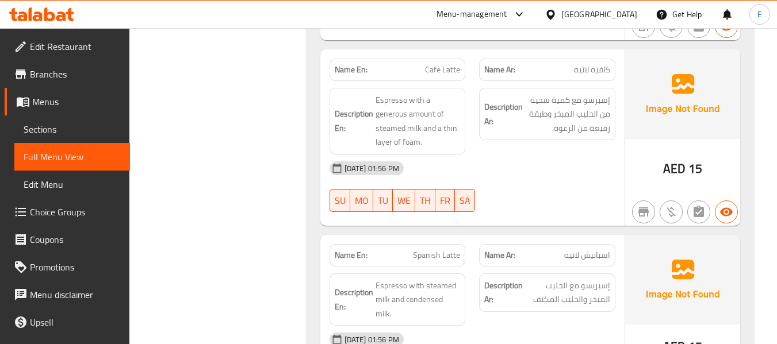
click at [591, 78] on div "Name Ar: كافيه لاتيه" at bounding box center [547, 70] width 136 height 22
click at [436, 68] on span "Cafe Latte" at bounding box center [442, 70] width 35 height 12
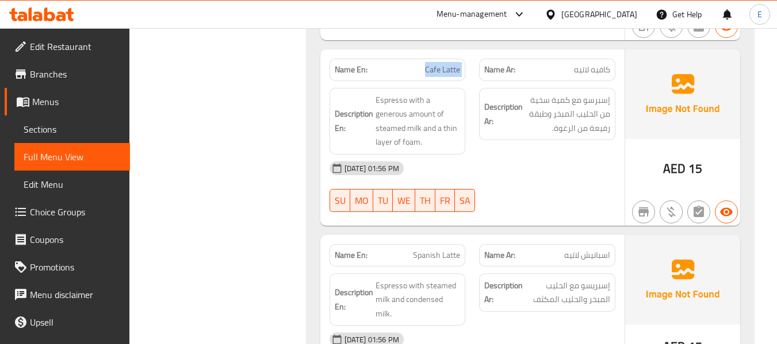
click at [436, 68] on span "Cafe Latte" at bounding box center [442, 70] width 35 height 12
click at [516, 144] on div "Description Ar: إسبرسو مع كمية سخية من الحليب المبخر وطبقة رفيعة من الرغوة." at bounding box center [547, 121] width 150 height 80
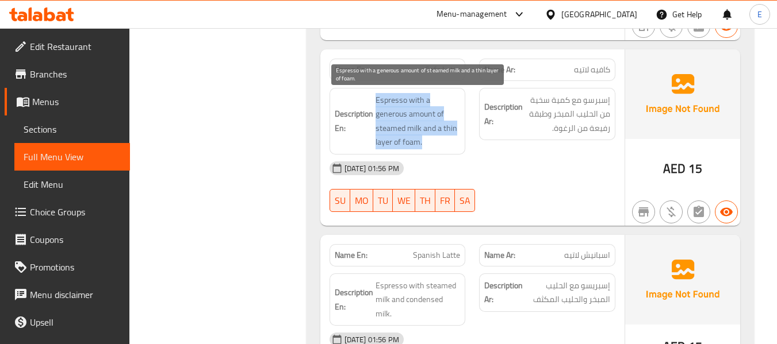
drag, startPoint x: 370, startPoint y: 94, endPoint x: 454, endPoint y: 139, distance: 95.1
click at [454, 139] on h6 "Description En: Espresso with a generous amount of steamed milk and a thin laye…" at bounding box center [398, 121] width 126 height 56
click at [454, 139] on span "Espresso with a generous amount of steamed milk and a thin layer of foam." at bounding box center [417, 121] width 85 height 56
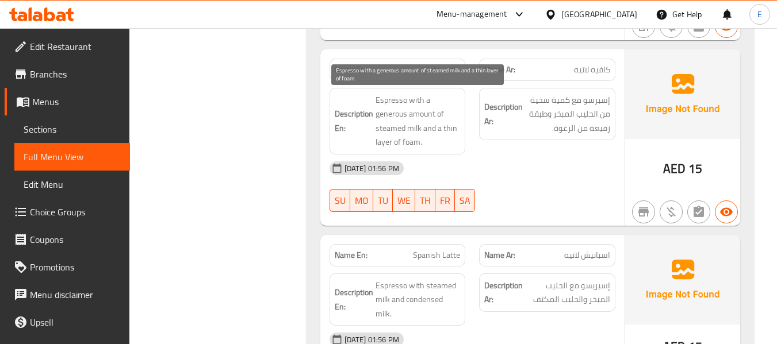
click at [454, 139] on span "Espresso with a generous amount of steamed milk and a thin layer of foam." at bounding box center [417, 121] width 85 height 56
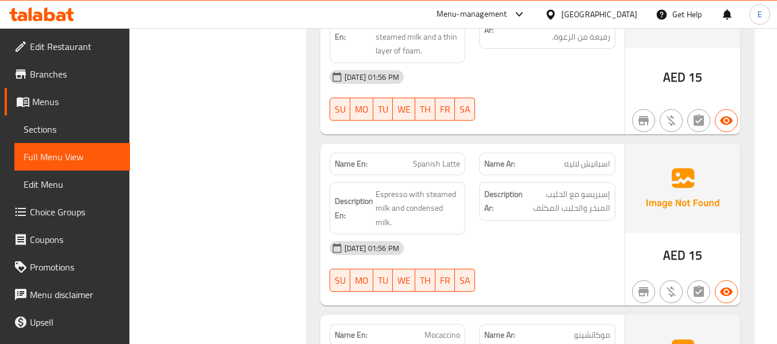
scroll to position [977, 0]
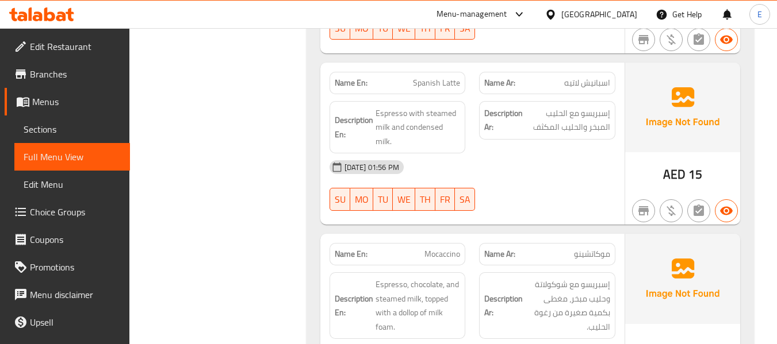
click at [688, 166] on span "15" at bounding box center [695, 174] width 14 height 22
click at [601, 91] on div "Name Ar: اسبانيش لاتيه" at bounding box center [547, 83] width 136 height 22
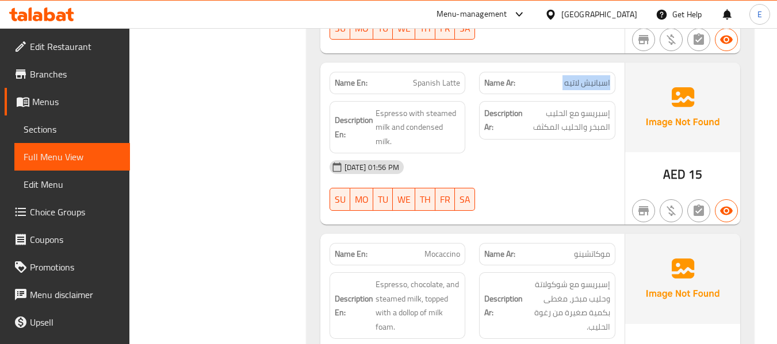
click at [601, 91] on div "Name Ar: اسبانيش لاتيه" at bounding box center [547, 83] width 136 height 22
click at [436, 94] on div "Description En: Espresso with steamed milk and condensed milk." at bounding box center [397, 127] width 150 height 67
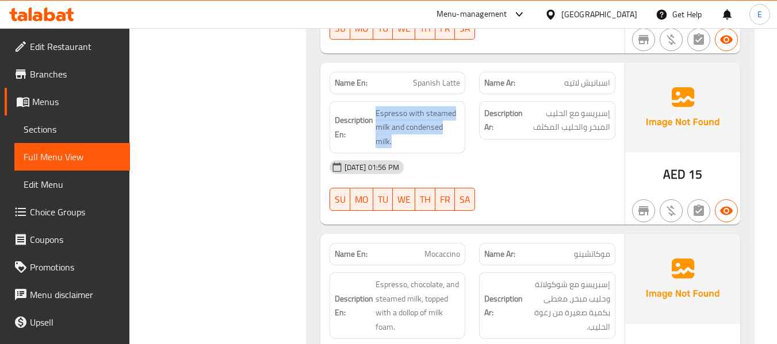
click at [436, 94] on div "Description En: Espresso with steamed milk and condensed milk." at bounding box center [397, 127] width 150 height 67
click at [378, 105] on div "Description En: Espresso with steamed milk and condensed milk." at bounding box center [397, 127] width 136 height 53
drag, startPoint x: 377, startPoint y: 112, endPoint x: 461, endPoint y: 132, distance: 86.9
click at [461, 132] on div "Description En: Espresso with steamed milk and condensed milk." at bounding box center [397, 127] width 136 height 53
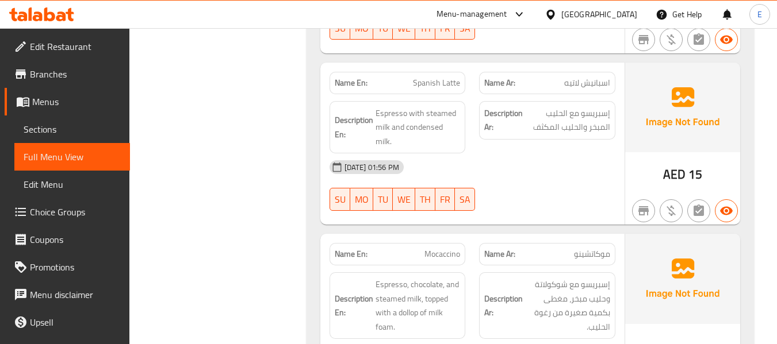
click at [461, 132] on div "Description En: Espresso with steamed milk and condensed milk." at bounding box center [397, 127] width 136 height 53
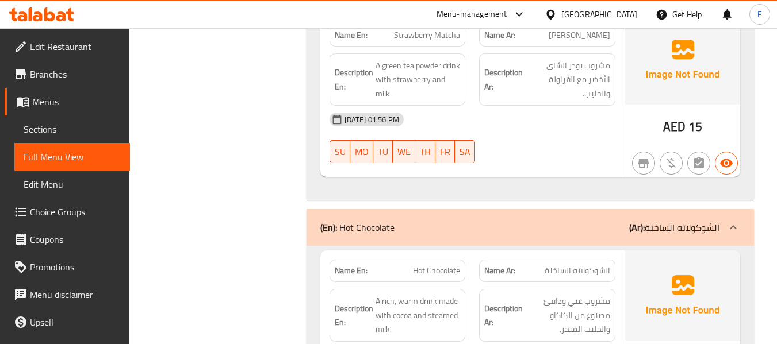
scroll to position [5109, 0]
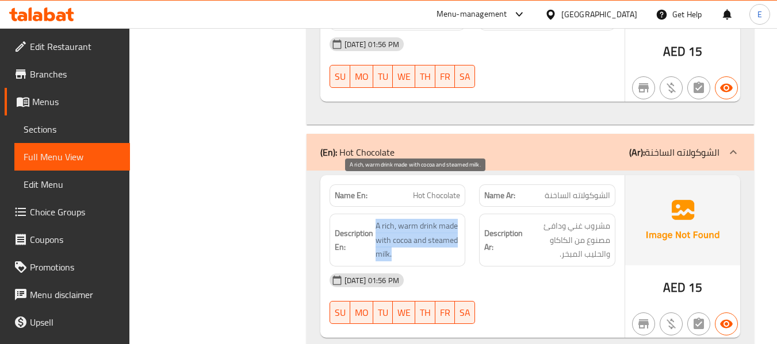
drag, startPoint x: 370, startPoint y: 178, endPoint x: 455, endPoint y: 220, distance: 94.9
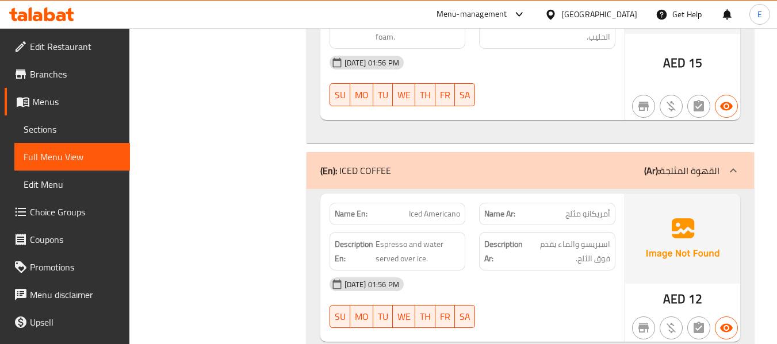
scroll to position [1085, 0]
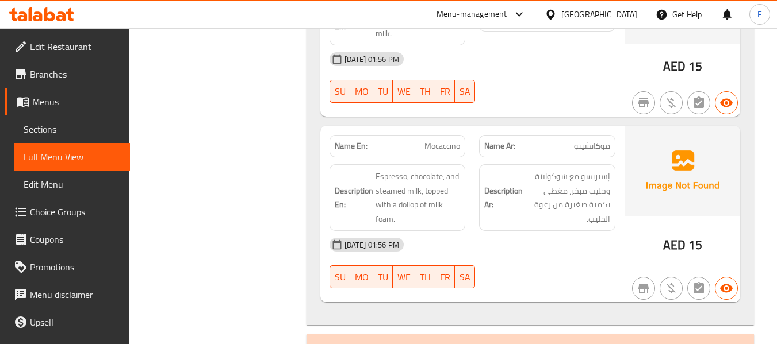
click at [675, 234] on span "AED" at bounding box center [674, 245] width 22 height 22
click at [583, 140] on span "موكاتشينو" at bounding box center [592, 146] width 36 height 12
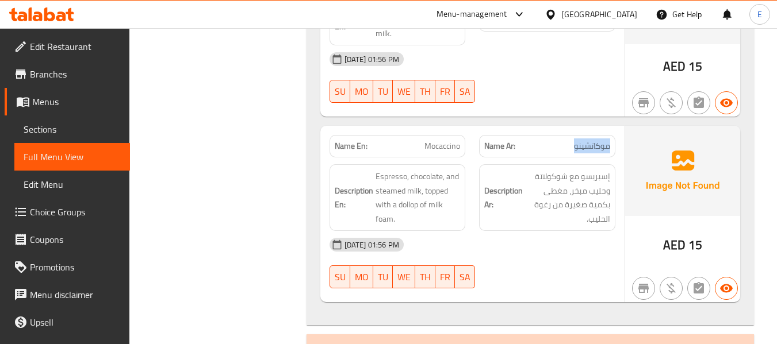
scroll to position [1143, 0]
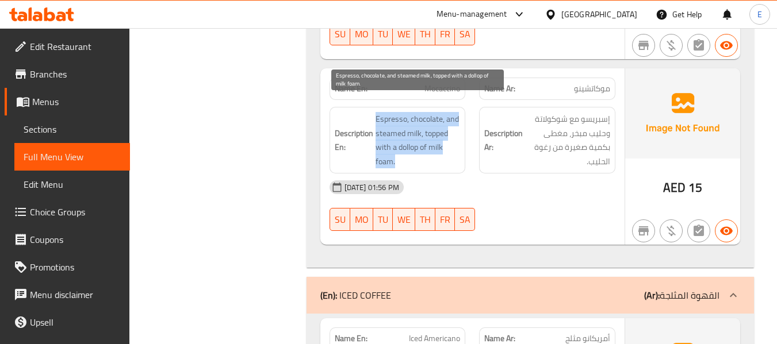
drag, startPoint x: 391, startPoint y: 100, endPoint x: 454, endPoint y: 144, distance: 76.4
click at [454, 144] on span "Espresso, chocolate, and steamed milk, topped with a dollop of milk foam." at bounding box center [417, 140] width 85 height 56
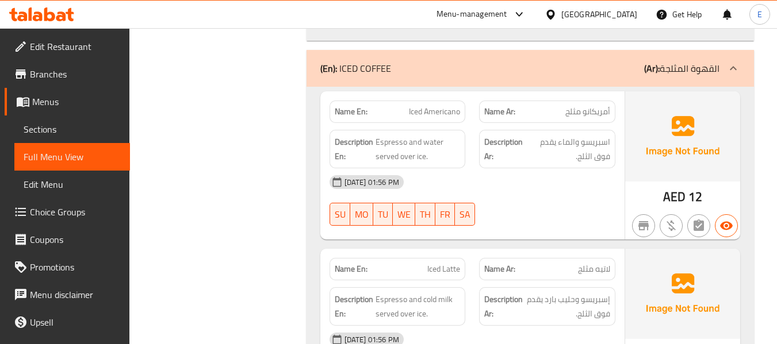
scroll to position [1373, 0]
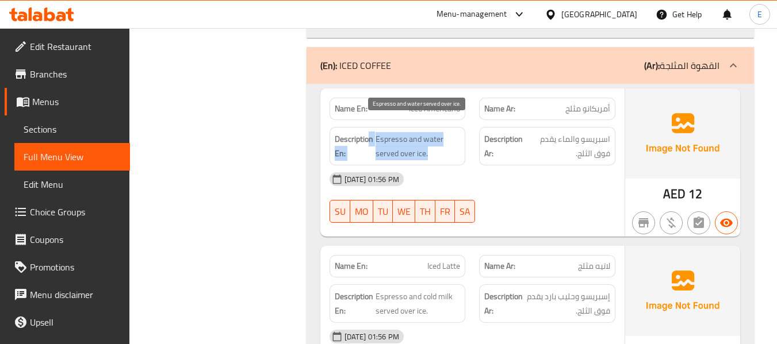
drag, startPoint x: 367, startPoint y: 119, endPoint x: 446, endPoint y: 137, distance: 81.3
click at [446, 137] on span "Espresso and water served over ice." at bounding box center [417, 146] width 85 height 28
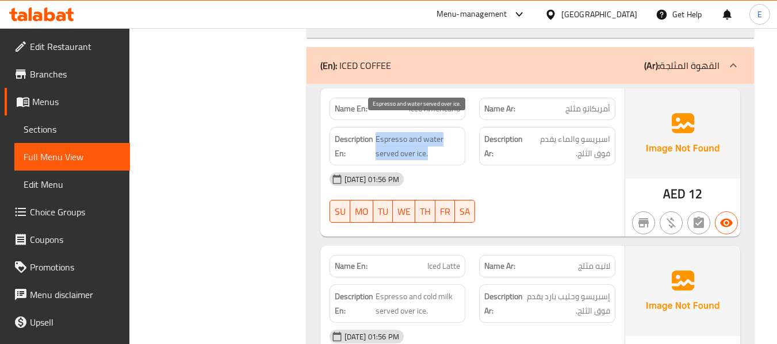
click at [446, 137] on span "Espresso and water served over ice." at bounding box center [417, 146] width 85 height 28
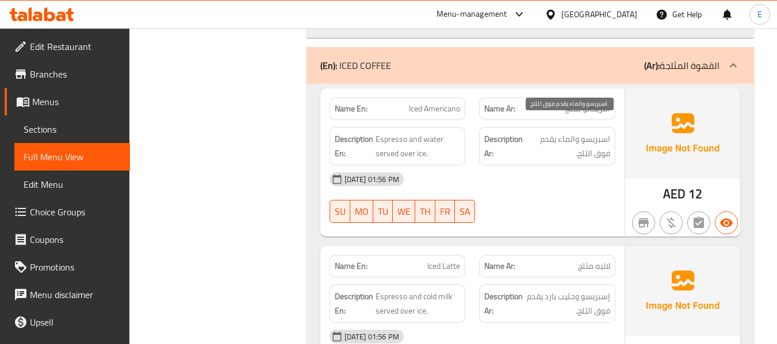
click at [600, 132] on span "اسبريسو والماء يقدم فوق الثلج." at bounding box center [567, 146] width 84 height 28
click at [601, 132] on span "اسبريسو والماء يقدم فوق الثلج." at bounding box center [567, 146] width 84 height 28
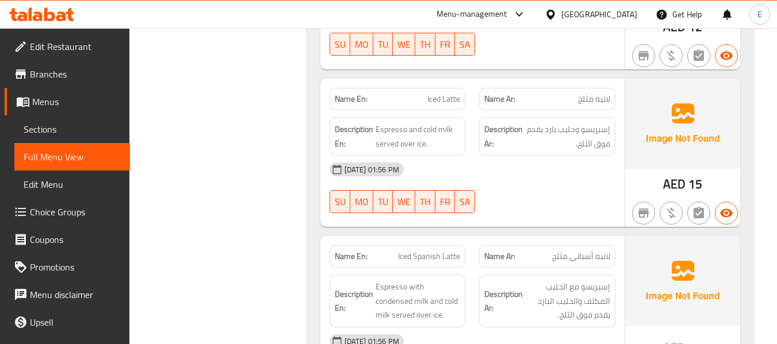
scroll to position [1545, 0]
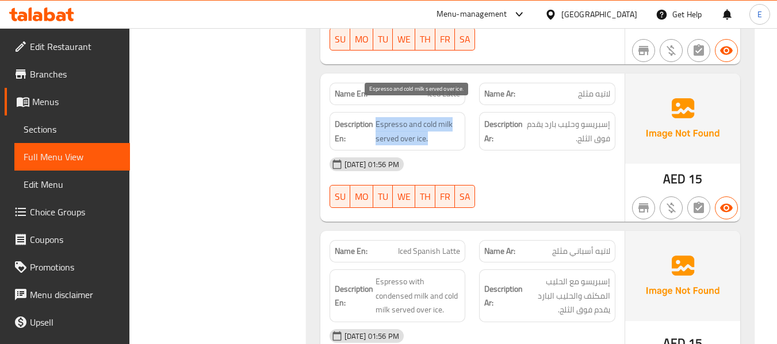
drag, startPoint x: 382, startPoint y: 106, endPoint x: 450, endPoint y: 120, distance: 69.2
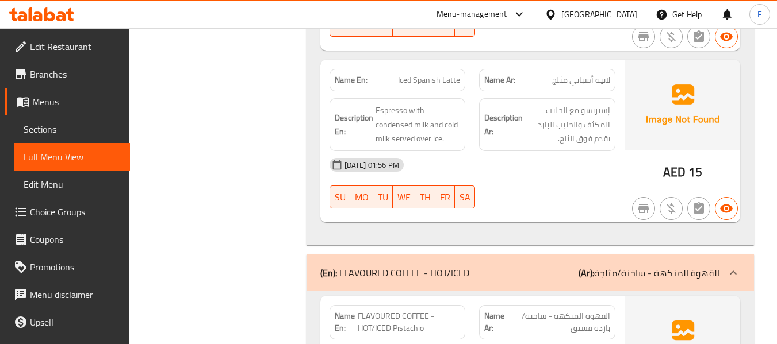
scroll to position [1718, 0]
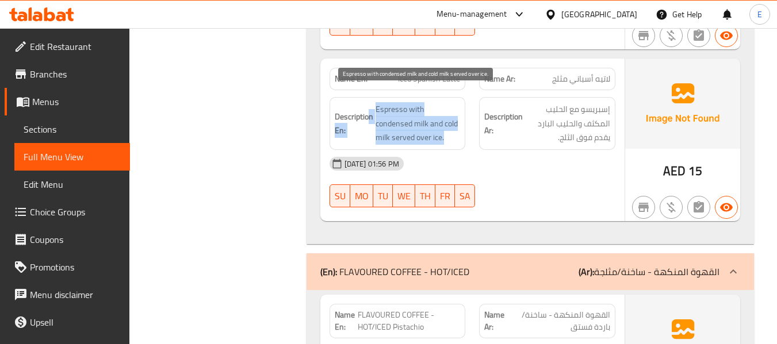
drag, startPoint x: 370, startPoint y: 96, endPoint x: 454, endPoint y: 121, distance: 87.1
click at [454, 121] on span "Espresso with condensed milk and cold milk served over ice." at bounding box center [417, 123] width 85 height 43
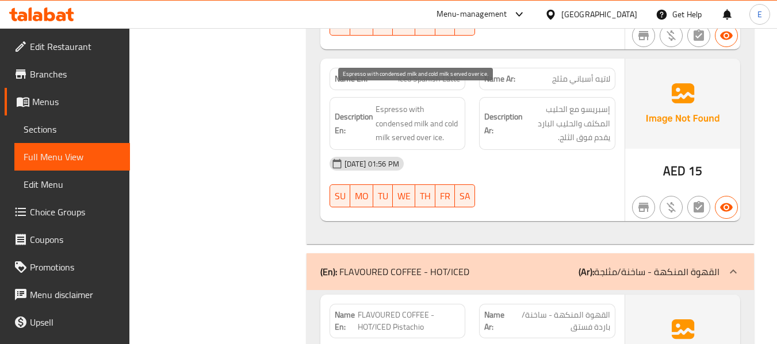
click at [454, 121] on span "Espresso with condensed milk and cold milk served over ice." at bounding box center [417, 123] width 85 height 43
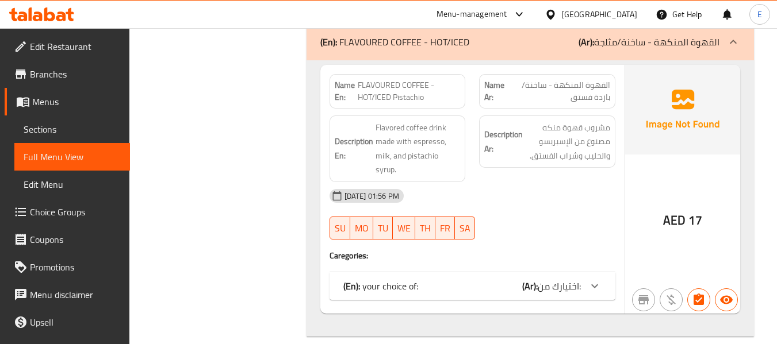
scroll to position [1890, 0]
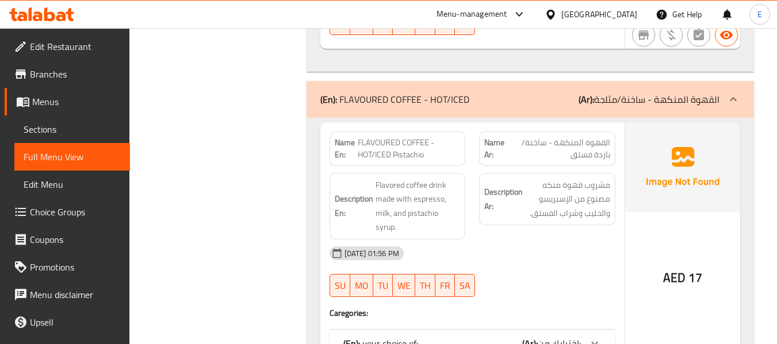
click at [485, 337] on div "(En): your choice of: (Ar): اختيارك من:" at bounding box center [461, 344] width 237 height 14
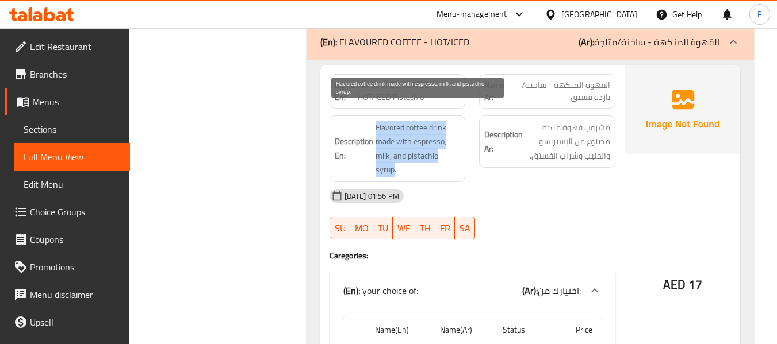
drag, startPoint x: 372, startPoint y: 111, endPoint x: 457, endPoint y: 141, distance: 89.8
click at [457, 141] on span "Flavored coffee drink made with espresso, milk, and pistachio syrup." at bounding box center [417, 149] width 85 height 56
click at [458, 141] on span "Flavored coffee drink made with espresso, milk, and pistachio syrup." at bounding box center [417, 149] width 85 height 56
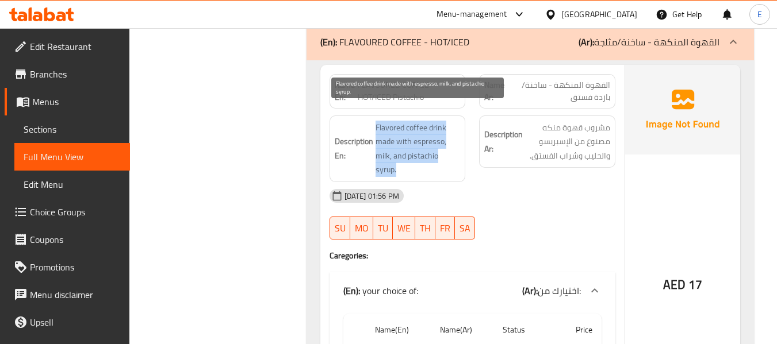
click at [458, 141] on span "Flavored coffee drink made with espresso, milk, and pistachio syrup." at bounding box center [417, 149] width 85 height 56
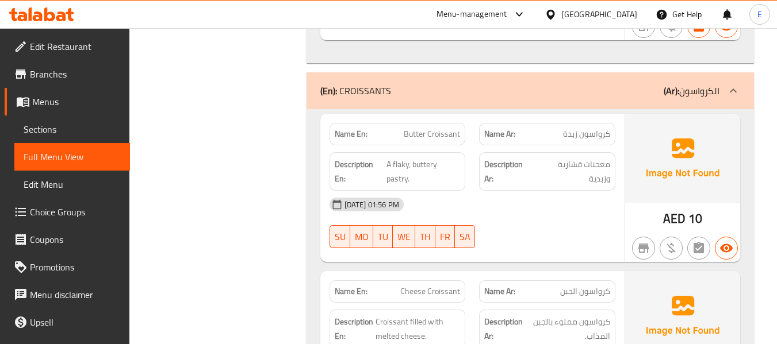
scroll to position [2407, 0]
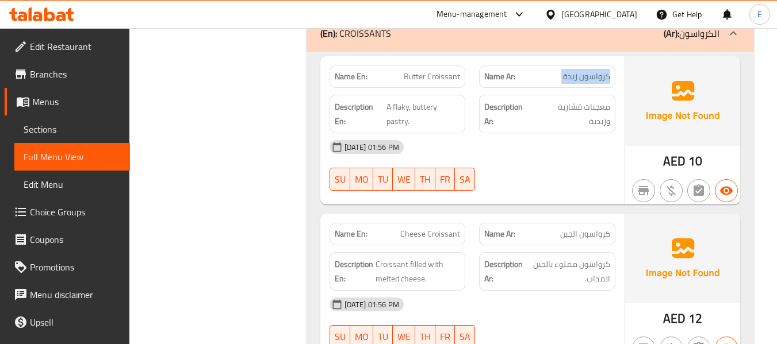
click at [404, 100] on span "A flaky, buttery pastry." at bounding box center [423, 114] width 74 height 28
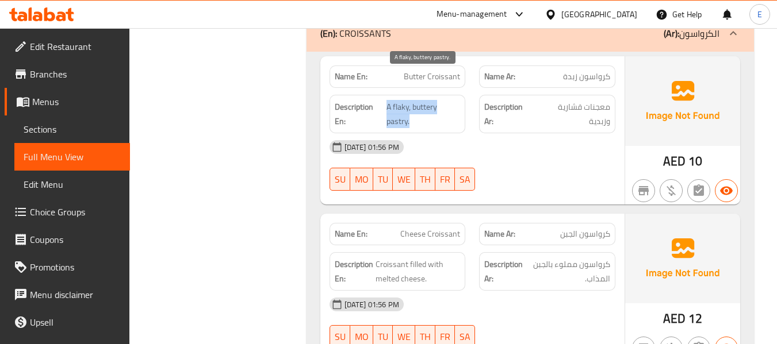
click at [404, 100] on span "A flaky, buttery pastry." at bounding box center [423, 114] width 74 height 28
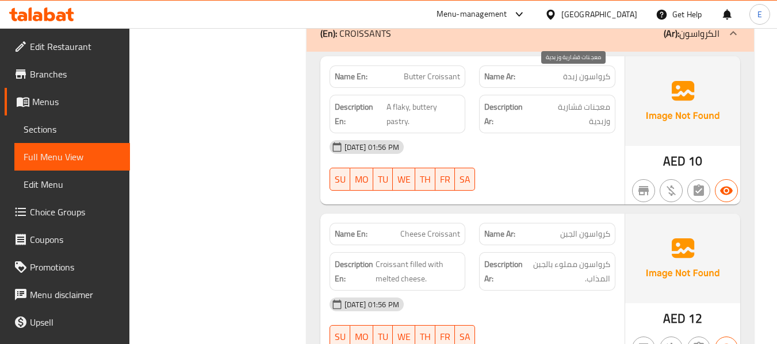
click at [582, 100] on span "معجنات قشارية وزبدية" at bounding box center [572, 114] width 75 height 28
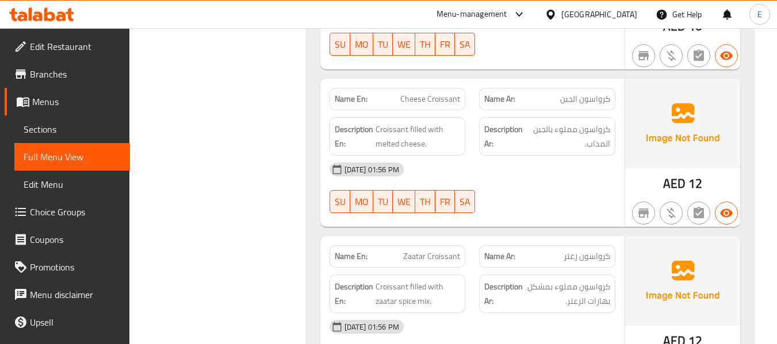
scroll to position [2522, 0]
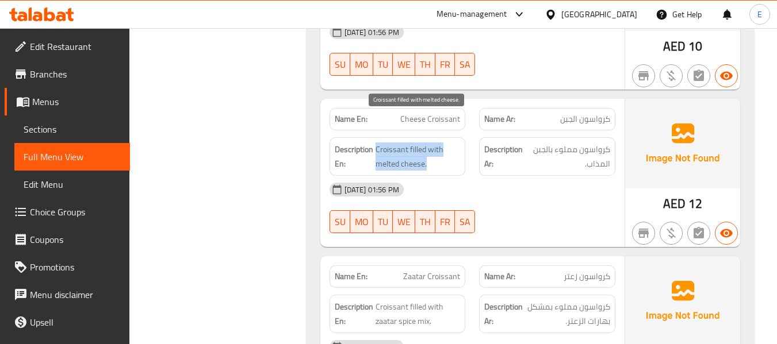
drag, startPoint x: 375, startPoint y: 121, endPoint x: 439, endPoint y: 137, distance: 65.2
click at [439, 143] on span "Croissant filled with melted cheese." at bounding box center [417, 157] width 85 height 28
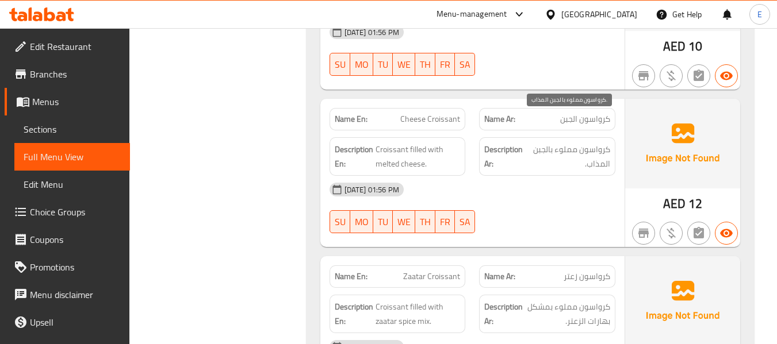
click at [598, 143] on span "كرواسون مملوء بالجبن المذاب." at bounding box center [568, 157] width 84 height 28
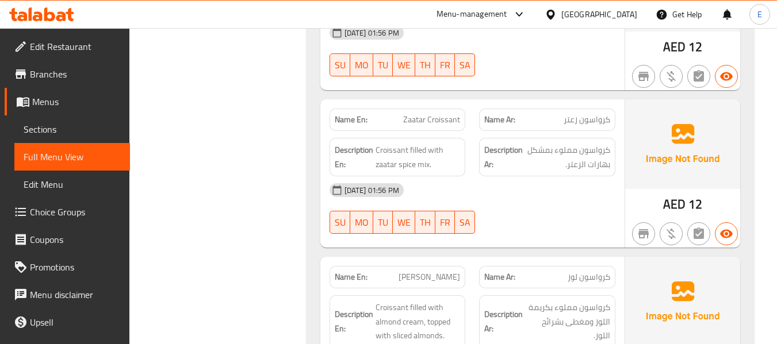
scroll to position [2695, 0]
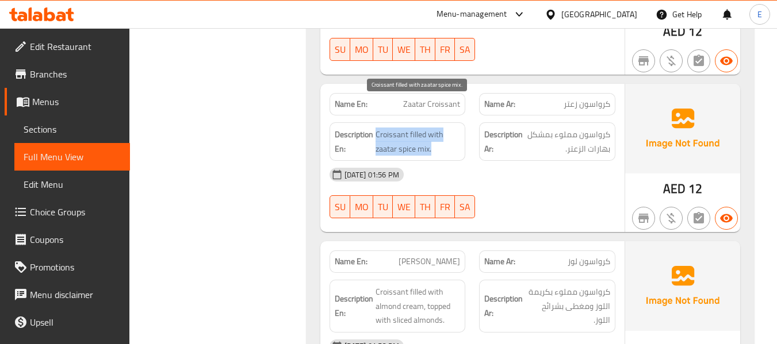
drag, startPoint x: 375, startPoint y: 103, endPoint x: 440, endPoint y: 121, distance: 67.5
click at [440, 128] on span "Croissant filled with zaatar spice mix." at bounding box center [417, 142] width 85 height 28
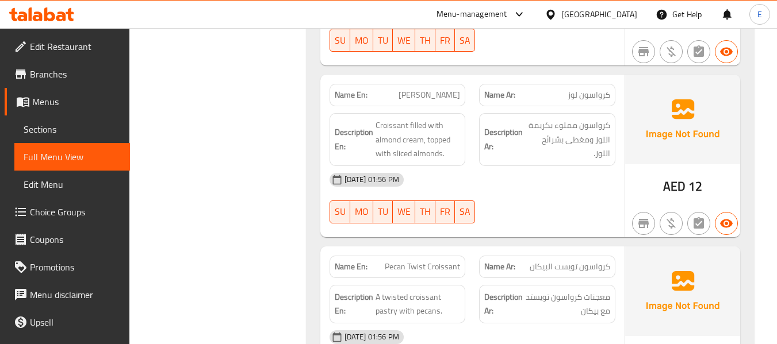
scroll to position [2867, 0]
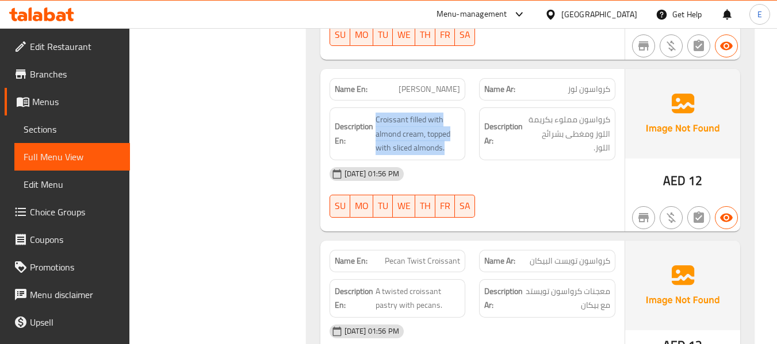
drag, startPoint x: 370, startPoint y: 81, endPoint x: 460, endPoint y: 120, distance: 98.3
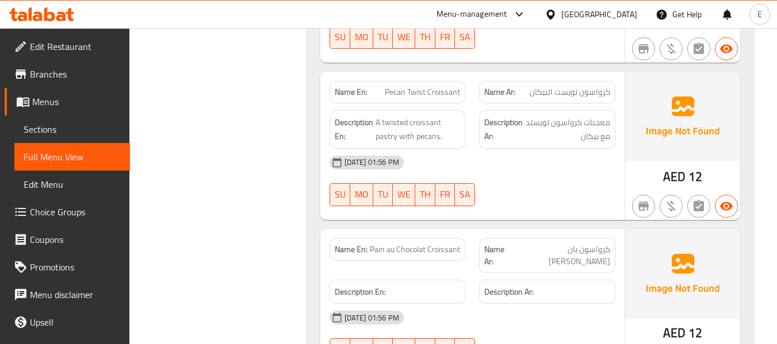
scroll to position [3040, 0]
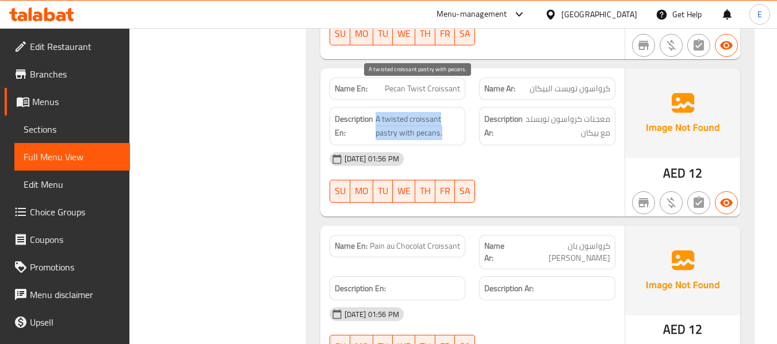
drag, startPoint x: 374, startPoint y: 89, endPoint x: 452, endPoint y: 106, distance: 80.2
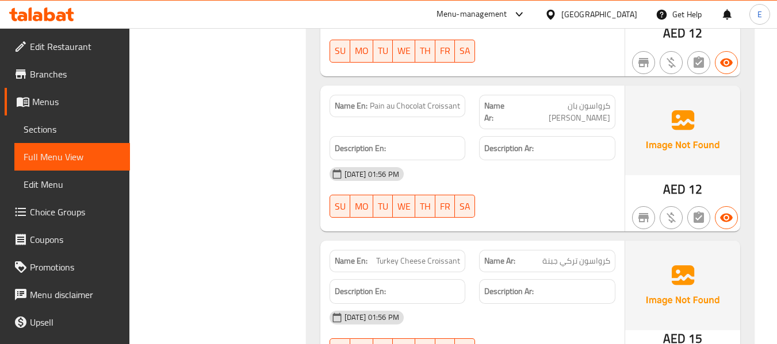
scroll to position [3212, 0]
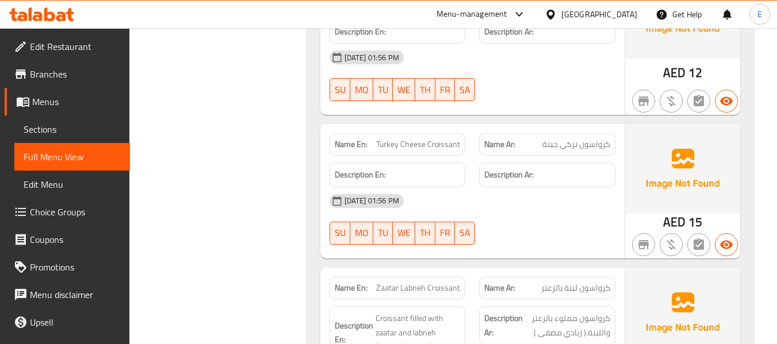
scroll to position [3327, 0]
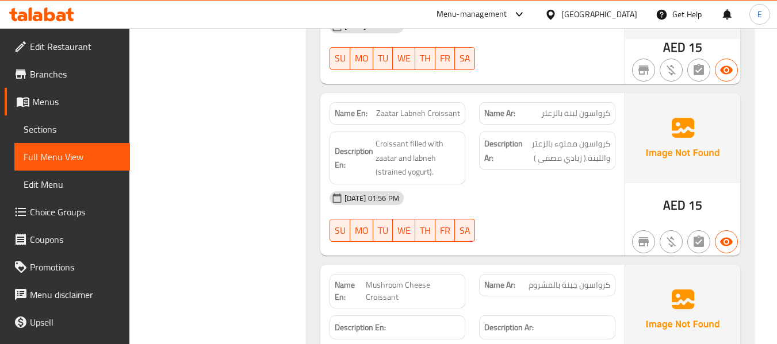
scroll to position [3499, 0]
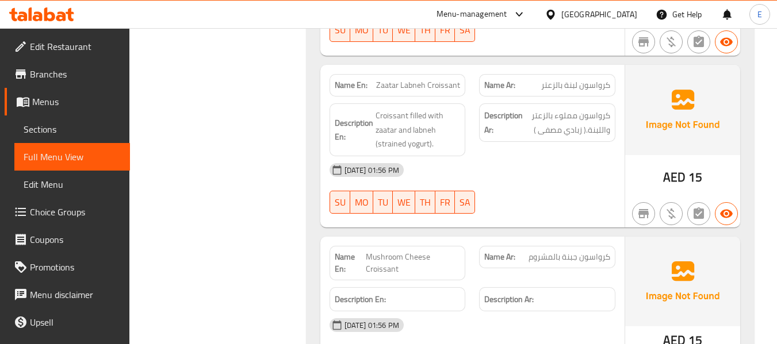
click at [416, 79] on span "Zaatar Labneh Croissant" at bounding box center [418, 85] width 84 height 12
click at [586, 79] on span "كرواسون لبنة بالزعتر" at bounding box center [575, 85] width 69 height 12
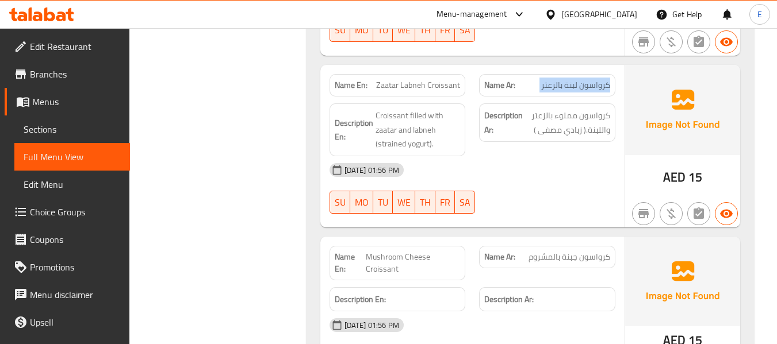
click at [586, 79] on span "كرواسون لبنة بالزعتر" at bounding box center [575, 85] width 69 height 12
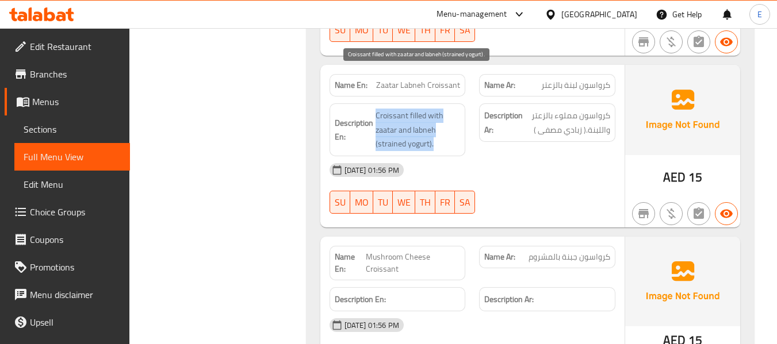
drag, startPoint x: 401, startPoint y: 71, endPoint x: 438, endPoint y: 108, distance: 52.0
click at [438, 109] on span "Croissant filled with zaatar and labneh (strained yogurt)." at bounding box center [417, 130] width 85 height 43
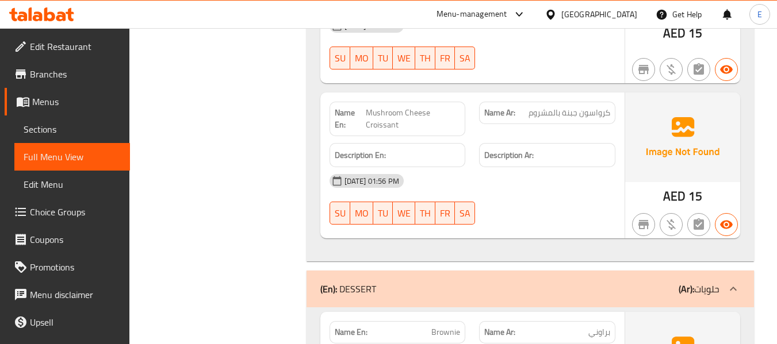
scroll to position [3672, 0]
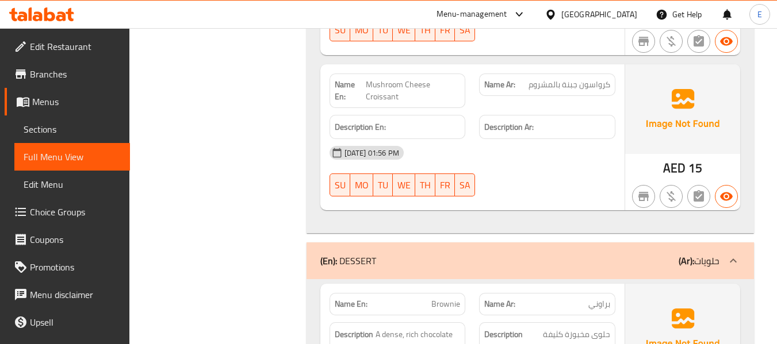
click at [576, 79] on span "كرواسون جبنة بالمشروم" at bounding box center [569, 85] width 82 height 12
click at [425, 79] on span "Mushroom Cheese Croissant" at bounding box center [413, 91] width 94 height 24
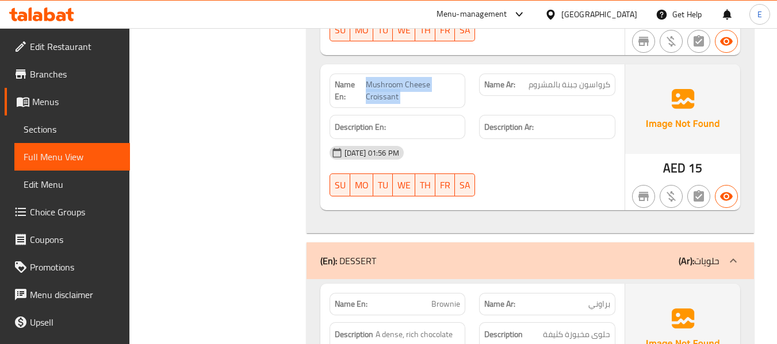
click at [425, 79] on span "Mushroom Cheese Croissant" at bounding box center [413, 91] width 94 height 24
copy span "Mushroom Cheese Croissant"
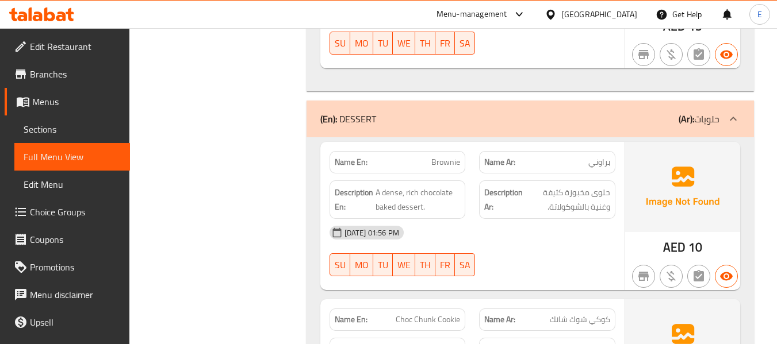
scroll to position [3844, 0]
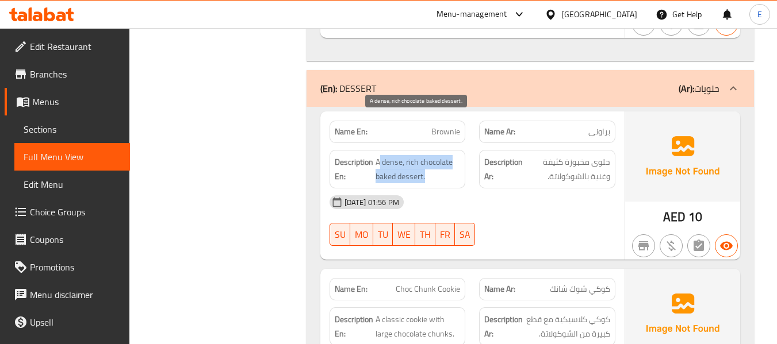
drag, startPoint x: 379, startPoint y: 122, endPoint x: 450, endPoint y: 137, distance: 72.3
click at [450, 155] on span "A dense, rich chocolate baked dessert." at bounding box center [417, 169] width 85 height 28
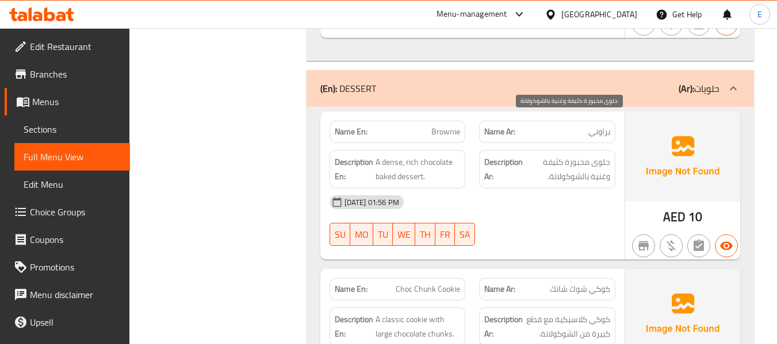
click at [591, 155] on span "حلوى مخبوزة كثيفة وغنية بالشوكولاتة." at bounding box center [567, 169] width 85 height 28
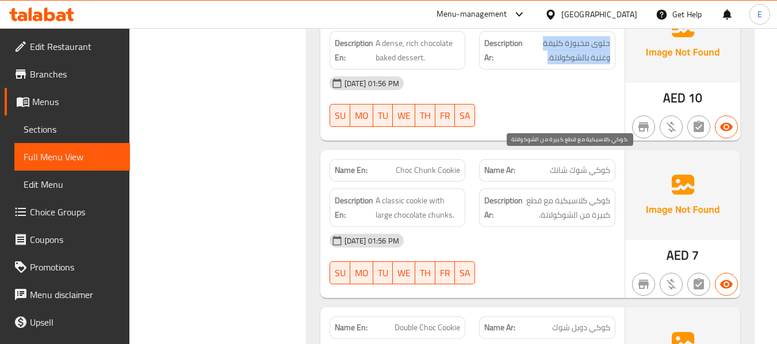
scroll to position [4017, 0]
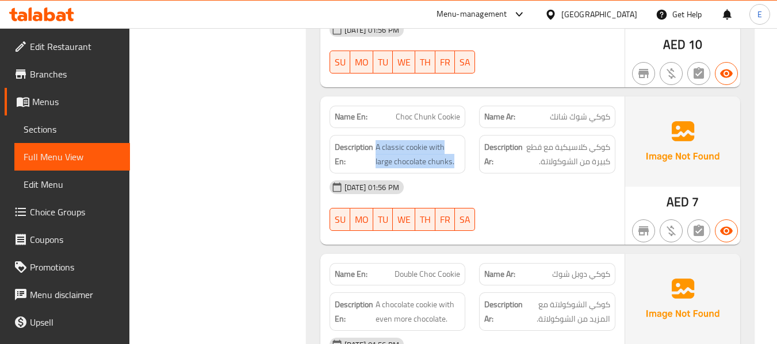
drag, startPoint x: 375, startPoint y: 107, endPoint x: 466, endPoint y: 125, distance: 92.6
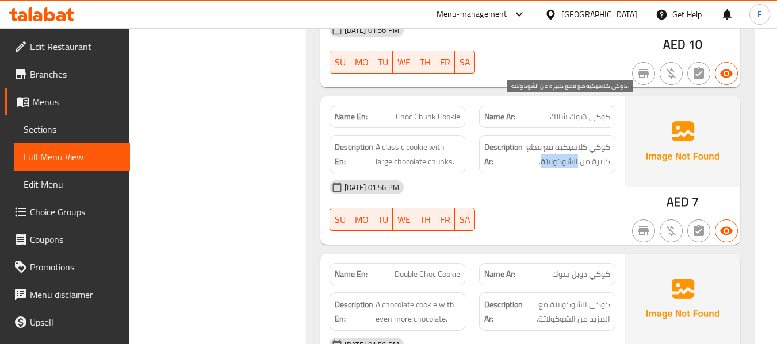
click at [559, 140] on span "كوكي كلاسيكية مع قطع كبيرة من الشوكولاتة." at bounding box center [567, 154] width 85 height 28
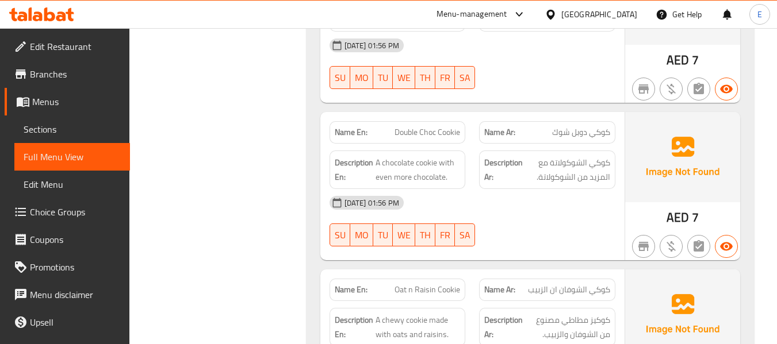
scroll to position [4189, 0]
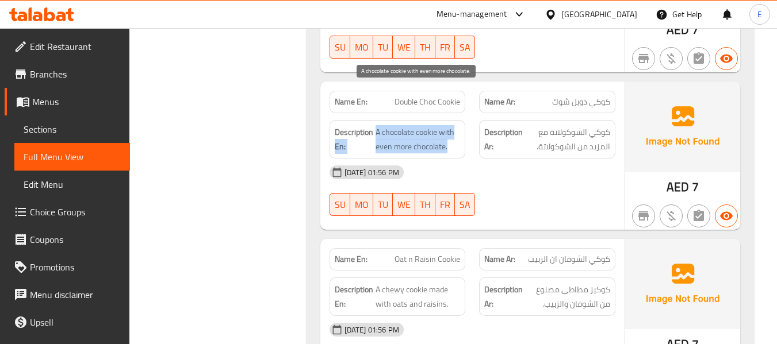
drag, startPoint x: 373, startPoint y: 88, endPoint x: 456, endPoint y: 109, distance: 85.9
click at [456, 125] on span "A chocolate cookie with even more chocolate." at bounding box center [417, 139] width 85 height 28
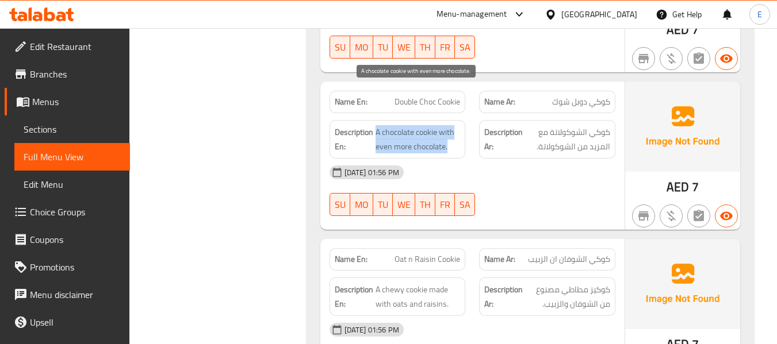
click at [456, 125] on span "A chocolate cookie with even more chocolate." at bounding box center [417, 139] width 85 height 28
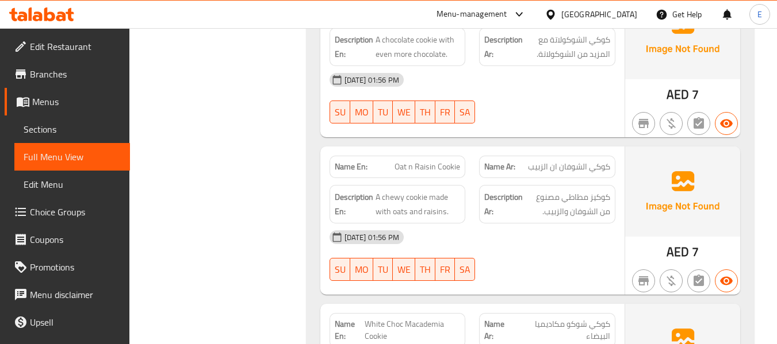
scroll to position [4362, 0]
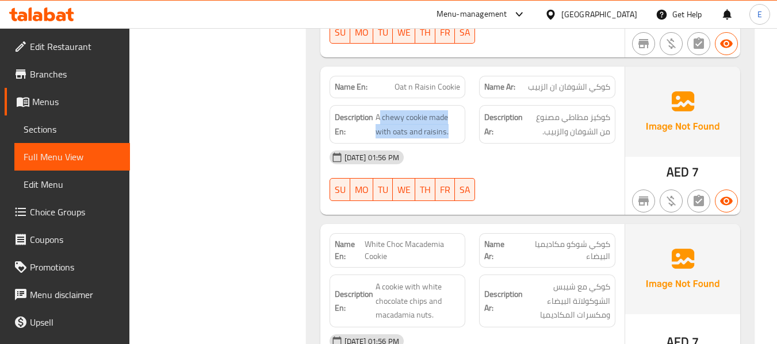
drag, startPoint x: 381, startPoint y: 75, endPoint x: 464, endPoint y: 93, distance: 84.5
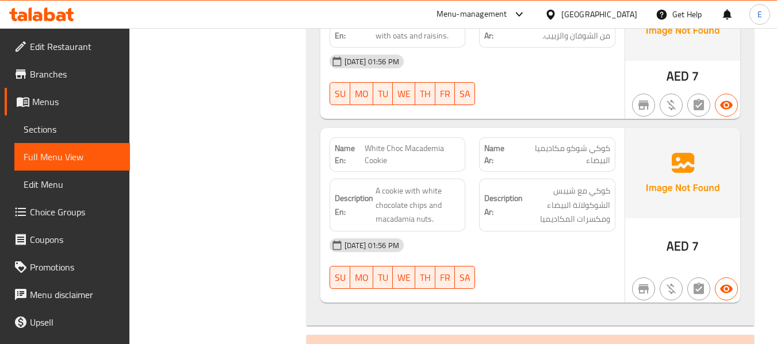
scroll to position [4477, 0]
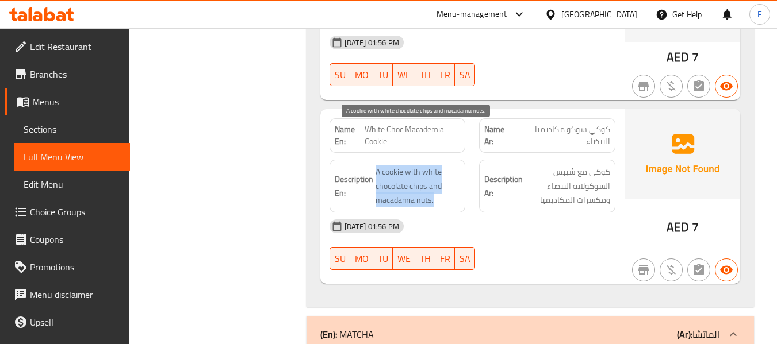
drag, startPoint x: 372, startPoint y: 124, endPoint x: 459, endPoint y: 162, distance: 94.7
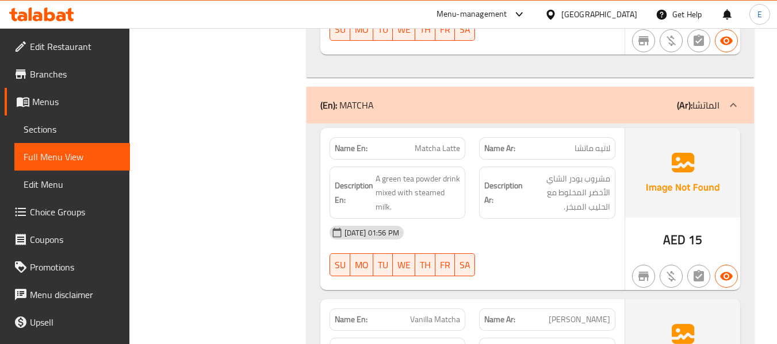
scroll to position [4707, 0]
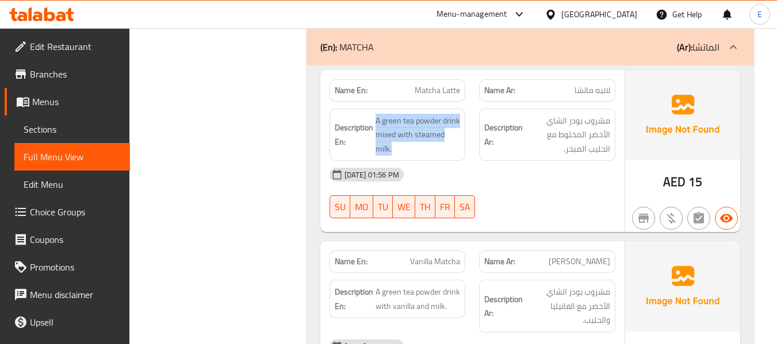
drag, startPoint x: 375, startPoint y: 75, endPoint x: 463, endPoint y: 104, distance: 93.2
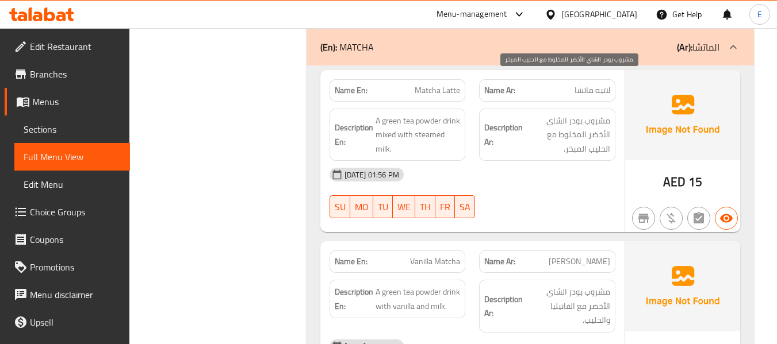
click at [583, 114] on span "مشروب بودر الشاي الأخضر المخلوط مع الحليب المبخر." at bounding box center [567, 135] width 85 height 43
click at [584, 114] on span "مشروب بودر الشاي الأخضر المخلوط مع الحليب المبخر." at bounding box center [567, 135] width 85 height 43
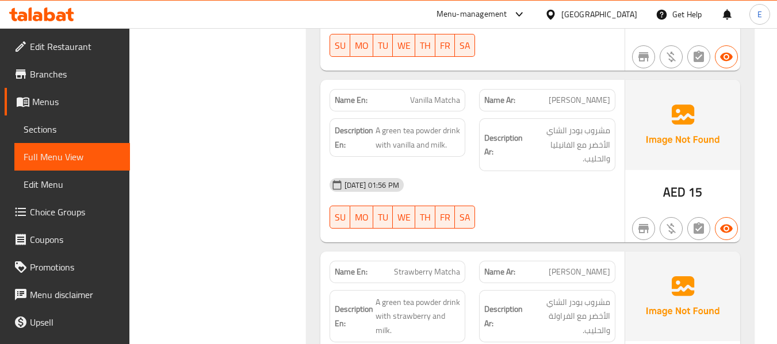
scroll to position [4936, 0]
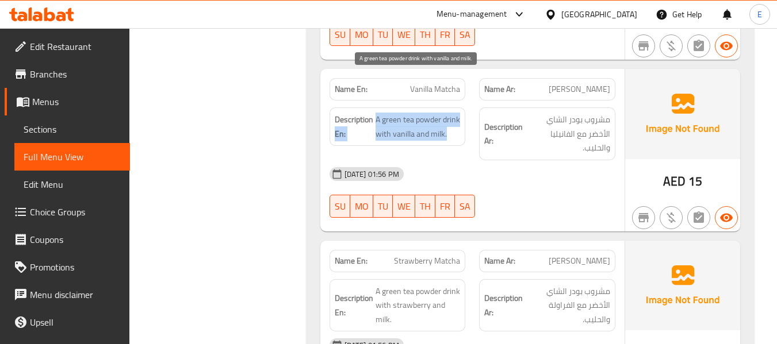
drag, startPoint x: 373, startPoint y: 71, endPoint x: 459, endPoint y: 97, distance: 90.0
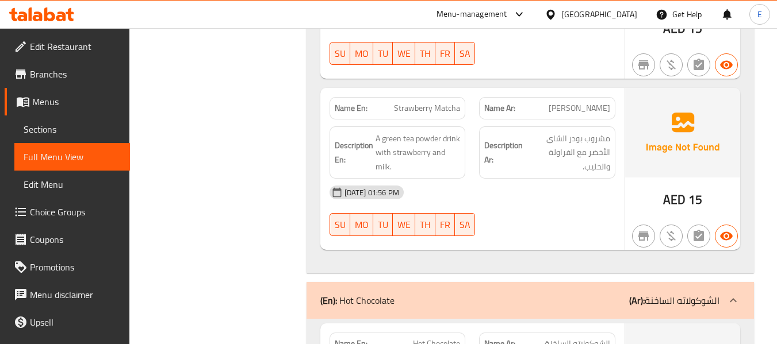
scroll to position [5109, 0]
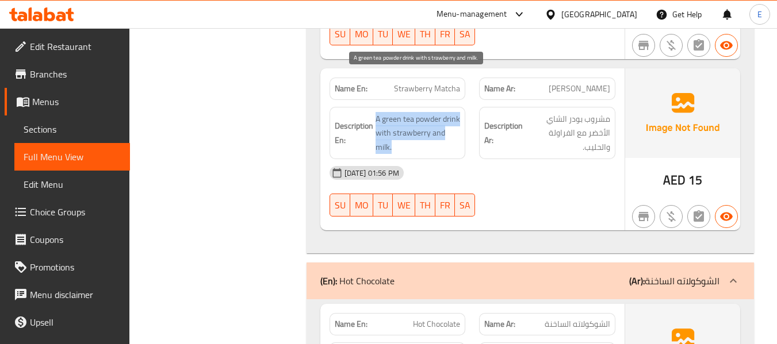
drag, startPoint x: 371, startPoint y: 73, endPoint x: 456, endPoint y: 112, distance: 92.9
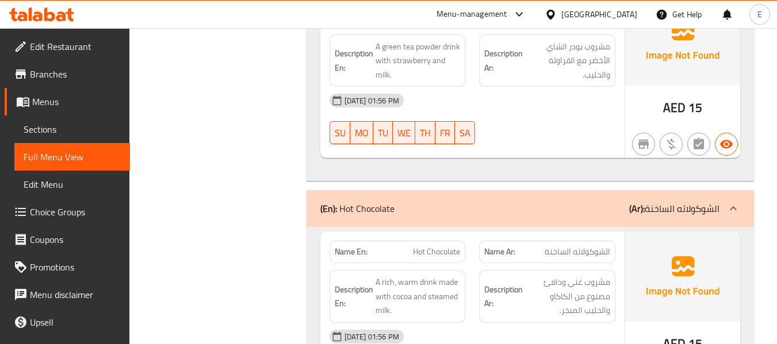
scroll to position [5238, 0]
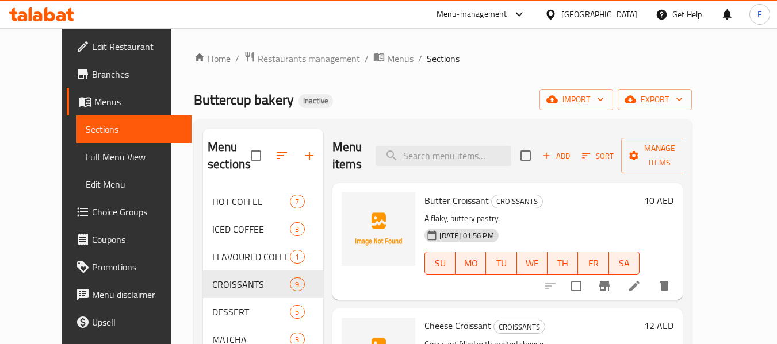
scroll to position [57, 0]
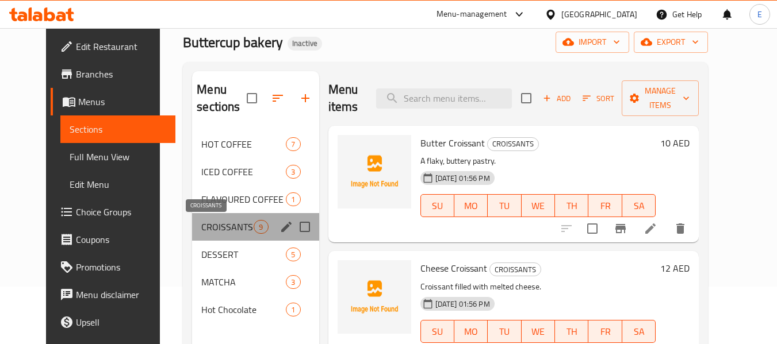
click at [226, 228] on span "CROISSANTS" at bounding box center [227, 227] width 52 height 14
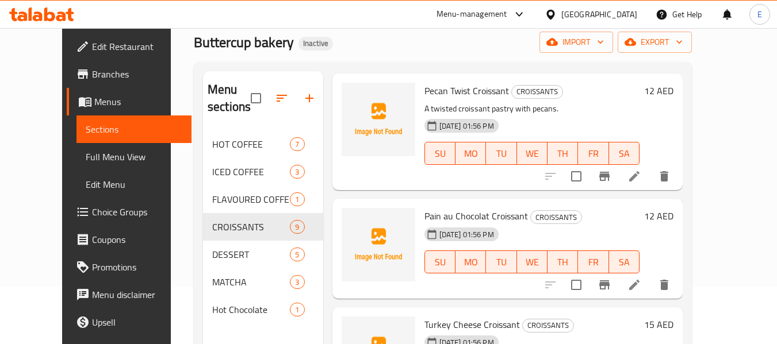
scroll to position [575, 0]
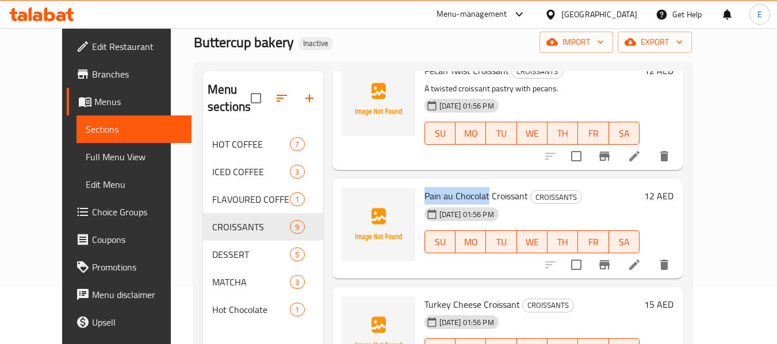
drag, startPoint x: 408, startPoint y: 194, endPoint x: 472, endPoint y: 195, distance: 63.8
click at [472, 195] on span "Pain au Chocolat Croissant" at bounding box center [475, 195] width 103 height 17
copy span "Pain au Chocolat"
click at [639, 267] on icon at bounding box center [634, 265] width 10 height 10
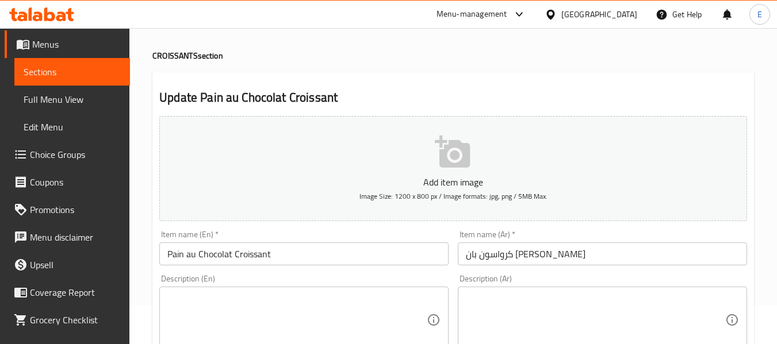
scroll to position [57, 0]
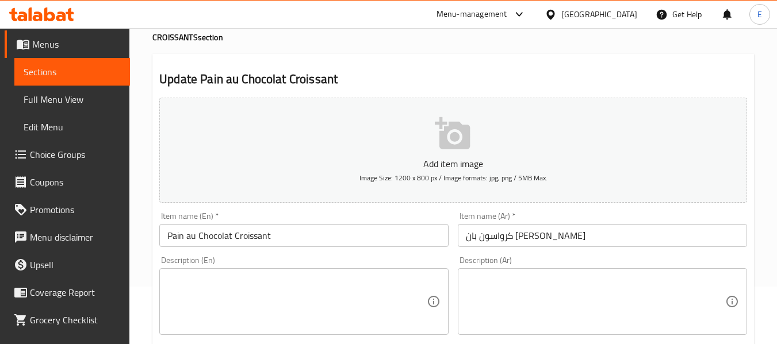
click at [263, 275] on textarea at bounding box center [296, 302] width 259 height 55
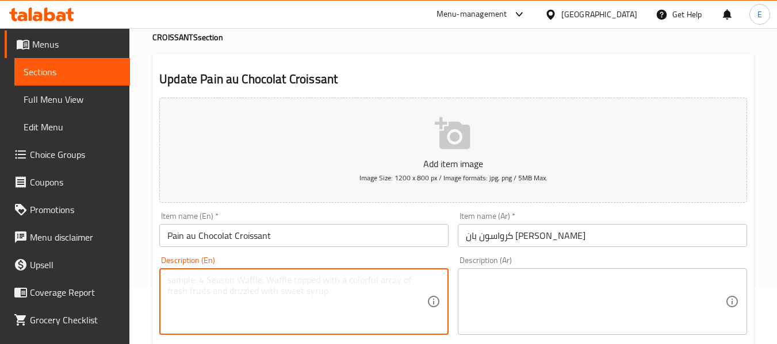
paste textarea "Flaky pastry filled with chocolate."
type textarea "Flaky pastry filled with chocolate."
click at [528, 284] on textarea at bounding box center [595, 302] width 259 height 55
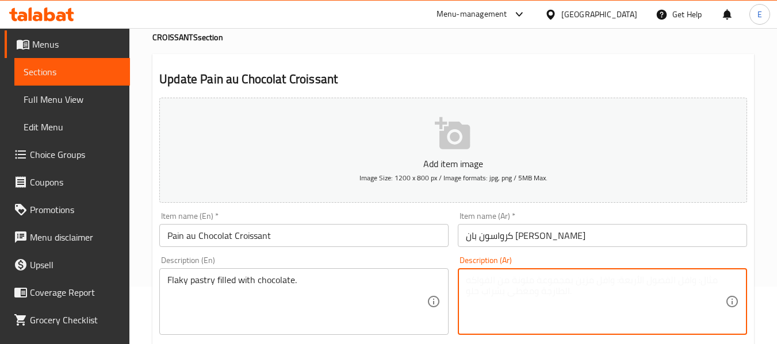
paste textarea "معجنات متقشرة محشوة بالشوكولاتة."
drag, startPoint x: 546, startPoint y: 281, endPoint x: 578, endPoint y: 281, distance: 31.6
click at [578, 281] on textarea "معجنات متقشرة محشوة بالشوكولاتة." at bounding box center [595, 302] width 259 height 55
click at [573, 285] on textarea "معجناتفليكي محشوة بالشوكولاتة." at bounding box center [595, 302] width 259 height 55
click at [541, 282] on textarea "معجنات فليكي محشوة بالشوكولاتة." at bounding box center [595, 302] width 259 height 55
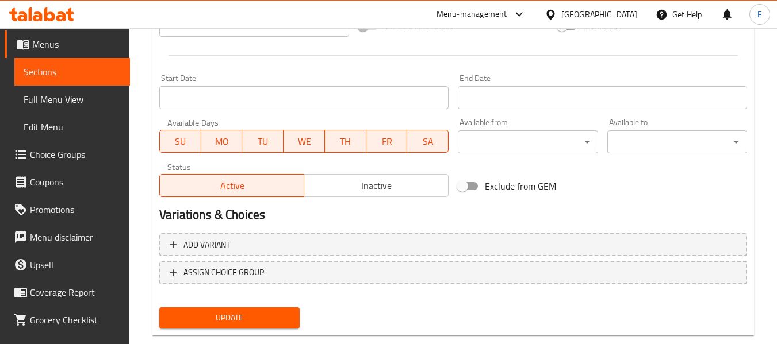
scroll to position [468, 0]
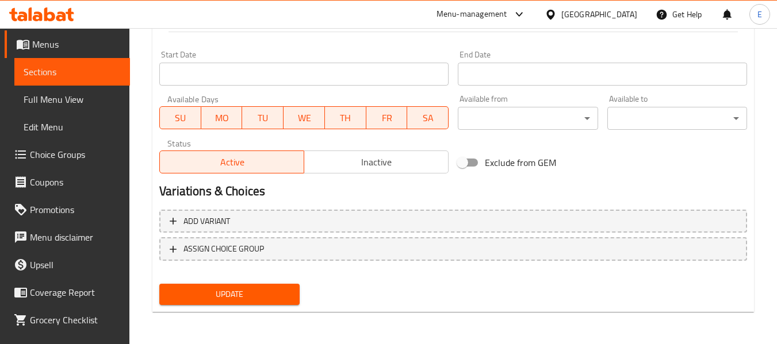
type textarea "معجنات فليكي محشوة بالشوكولاتة."
click at [257, 302] on button "Update" at bounding box center [229, 294] width 140 height 21
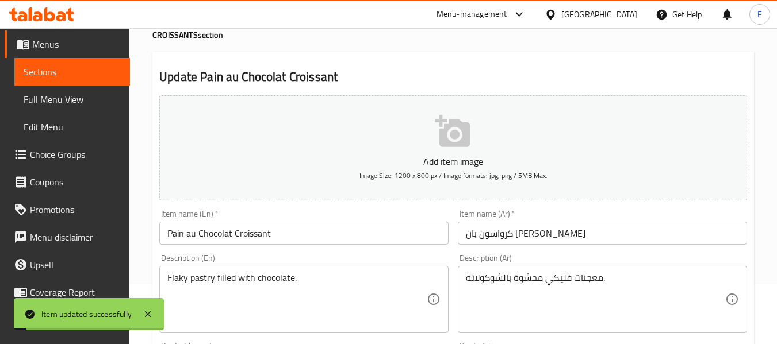
scroll to position [0, 0]
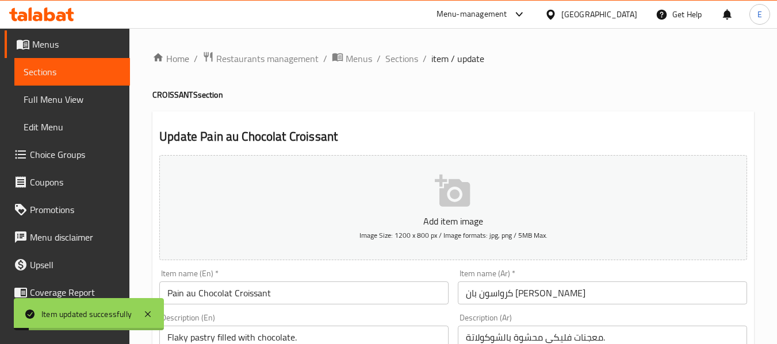
click at [414, 62] on span "Sections" at bounding box center [401, 59] width 33 height 14
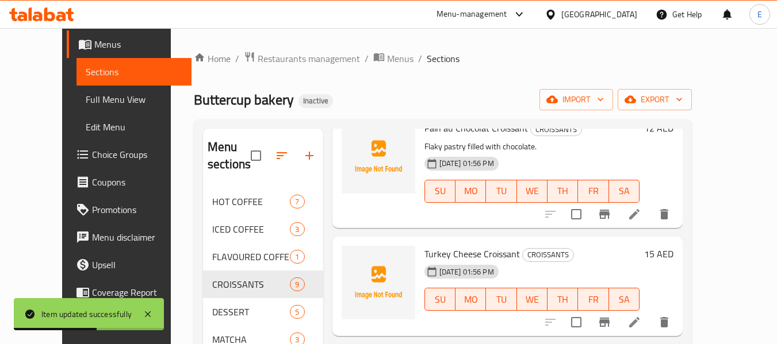
scroll to position [747, 0]
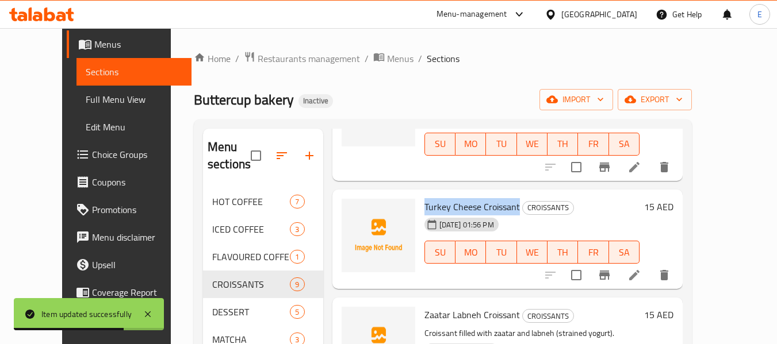
drag, startPoint x: 408, startPoint y: 204, endPoint x: 502, endPoint y: 209, distance: 94.4
click at [502, 209] on h6 "Turkey Cheese Croissant CROISSANTS" at bounding box center [532, 207] width 216 height 16
copy span "Turkey Cheese Croissant"
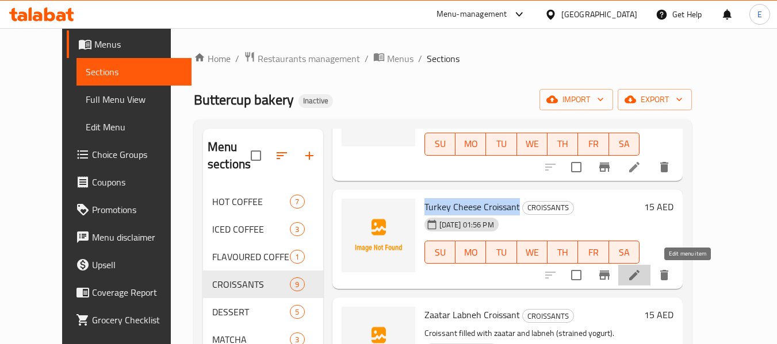
click at [641, 277] on icon at bounding box center [634, 275] width 14 height 14
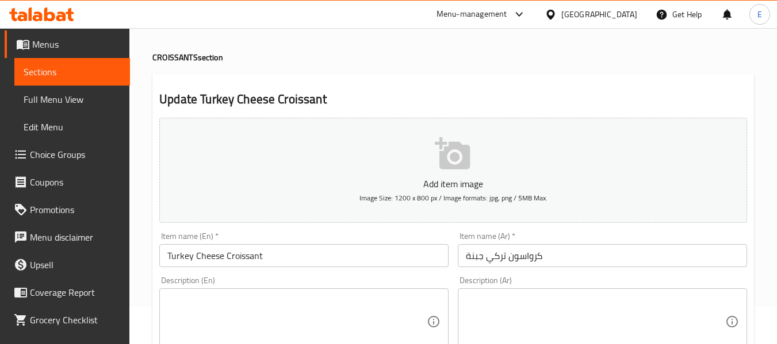
scroll to position [57, 0]
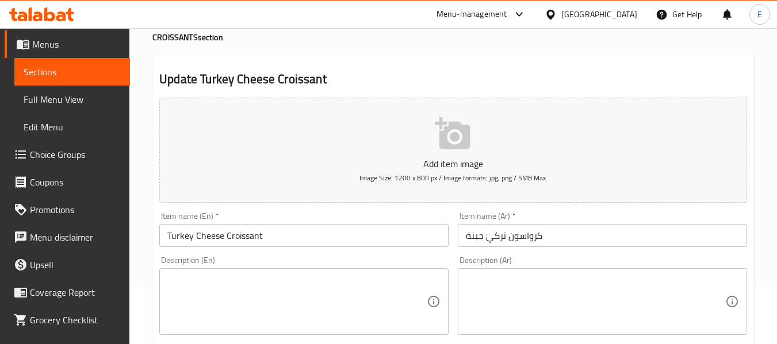
click at [258, 283] on textarea at bounding box center [296, 302] width 259 height 55
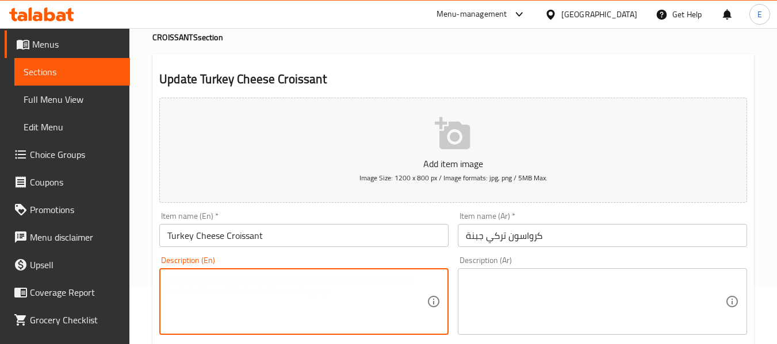
paste textarea "A delicious croissant filled with tender turkey and melted cheese."
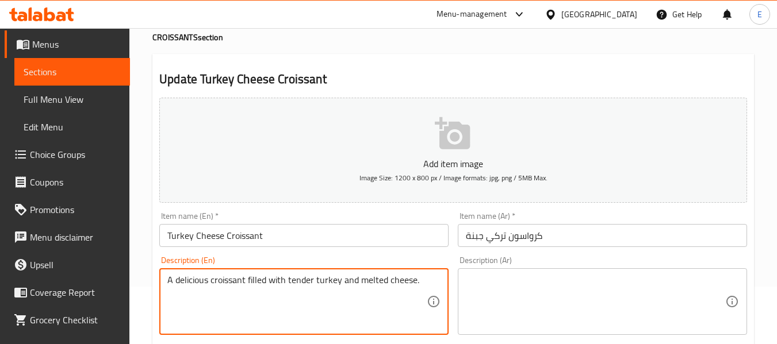
drag, startPoint x: 208, startPoint y: 283, endPoint x: 155, endPoint y: 283, distance: 52.9
click at [155, 283] on div "Description (En) A delicious croissant filled with tender turkey and melted che…" at bounding box center [304, 296] width 298 height 88
click at [247, 283] on textarea "croissant filled with tender turkey and melted cheese." at bounding box center [296, 302] width 259 height 55
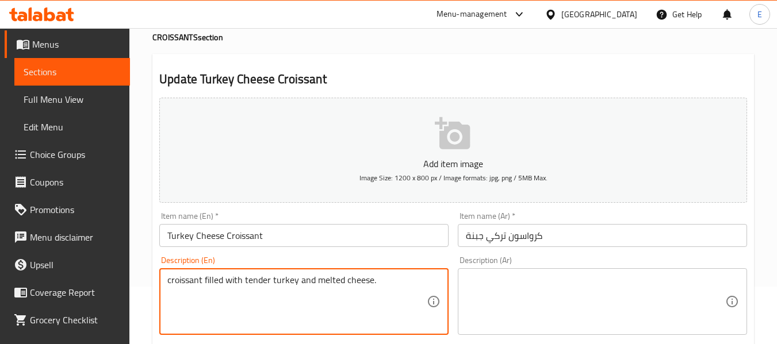
type textarea "croissant filled with tender turkey and melted cheese."
click at [544, 280] on textarea at bounding box center [595, 302] width 259 height 55
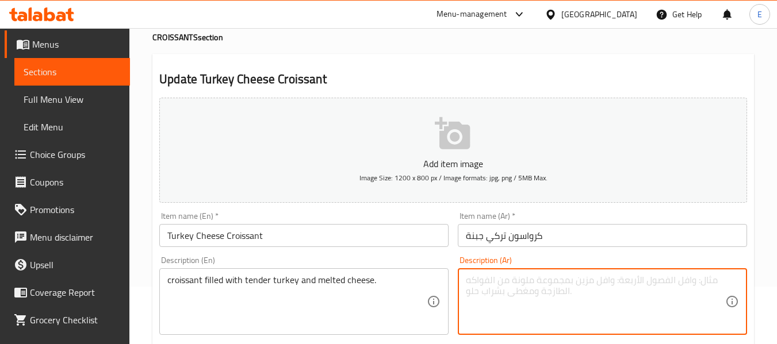
paste textarea "كرواسون محشو بالديك الرومي الطري والجبن المذاب."
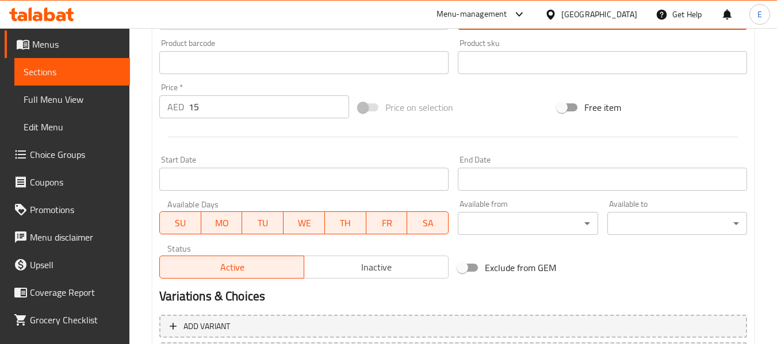
scroll to position [468, 0]
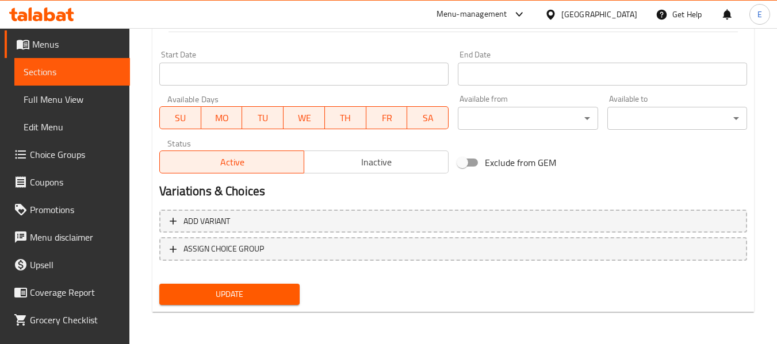
type textarea "كرواسون محشو بالديك الرومي الطري والجبن المذاب."
click at [262, 295] on span "Update" at bounding box center [228, 294] width 121 height 14
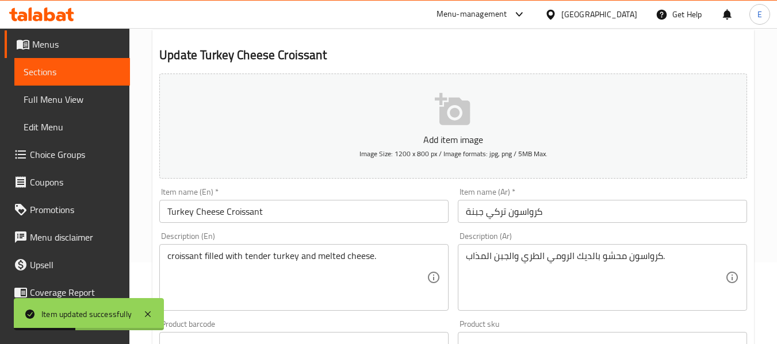
scroll to position [0, 0]
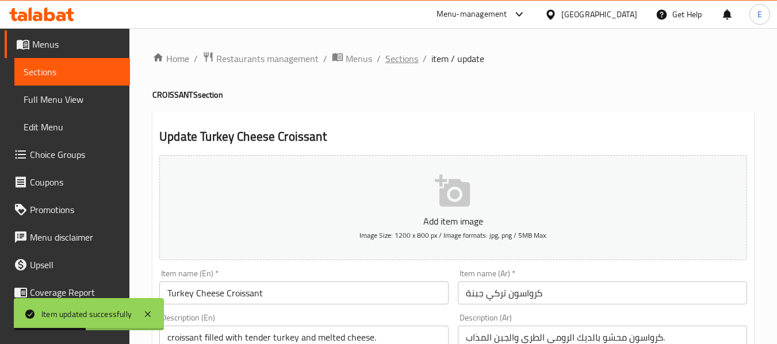
click at [397, 63] on span "Sections" at bounding box center [401, 59] width 33 height 14
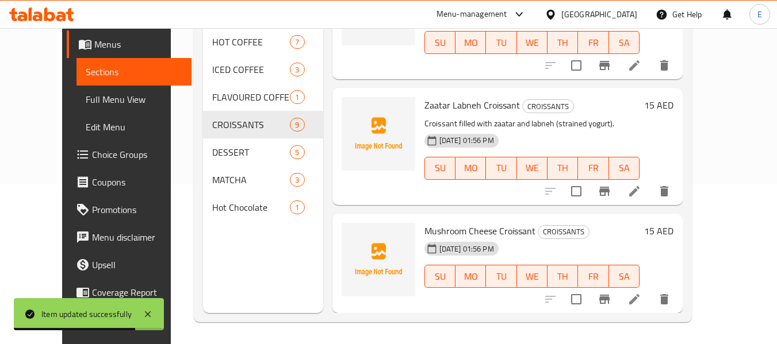
scroll to position [161, 0]
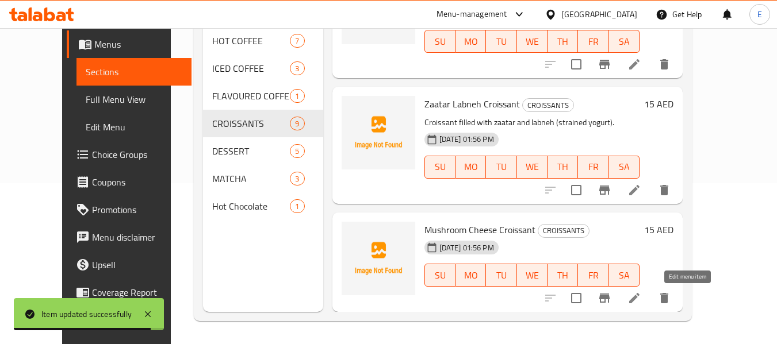
click at [641, 301] on icon at bounding box center [634, 298] width 14 height 14
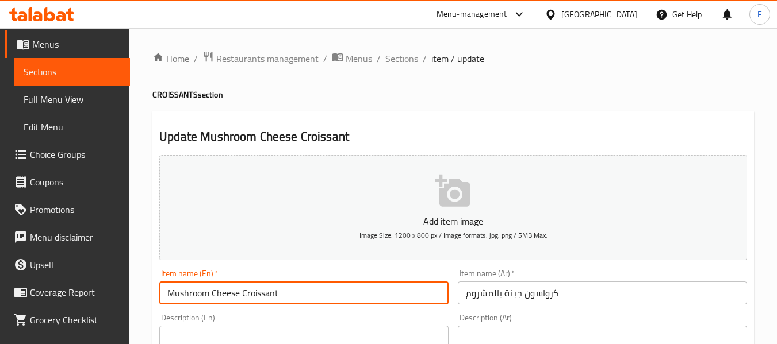
click at [212, 292] on input "Mushroom Cheese Croissant" at bounding box center [303, 293] width 289 height 23
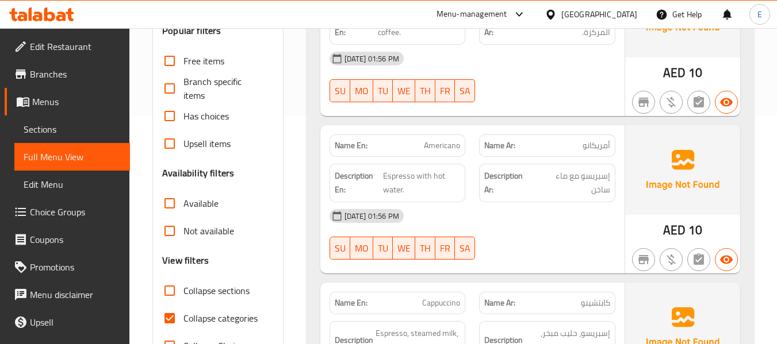
scroll to position [230, 0]
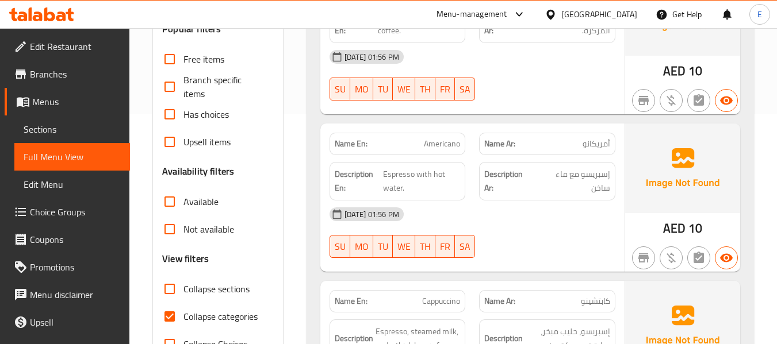
click at [178, 317] on input "Collapse categories" at bounding box center [170, 317] width 28 height 28
checkbox input "false"
click at [534, 231] on div "20-08-2025 01:56 PM SU MO TU WE TH FR SA" at bounding box center [471, 233] width 299 height 64
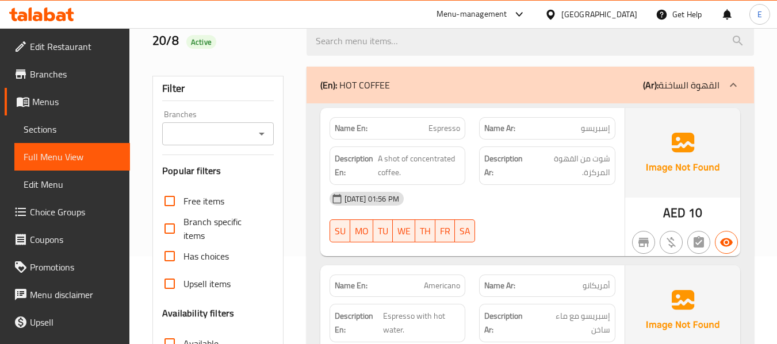
scroll to position [115, 0]
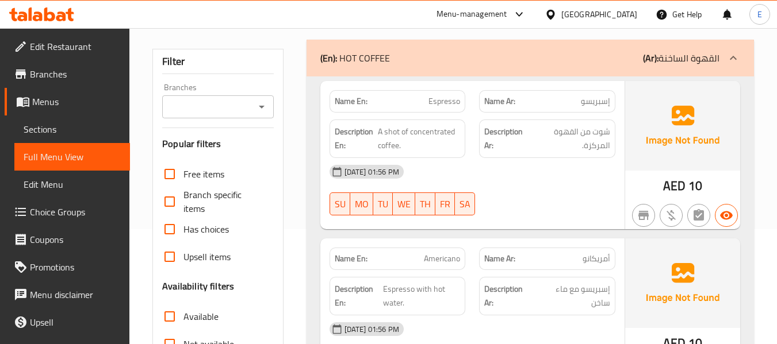
click at [567, 195] on div "20-08-2025 01:56 PM SU MO TU WE TH FR SA" at bounding box center [471, 190] width 299 height 64
click at [555, 188] on div "20-08-2025 01:56 PM SU MO TU WE TH FR SA" at bounding box center [471, 190] width 299 height 64
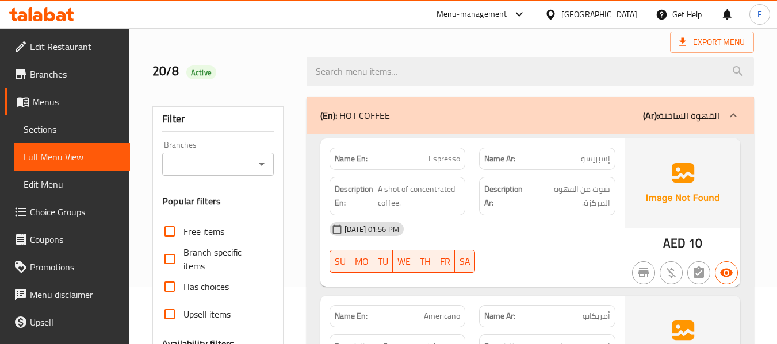
scroll to position [0, 0]
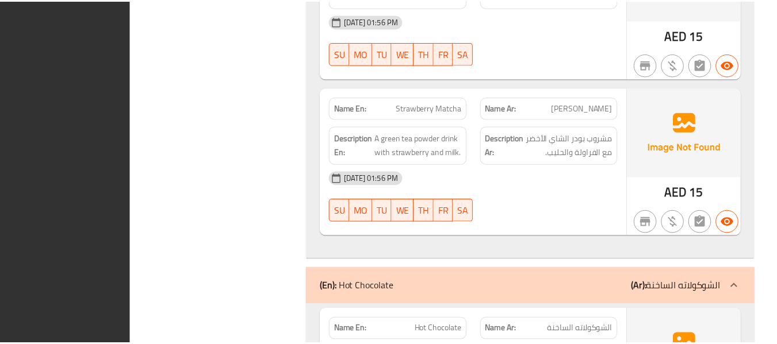
scroll to position [5167, 0]
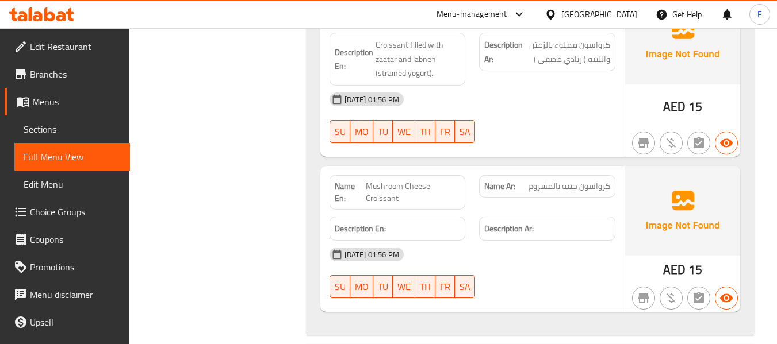
scroll to position [3571, 0]
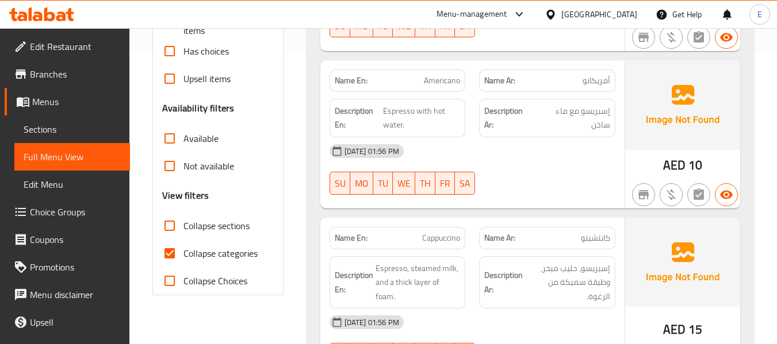
scroll to position [402, 0]
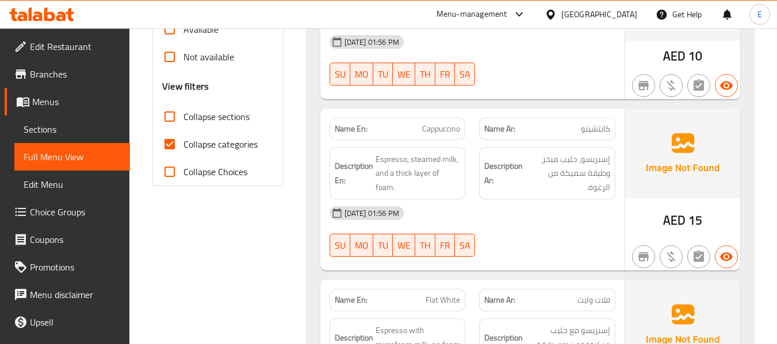
click at [164, 148] on input "Collapse categories" at bounding box center [170, 144] width 28 height 28
checkbox input "false"
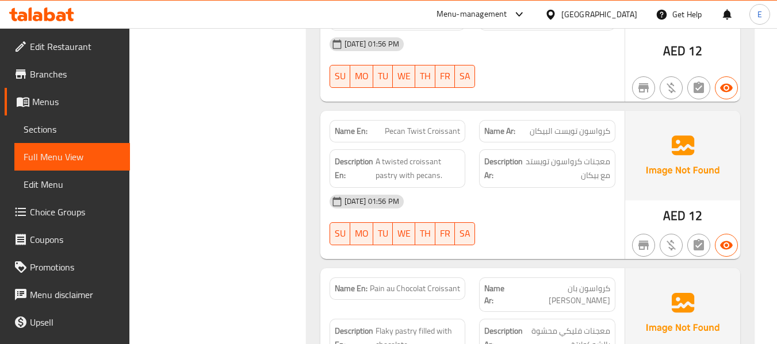
scroll to position [3046, 0]
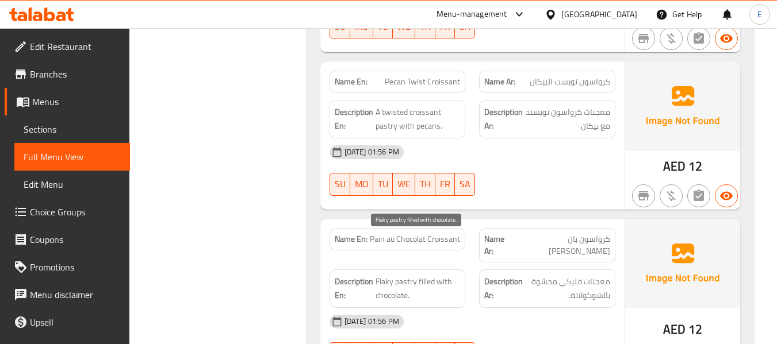
click at [414, 275] on span "Flaky pastry filled with chocolate." at bounding box center [417, 289] width 84 height 28
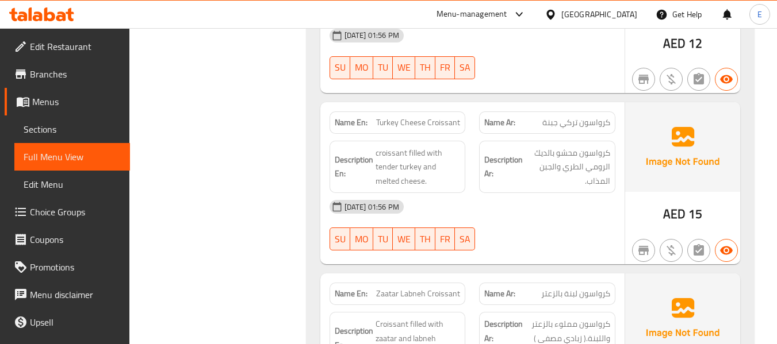
scroll to position [3334, 0]
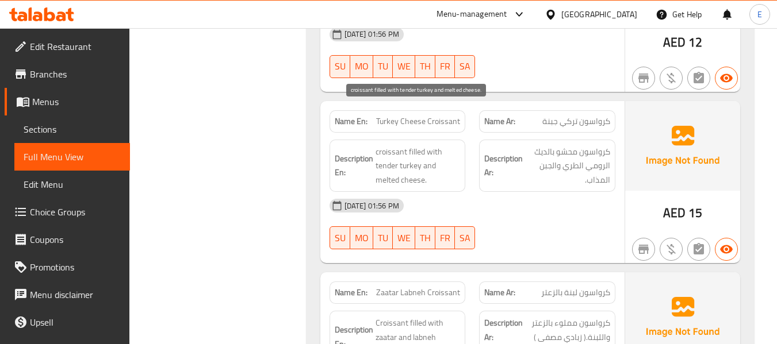
drag, startPoint x: 378, startPoint y: 109, endPoint x: 448, endPoint y: 139, distance: 75.7
click at [448, 145] on span "croissant filled with tender turkey and melted cheese." at bounding box center [417, 166] width 85 height 43
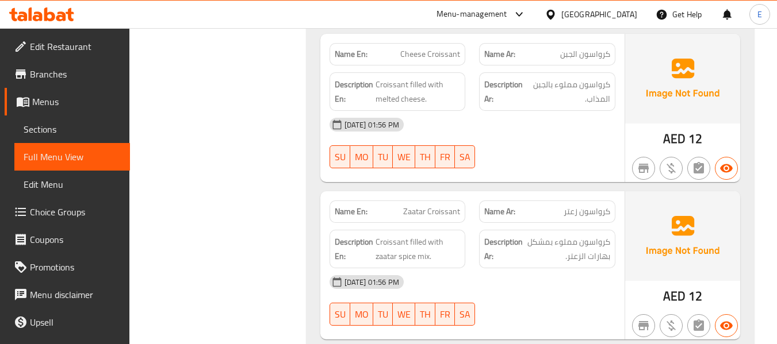
scroll to position [2529, 0]
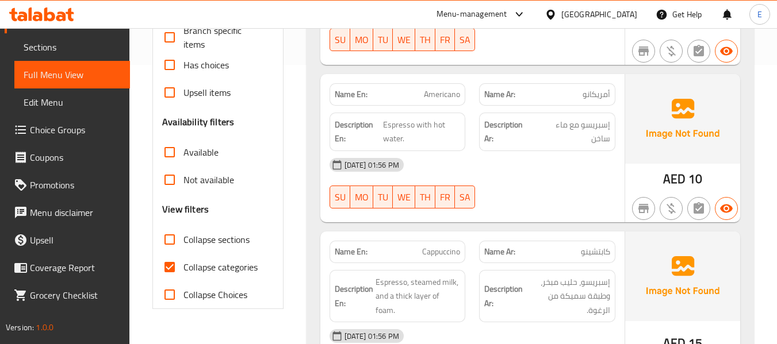
scroll to position [402, 0]
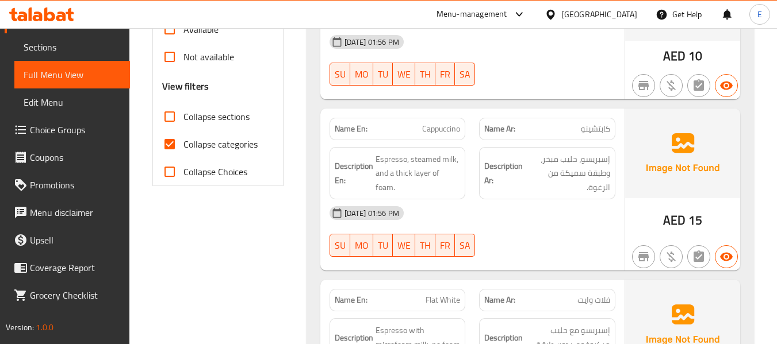
click at [175, 140] on input "Collapse categories" at bounding box center [170, 144] width 28 height 28
checkbox input "false"
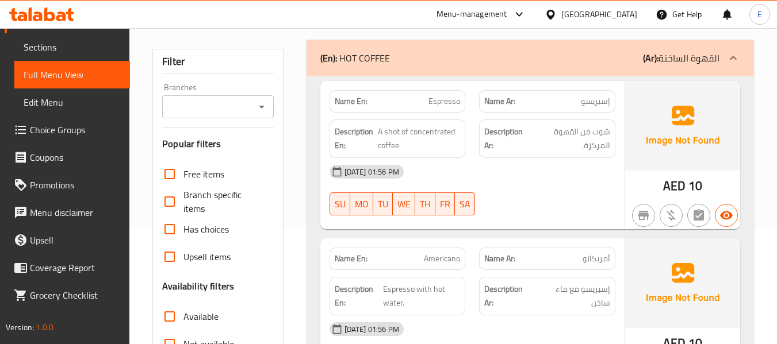
scroll to position [0, 0]
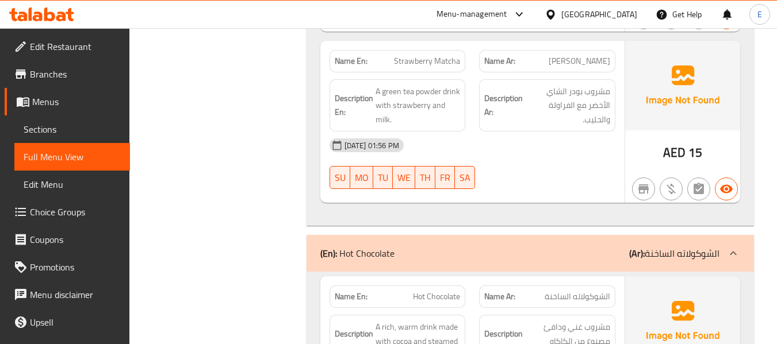
scroll to position [5151, 0]
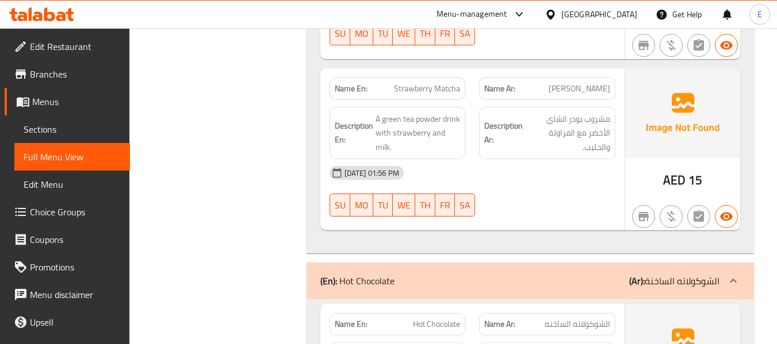
click at [607, 8] on div "United Arab Emirates" at bounding box center [599, 14] width 76 height 13
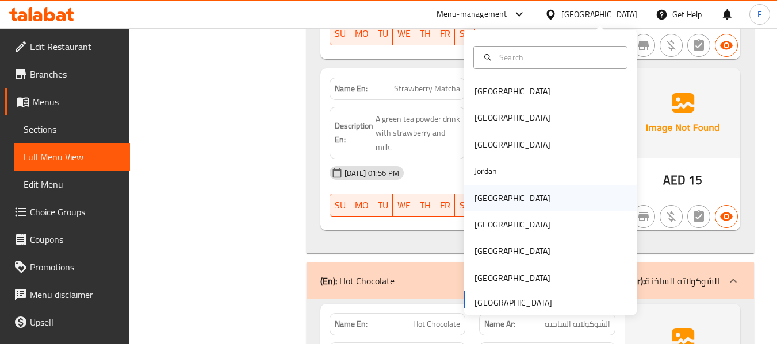
click at [478, 195] on div "[GEOGRAPHIC_DATA]" at bounding box center [512, 198] width 76 height 13
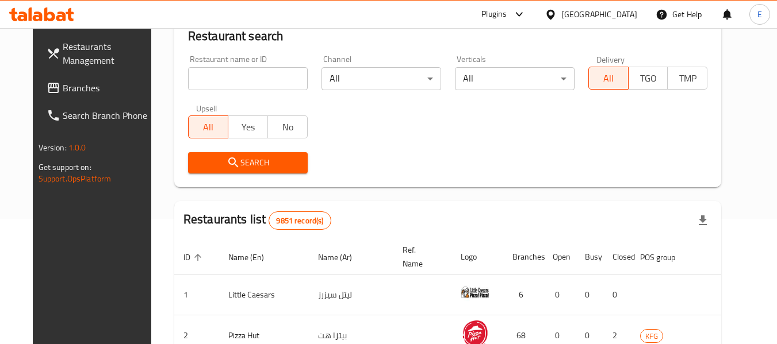
scroll to position [526, 0]
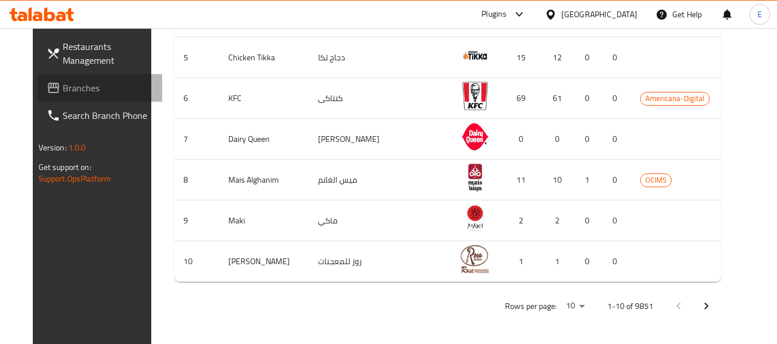
click at [63, 95] on span "Branches" at bounding box center [108, 88] width 91 height 14
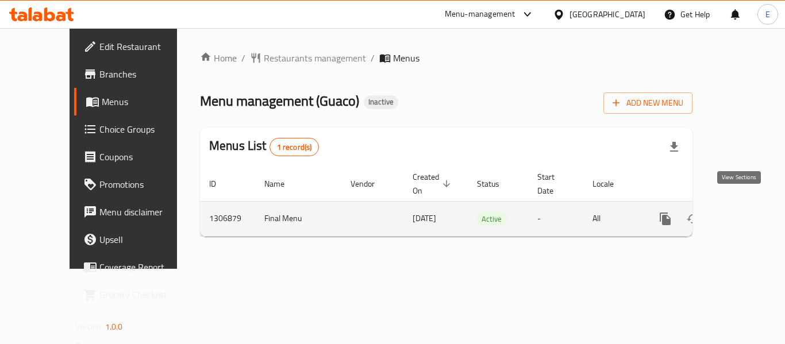
click at [742, 212] on icon "enhanced table" at bounding box center [749, 219] width 14 height 14
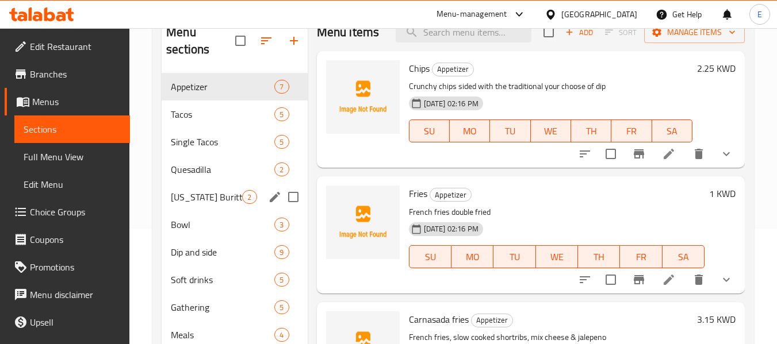
scroll to position [212, 0]
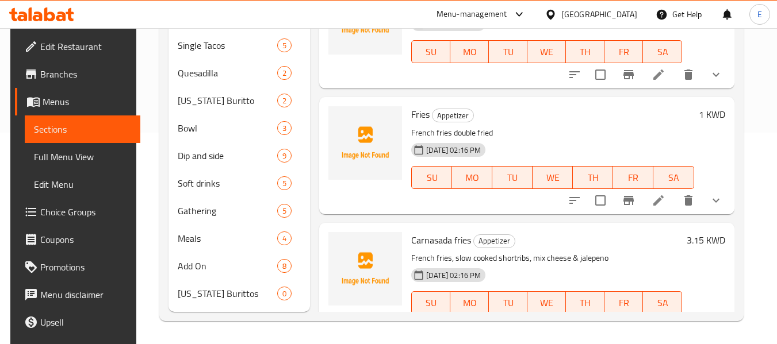
click at [71, 157] on span "Full Menu View" at bounding box center [82, 157] width 97 height 14
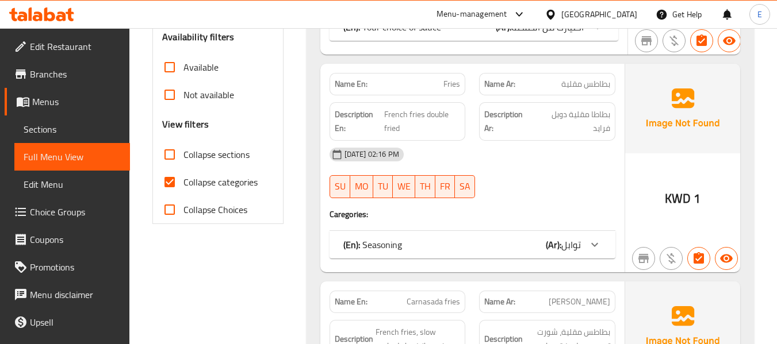
scroll to position [384, 0]
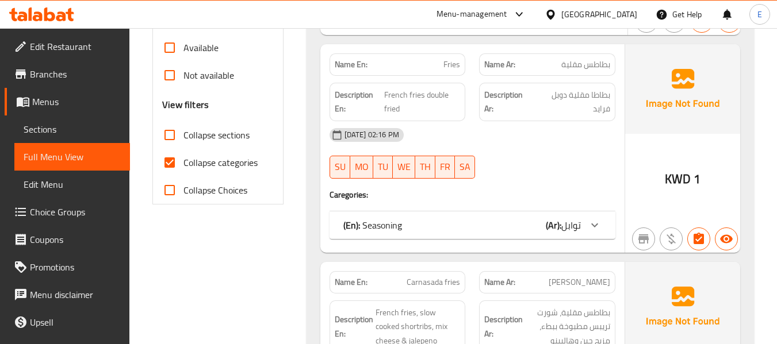
click at [168, 167] on input "Collapse categories" at bounding box center [170, 163] width 28 height 28
checkbox input "false"
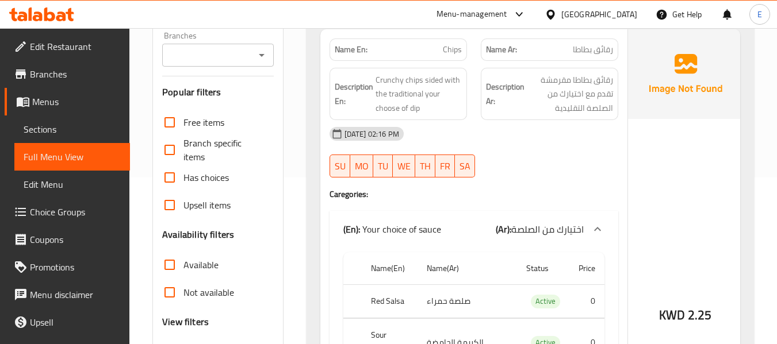
scroll to position [0, 0]
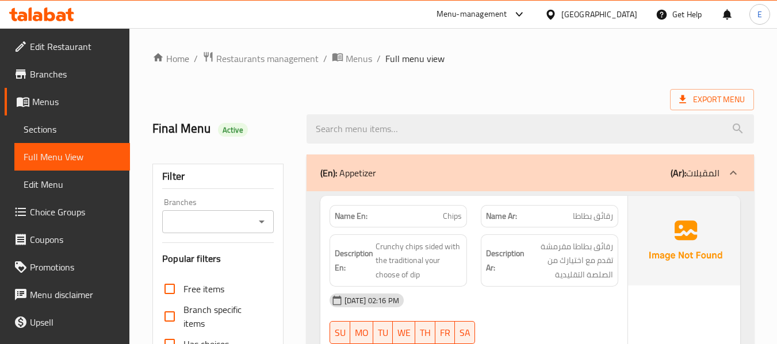
click at [577, 96] on div "Export Menu" at bounding box center [452, 99] width 601 height 21
click at [694, 97] on span "Export Menu" at bounding box center [712, 100] width 66 height 14
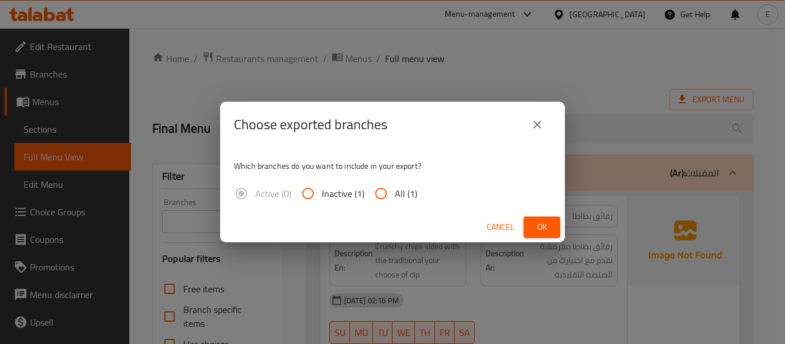
click at [398, 193] on span "All (1)" at bounding box center [406, 194] width 22 height 14
click at [395, 193] on input "All (1)" at bounding box center [381, 194] width 28 height 28
radio input "true"
click at [528, 224] on button "Ok" at bounding box center [542, 227] width 37 height 21
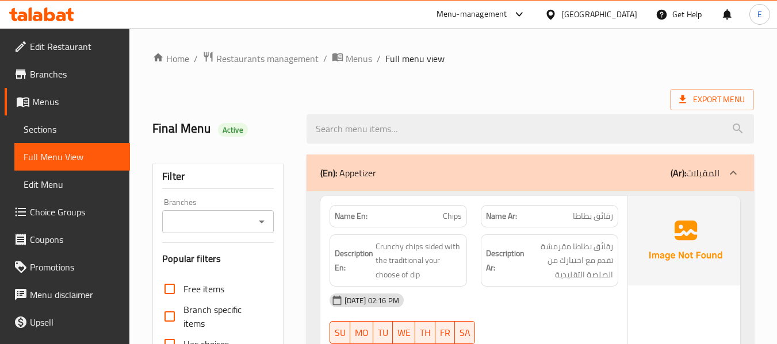
click at [29, 128] on span "Sections" at bounding box center [72, 129] width 97 height 14
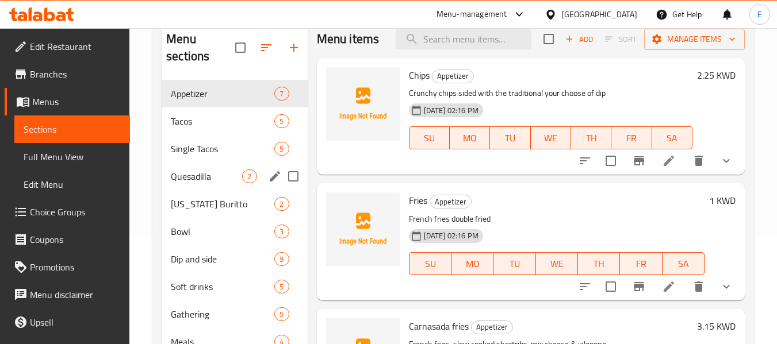
scroll to position [115, 0]
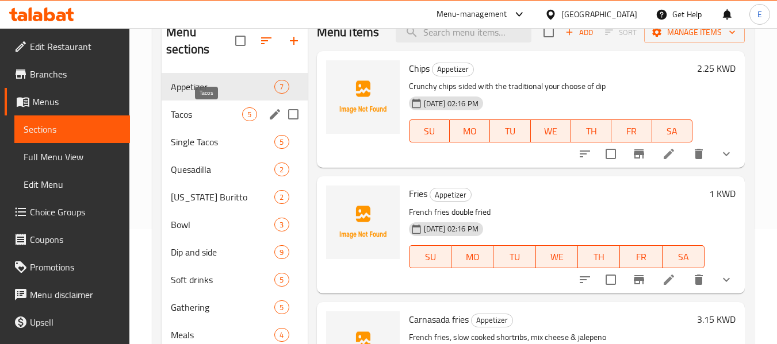
click at [214, 114] on span "Tacos" at bounding box center [206, 114] width 71 height 14
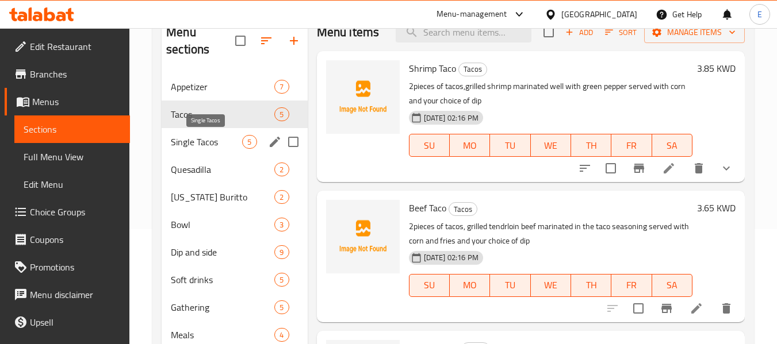
click at [210, 144] on span "Single Tacos" at bounding box center [206, 142] width 71 height 14
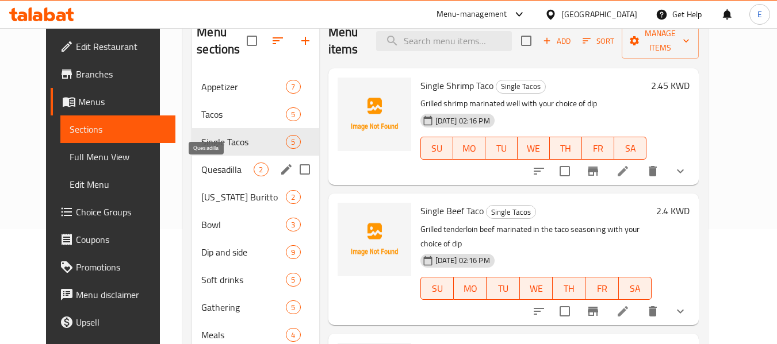
click at [209, 170] on span "Quesadilla" at bounding box center [227, 170] width 52 height 14
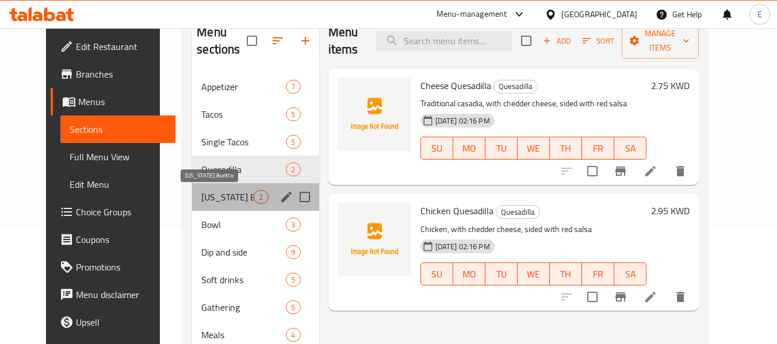
click at [210, 202] on span "[US_STATE] Buritto" at bounding box center [227, 197] width 52 height 14
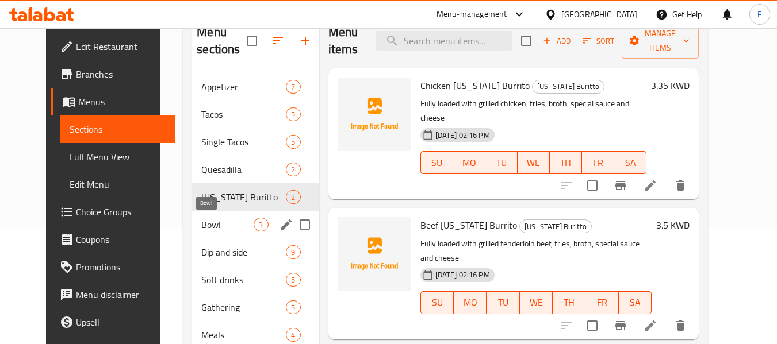
scroll to position [172, 0]
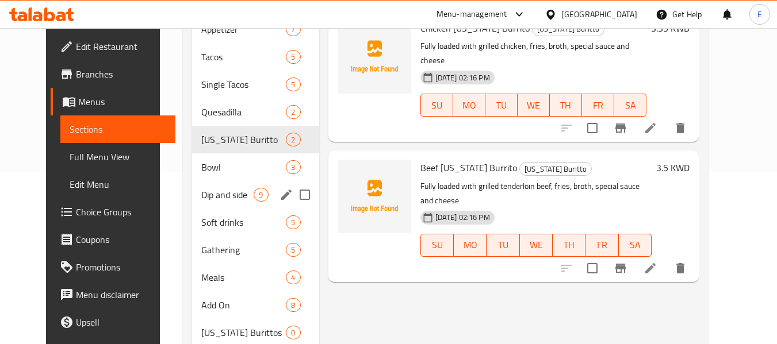
click at [210, 202] on div "Dip and side 9" at bounding box center [255, 195] width 126 height 28
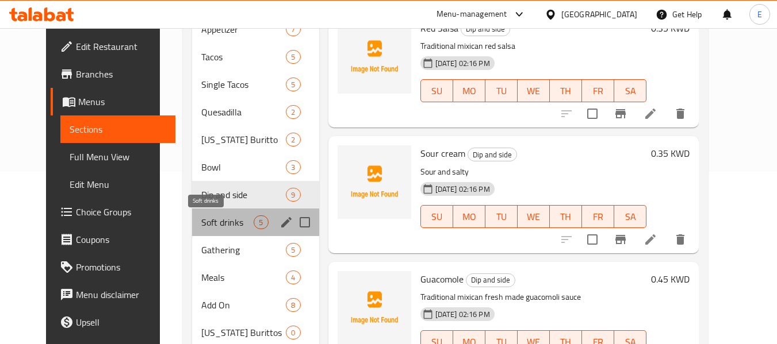
click at [210, 221] on span "Soft drinks" at bounding box center [227, 223] width 52 height 14
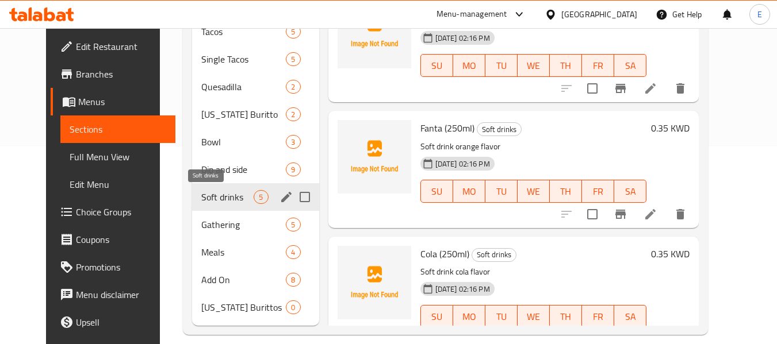
scroll to position [212, 0]
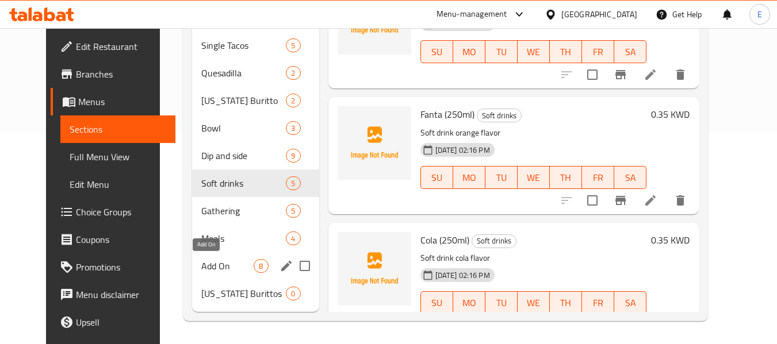
click at [201, 267] on span "Add On" at bounding box center [227, 266] width 52 height 14
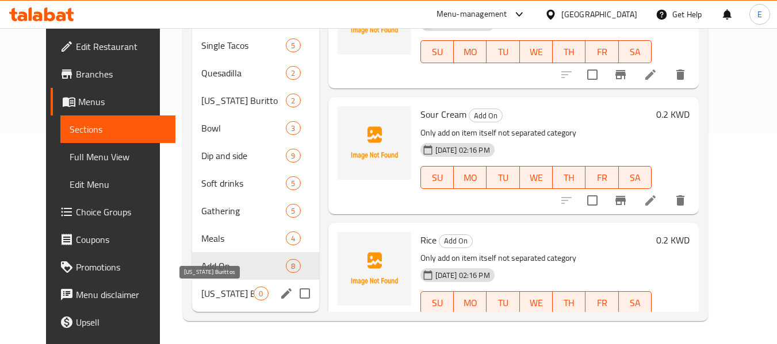
click at [212, 299] on span "[US_STATE] Burittos" at bounding box center [227, 294] width 52 height 14
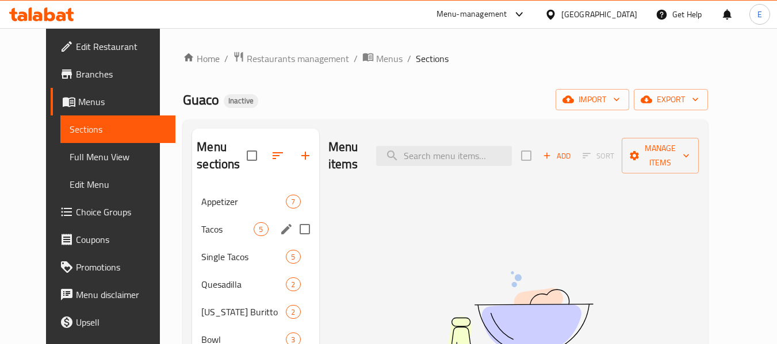
click at [192, 211] on div "Appetizer 7" at bounding box center [255, 202] width 126 height 28
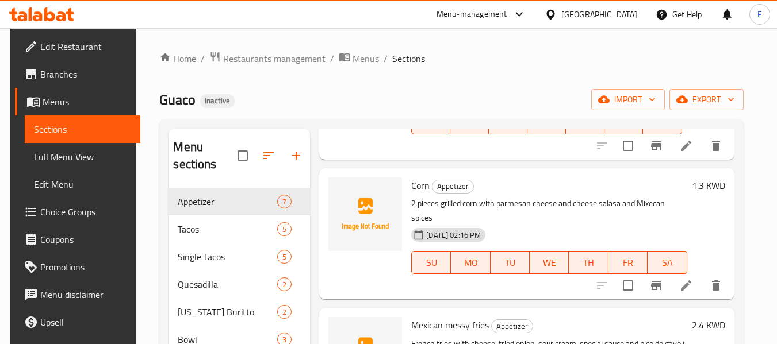
scroll to position [559, 0]
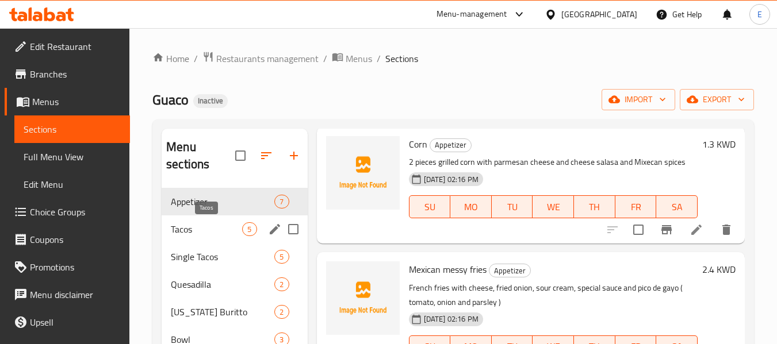
click at [190, 232] on span "Tacos" at bounding box center [206, 229] width 71 height 14
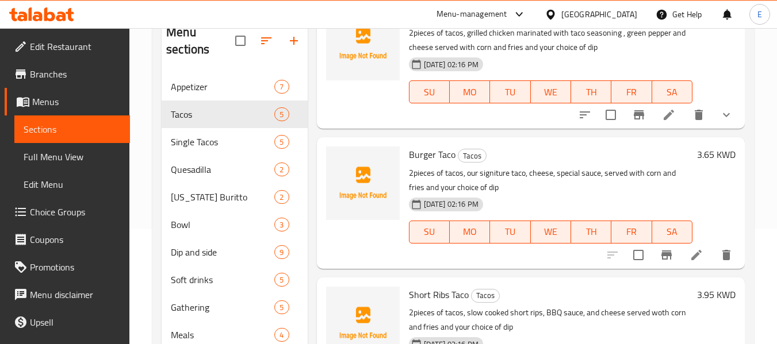
scroll to position [172, 0]
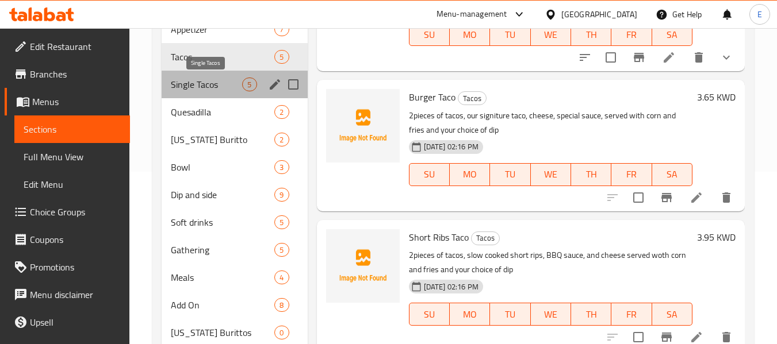
click at [216, 84] on span "Single Tacos" at bounding box center [206, 85] width 71 height 14
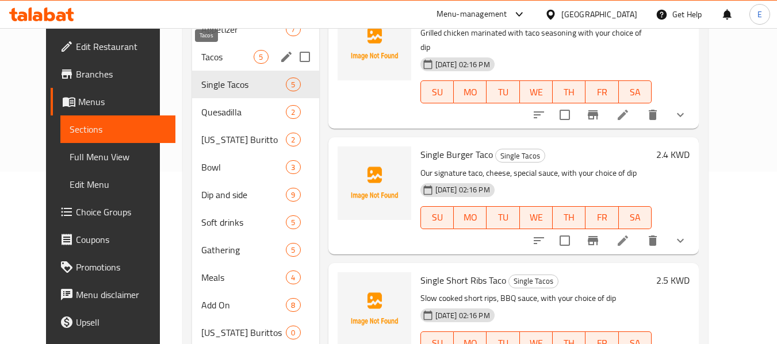
click at [204, 55] on span "Tacos" at bounding box center [227, 57] width 52 height 14
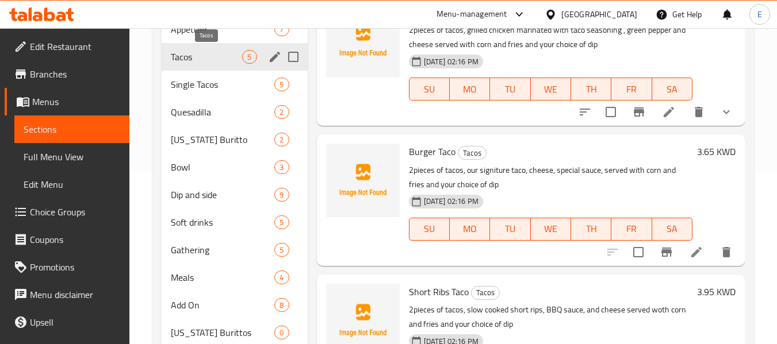
scroll to position [351, 0]
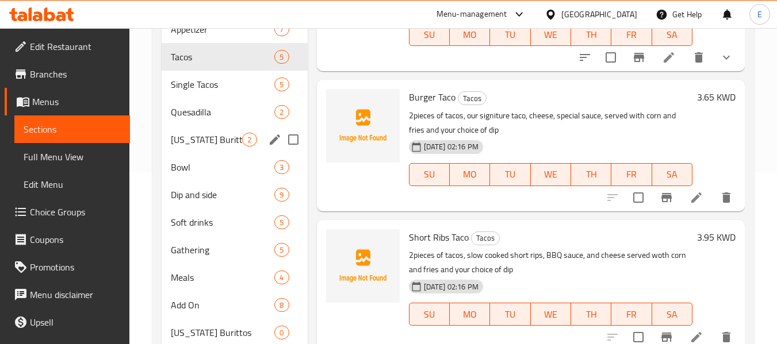
click at [218, 143] on span "[US_STATE] Buritto" at bounding box center [206, 140] width 71 height 14
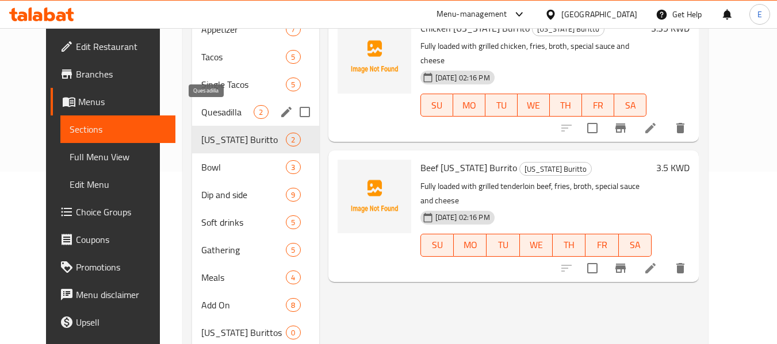
click at [201, 110] on span "Quesadilla" at bounding box center [227, 112] width 52 height 14
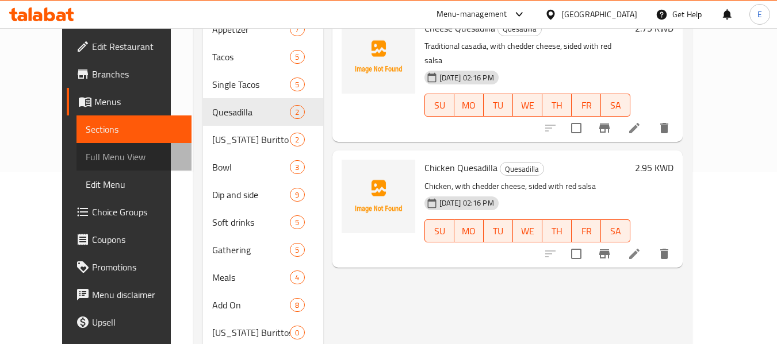
click at [86, 157] on span "Full Menu View" at bounding box center [134, 157] width 97 height 14
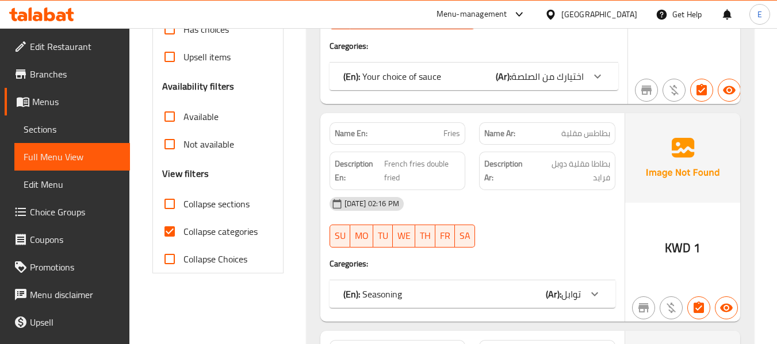
scroll to position [345, 0]
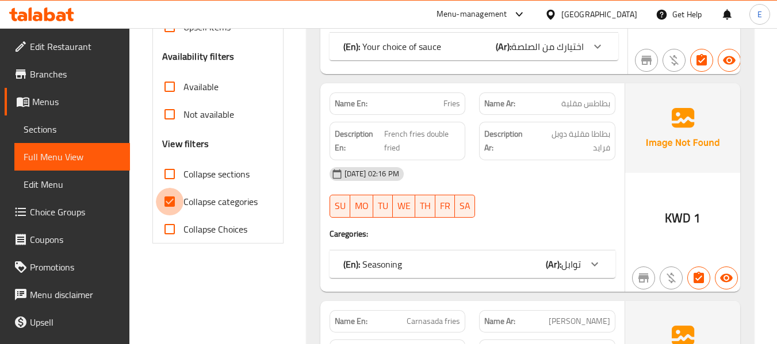
click at [171, 206] on input "Collapse categories" at bounding box center [170, 202] width 28 height 28
checkbox input "false"
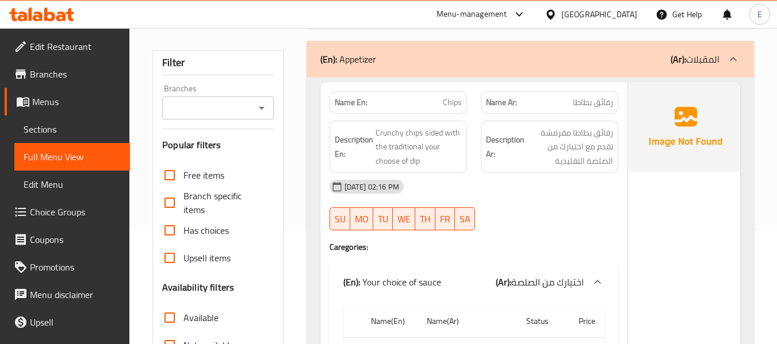
scroll to position [115, 0]
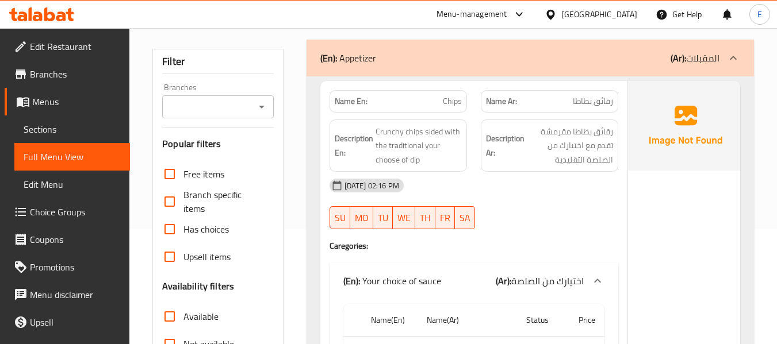
click at [596, 98] on span "رقائق بطاطا" at bounding box center [593, 101] width 40 height 12
click at [458, 107] on span "Chips" at bounding box center [452, 101] width 19 height 12
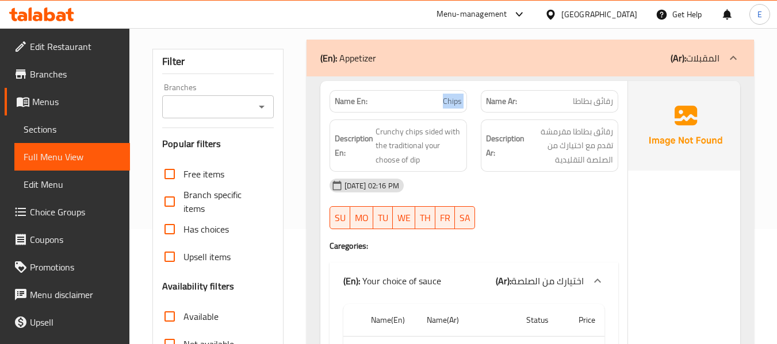
click at [458, 107] on span "Chips" at bounding box center [452, 101] width 19 height 12
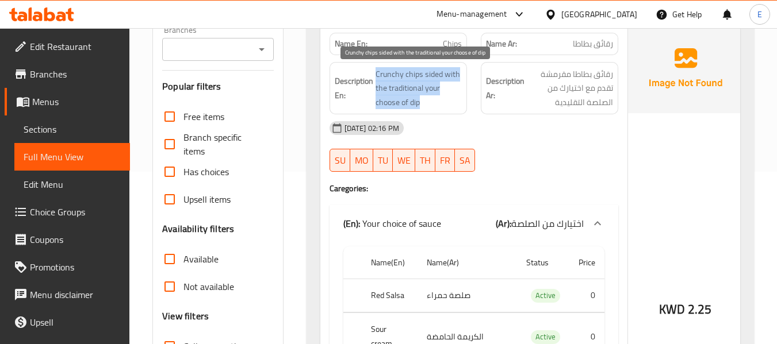
drag, startPoint x: 377, startPoint y: 68, endPoint x: 450, endPoint y: 105, distance: 81.7
click at [450, 105] on h6 "Description En: Crunchy chips sided with the traditional your choose of dip" at bounding box center [398, 88] width 127 height 43
click at [449, 105] on span "Crunchy chips sided with the traditional your choose of dip" at bounding box center [418, 88] width 86 height 43
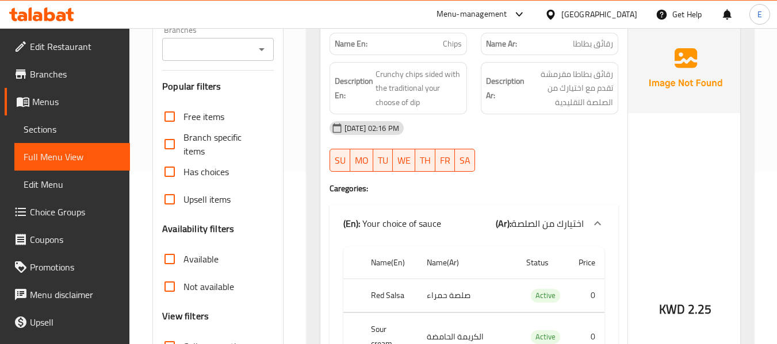
click at [521, 138] on div "[DATE] 02:16 PM" at bounding box center [473, 128] width 302 height 28
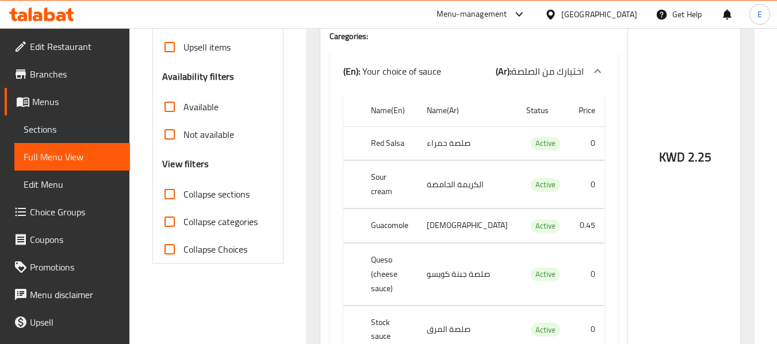
scroll to position [345, 0]
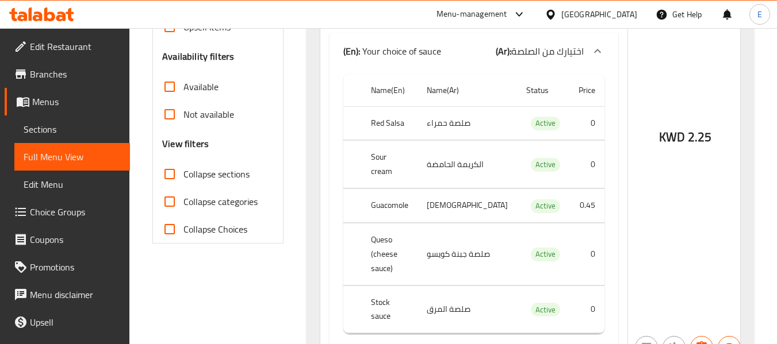
click at [462, 118] on td "صلصة حمراء" at bounding box center [466, 123] width 99 height 34
click at [404, 124] on th "Red Salsa" at bounding box center [390, 123] width 56 height 34
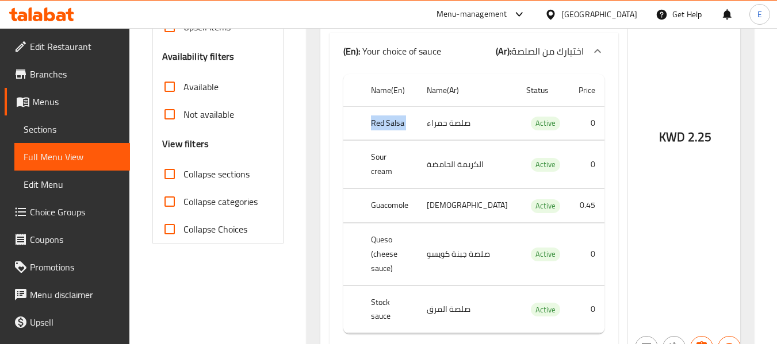
click at [404, 124] on th "Red Salsa" at bounding box center [390, 123] width 56 height 34
click at [403, 166] on th "Sour cream" at bounding box center [390, 165] width 56 height 48
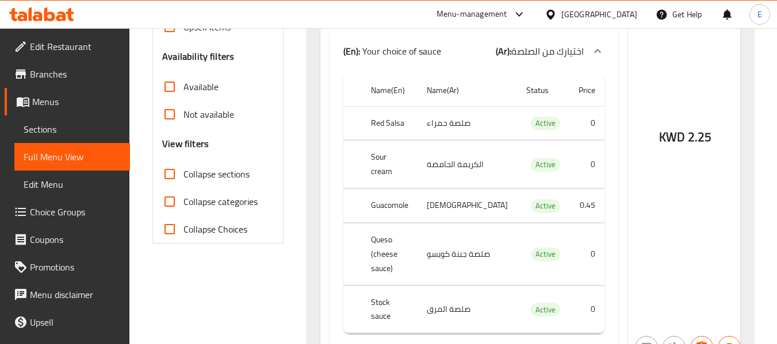
click at [470, 167] on td "الكريمة الحامضة" at bounding box center [466, 165] width 99 height 48
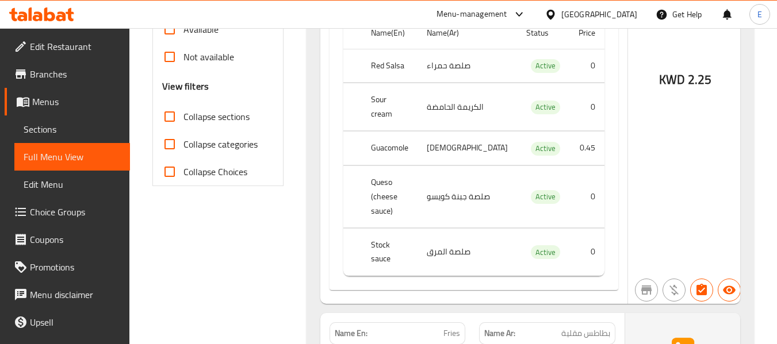
click at [471, 151] on td "[DEMOGRAPHIC_DATA]" at bounding box center [466, 149] width 99 height 34
click at [402, 152] on th "Guacomole" at bounding box center [390, 149] width 56 height 34
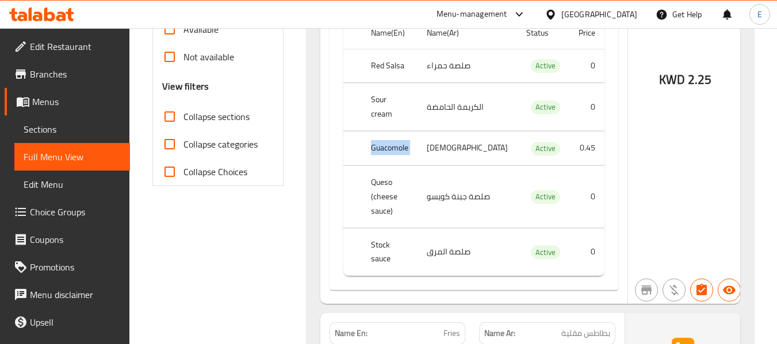
click at [402, 152] on th "Guacomole" at bounding box center [390, 149] width 56 height 34
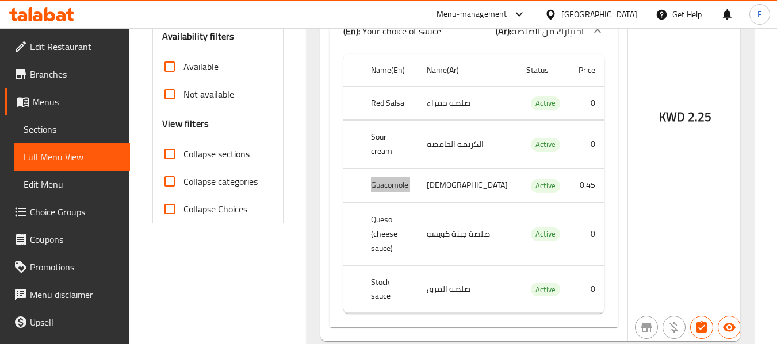
scroll to position [345, 0]
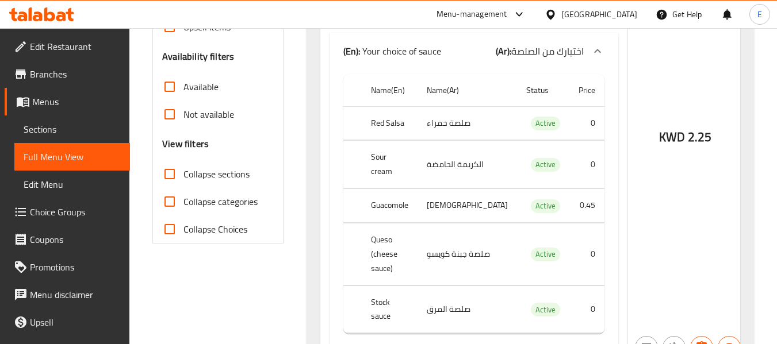
click at [463, 236] on td "صلصة جبنة كويسو" at bounding box center [466, 254] width 99 height 62
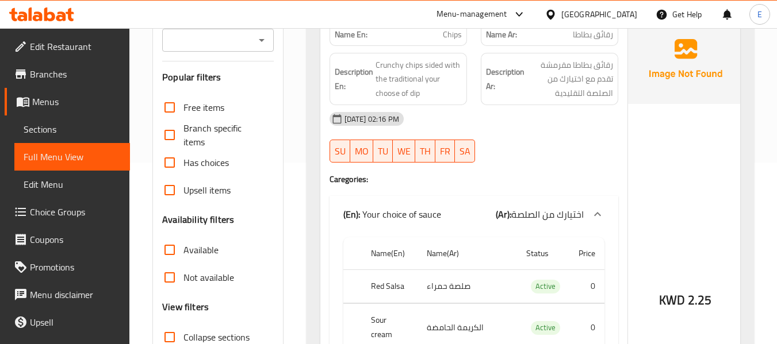
scroll to position [115, 0]
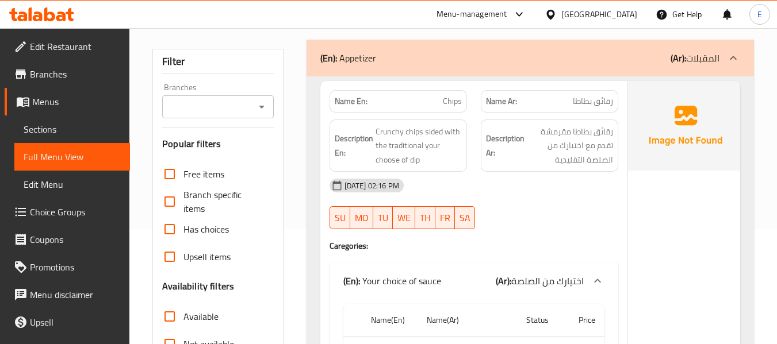
click at [450, 97] on span "Chips" at bounding box center [452, 101] width 19 height 12
copy span "Chips"
click at [320, 190] on div "Name En: Chips Name Ar: رقائق بطاطا Description En: Crunchy chips sided with th…" at bounding box center [473, 336] width 307 height 511
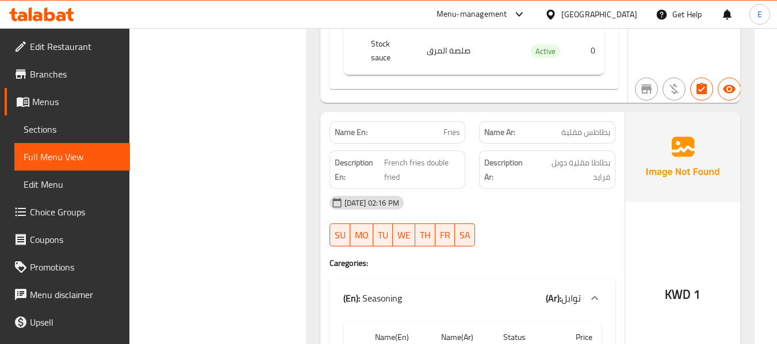
scroll to position [632, 0]
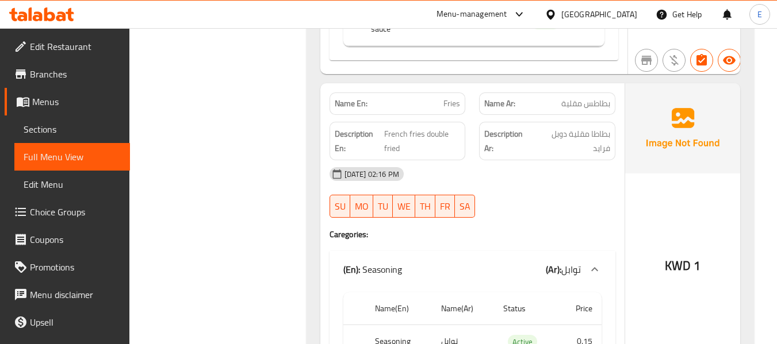
click at [451, 98] on span "Fries" at bounding box center [451, 104] width 17 height 12
click at [566, 98] on span "بطاطس مقلية" at bounding box center [585, 104] width 49 height 12
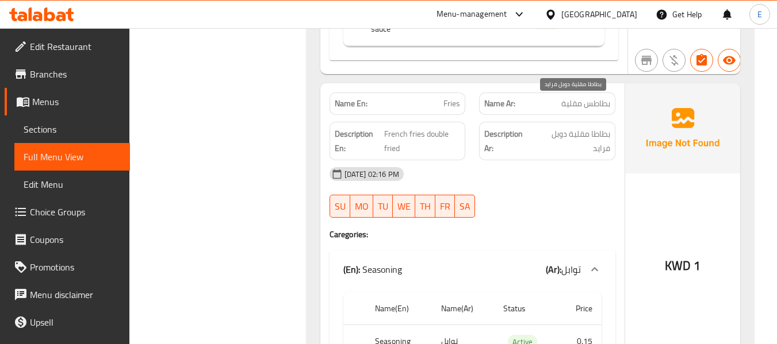
click at [581, 127] on span "بطاطا مقلية دوبل فرايد" at bounding box center [572, 141] width 75 height 28
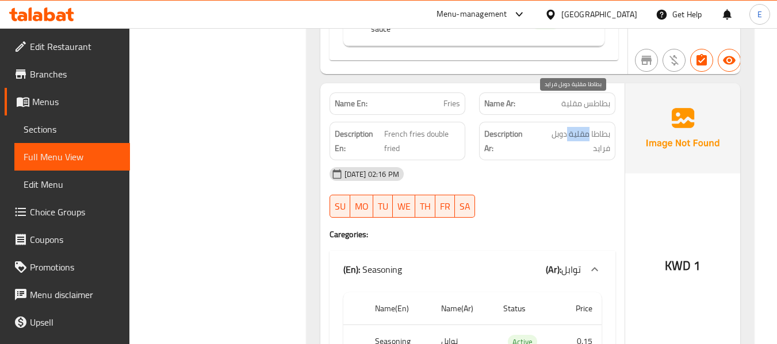
click at [581, 127] on span "بطاطا مقلية دوبل فرايد" at bounding box center [572, 141] width 75 height 28
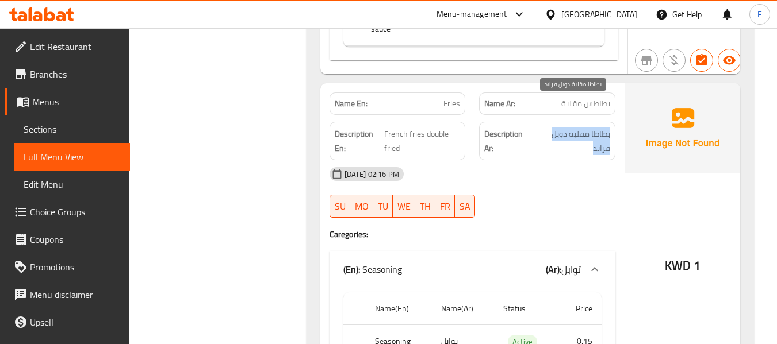
click at [581, 127] on span "بطاطا مقلية دوبل فرايد" at bounding box center [572, 141] width 75 height 28
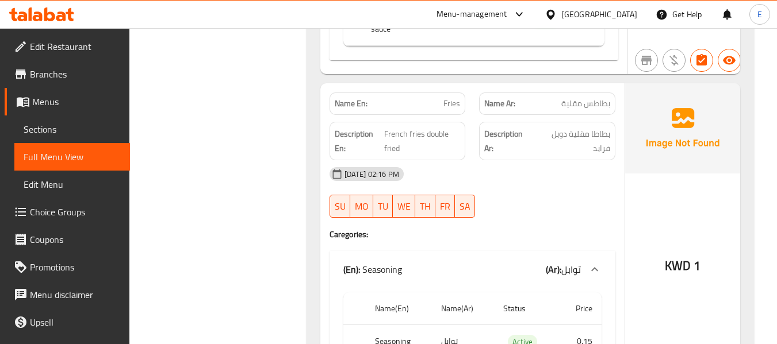
click at [499, 211] on div at bounding box center [547, 218] width 150 height 14
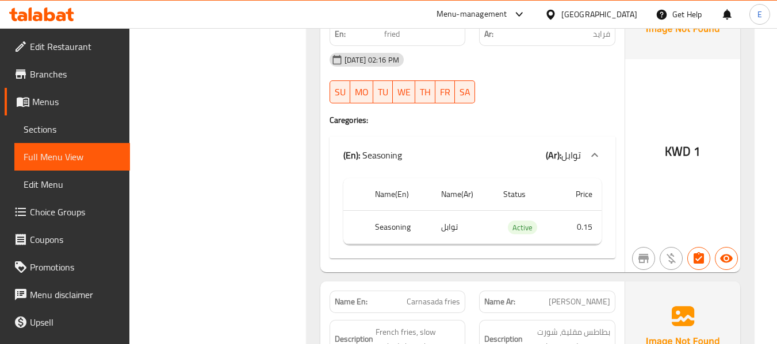
scroll to position [747, 0]
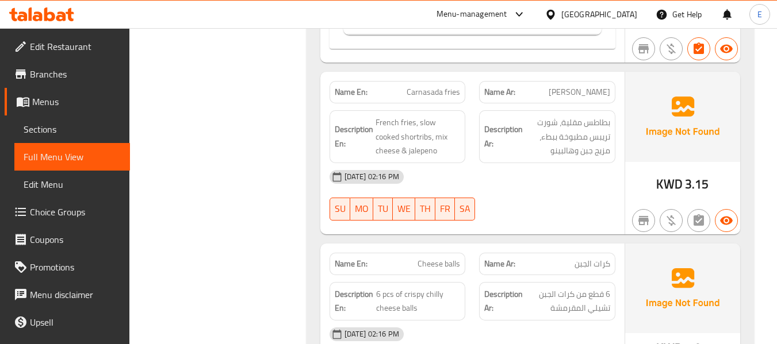
scroll to position [977, 0]
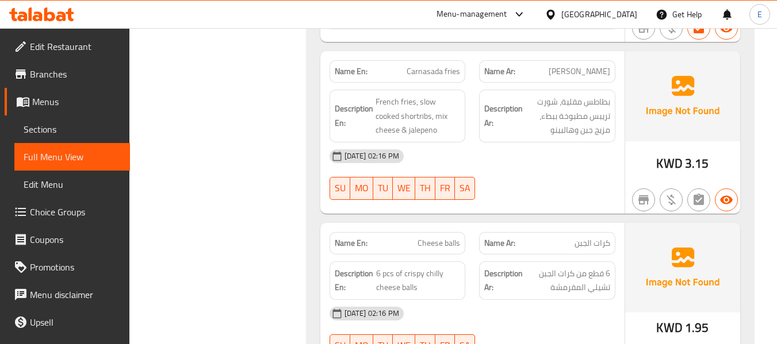
click at [573, 83] on div "Description Ar: بطاطس مقلية، شورت تريبس مطبوخة ببطء، مزيج جبن وهالبينو" at bounding box center [547, 116] width 150 height 67
click at [424, 66] on span "Carnasada fries" at bounding box center [432, 72] width 53 height 12
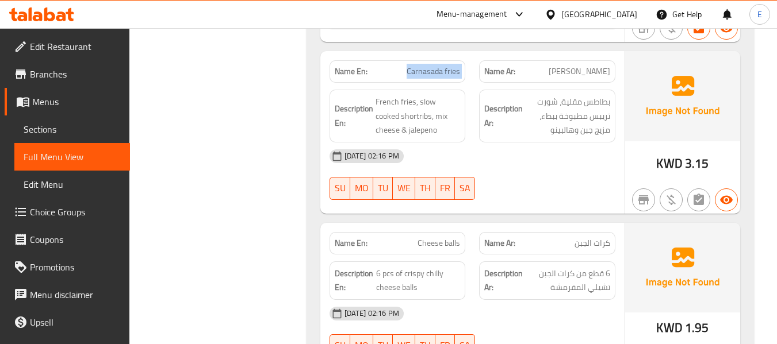
click at [424, 66] on span "Carnasada fries" at bounding box center [432, 72] width 53 height 12
click at [590, 66] on span "[PERSON_NAME]" at bounding box center [579, 72] width 62 height 12
click at [561, 143] on div "[DATE] 02:16 PM SU MO TU WE TH FR SA" at bounding box center [471, 175] width 299 height 64
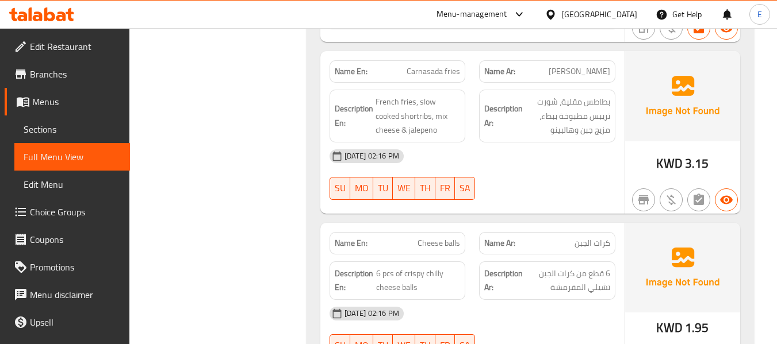
click at [691, 152] on span "3.15" at bounding box center [697, 163] width 24 height 22
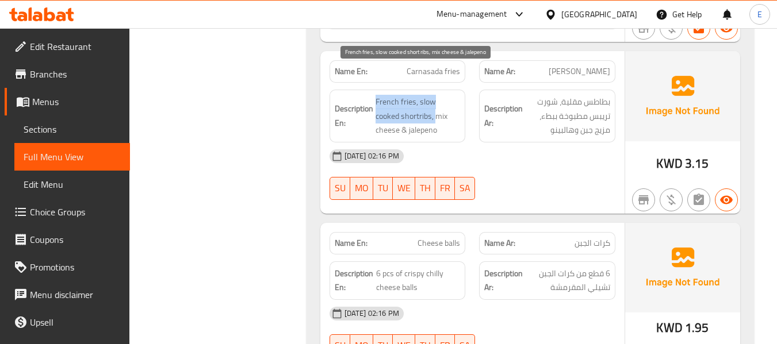
drag, startPoint x: 374, startPoint y: 71, endPoint x: 408, endPoint y: 87, distance: 38.3
click at [408, 95] on h6 "Description En: French fries, slow cooked shortribs, mix cheese & jalepeno" at bounding box center [398, 116] width 126 height 43
click at [434, 95] on span "French fries, slow cooked shortribs, mix cheese & jalepeno" at bounding box center [417, 116] width 85 height 43
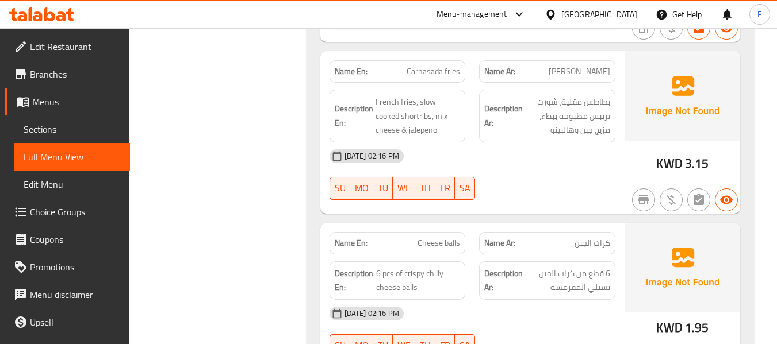
click at [589, 66] on span "[PERSON_NAME]" at bounding box center [579, 72] width 62 height 12
click at [533, 143] on div "[DATE] 02:16 PM" at bounding box center [471, 157] width 299 height 28
click at [441, 66] on span "Carnasada fries" at bounding box center [432, 72] width 53 height 12
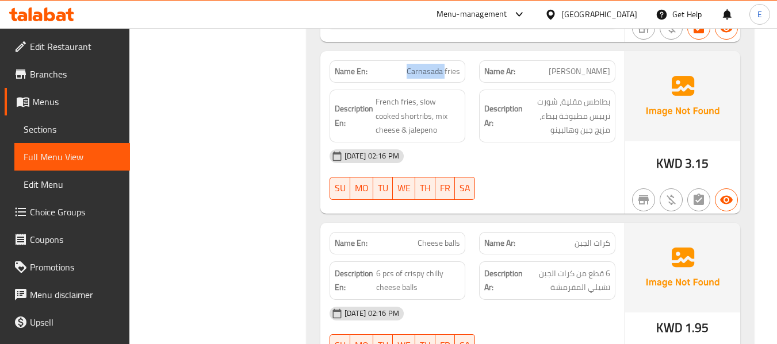
click at [441, 66] on span "Carnasada fries" at bounding box center [432, 72] width 53 height 12
click at [524, 143] on div "[DATE] 02:16 PM" at bounding box center [471, 157] width 299 height 28
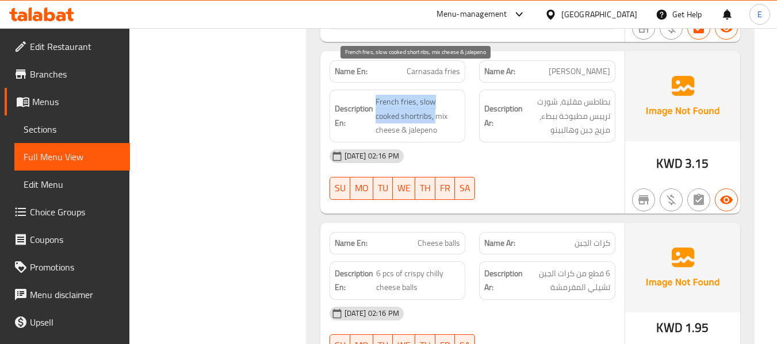
drag, startPoint x: 376, startPoint y: 71, endPoint x: 412, endPoint y: 86, distance: 39.0
click at [412, 95] on span "French fries, slow cooked shortribs, mix cheese & jalepeno" at bounding box center [417, 116] width 85 height 43
click at [435, 99] on span "French fries, slow cooked shortribs, mix cheese & jalepeno" at bounding box center [417, 116] width 85 height 43
click at [384, 95] on span "French fries, slow cooked shortribs, mix cheese & jalepeno" at bounding box center [417, 116] width 85 height 43
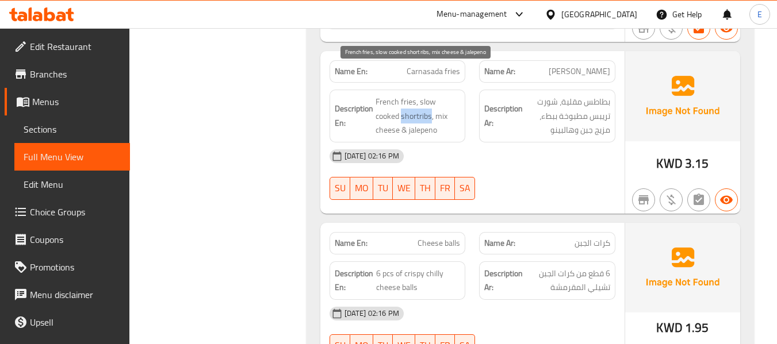
copy span "shortribs"
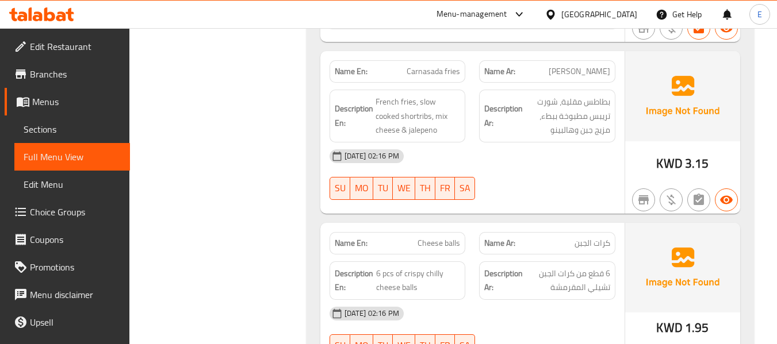
drag, startPoint x: 246, startPoint y: 114, endPoint x: 428, endPoint y: 75, distance: 185.8
click at [451, 66] on span "Carnasada fries" at bounding box center [432, 72] width 53 height 12
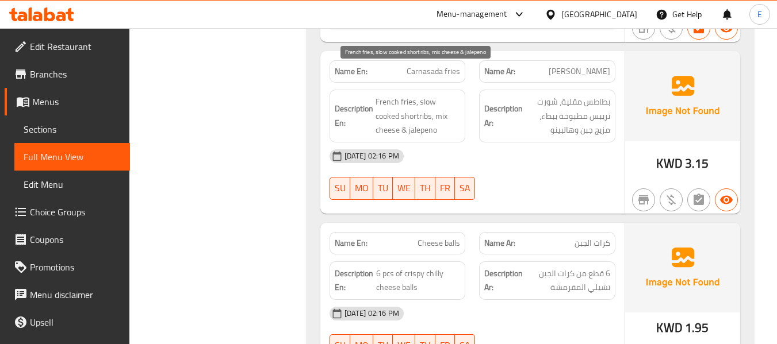
click at [443, 95] on span "French fries, slow cooked shortribs, mix cheese & jalepeno" at bounding box center [417, 116] width 85 height 43
click at [613, 90] on div "Description Ar: بطاطس مقلية، شورت تريبس مطبوخة ببطء، مزيج جبن وهالبينو" at bounding box center [547, 116] width 136 height 53
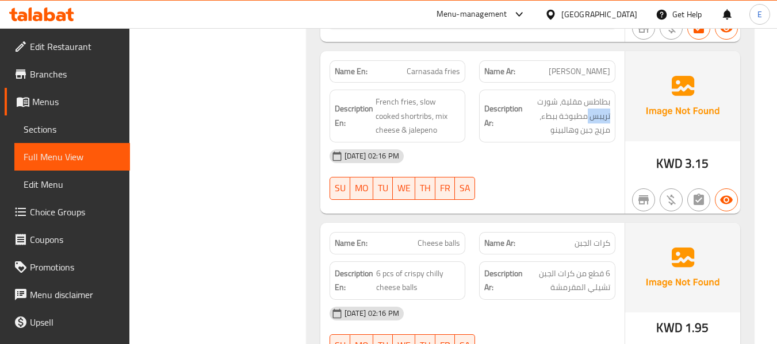
click at [613, 90] on div "Description Ar: بطاطس مقلية، شورت تريبس مطبوخة ببطء، مزيج جبن وهالبينو" at bounding box center [547, 116] width 136 height 53
click at [571, 143] on div "[DATE] 02:16 PM SU MO TU WE TH FR SA" at bounding box center [471, 175] width 299 height 64
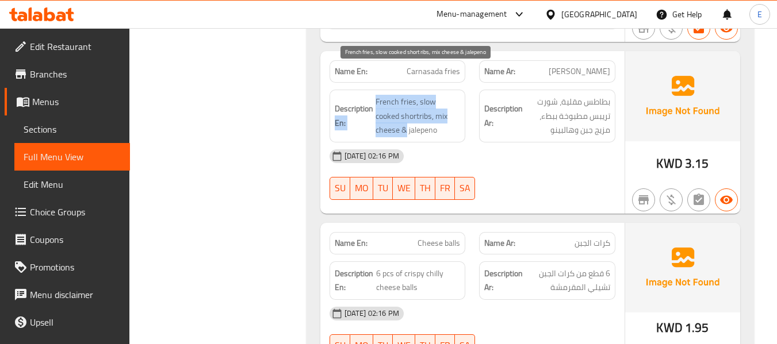
drag, startPoint x: 372, startPoint y: 71, endPoint x: 455, endPoint y: 93, distance: 86.2
click at [455, 95] on h6 "Description En: French fries, slow cooked shortribs, mix cheese & jalepeno" at bounding box center [398, 116] width 126 height 43
click at [455, 95] on span "French fries, slow cooked shortribs, mix cheese & jalepeno" at bounding box center [417, 116] width 85 height 43
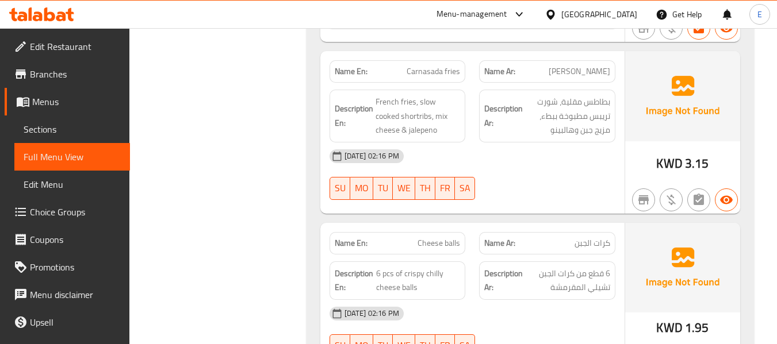
click at [582, 153] on div "[DATE] 02:16 PM SU MO TU WE TH FR SA" at bounding box center [471, 175] width 299 height 64
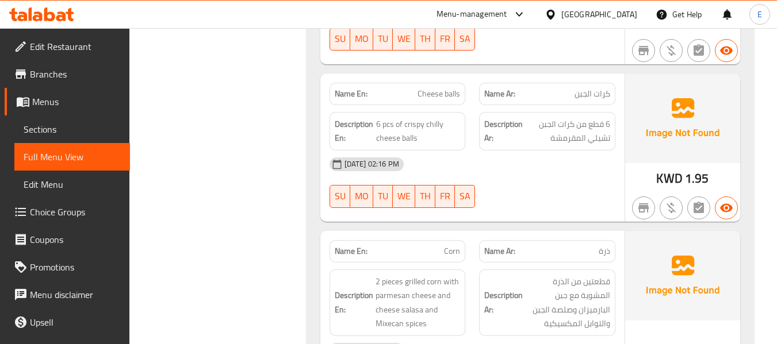
scroll to position [1150, 0]
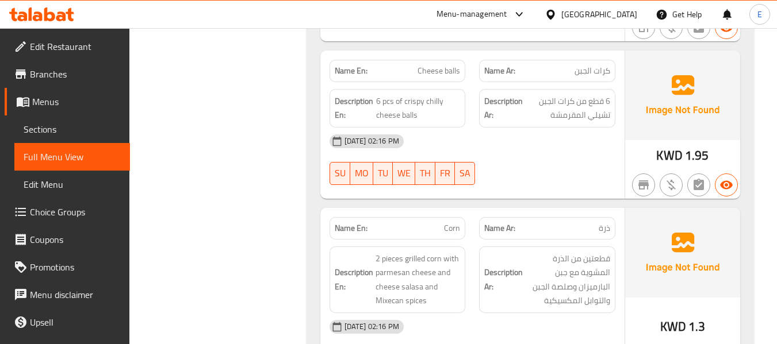
click at [597, 65] on span "كرات الجبن" at bounding box center [592, 71] width 36 height 12
click at [444, 65] on span "Cheese balls" at bounding box center [438, 71] width 43 height 12
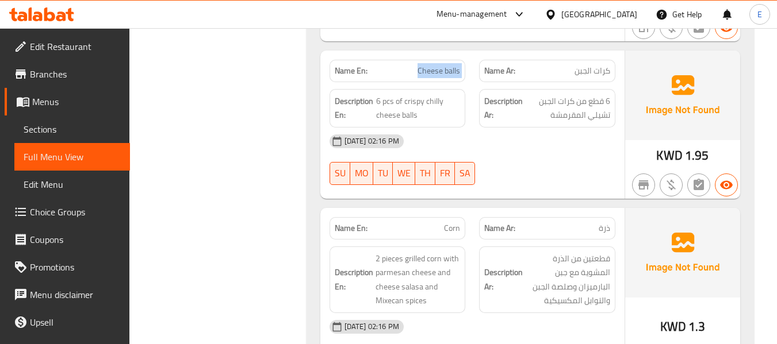
click at [444, 65] on span "Cheese balls" at bounding box center [438, 71] width 43 height 12
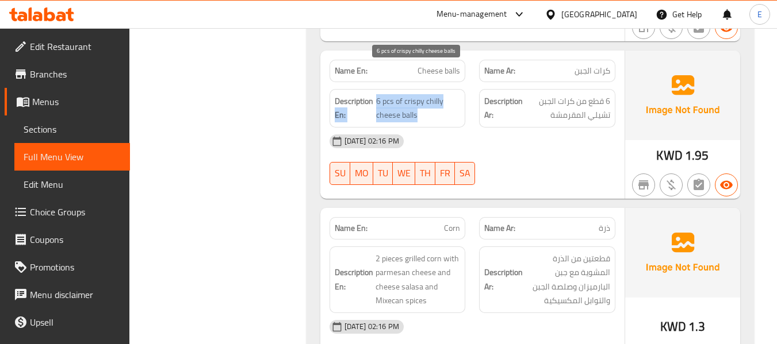
drag, startPoint x: 372, startPoint y: 71, endPoint x: 447, endPoint y: 87, distance: 75.9
click at [447, 94] on h6 "Description En: 6 pcs of crispy chilly cheese balls" at bounding box center [398, 108] width 126 height 28
click at [447, 94] on span "6 pcs of crispy chilly cheese balls" at bounding box center [418, 108] width 84 height 28
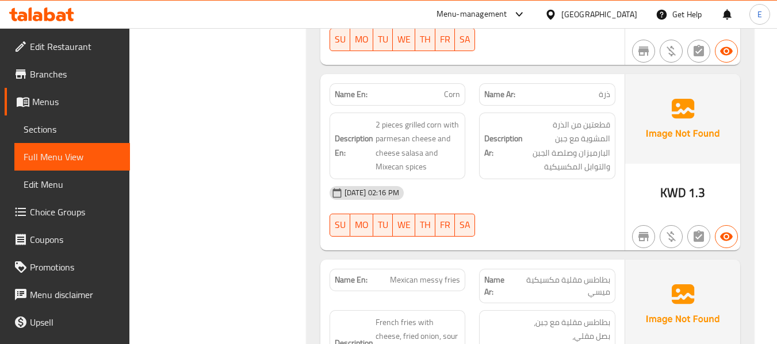
scroll to position [1265, 0]
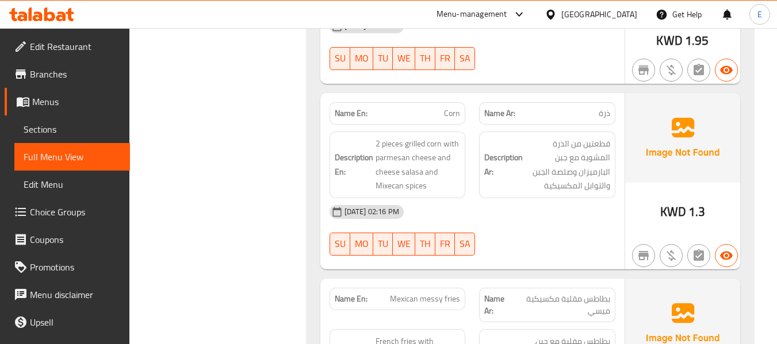
click at [615, 95] on div "Name Ar: ذرة" at bounding box center [547, 113] width 150 height 36
click at [454, 107] on span "Corn" at bounding box center [452, 113] width 16 height 12
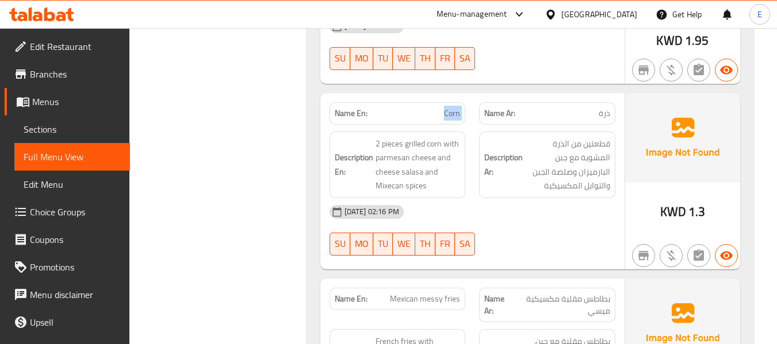
scroll to position [1322, 0]
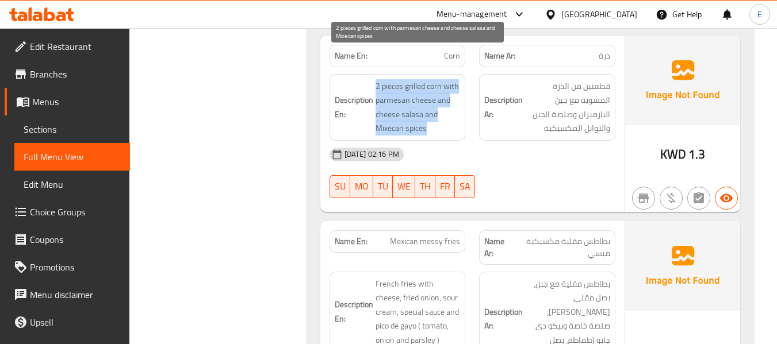
drag, startPoint x: 371, startPoint y: 54, endPoint x: 448, endPoint y: 102, distance: 91.4
click at [448, 102] on h6 "Description En: 2 pieces grilled corn with parmesan cheese and cheese salasa an…" at bounding box center [398, 107] width 126 height 56
click at [448, 102] on span "2 pieces grilled corn with parmesan cheese and cheese salasa and Mixecan spices" at bounding box center [417, 107] width 85 height 56
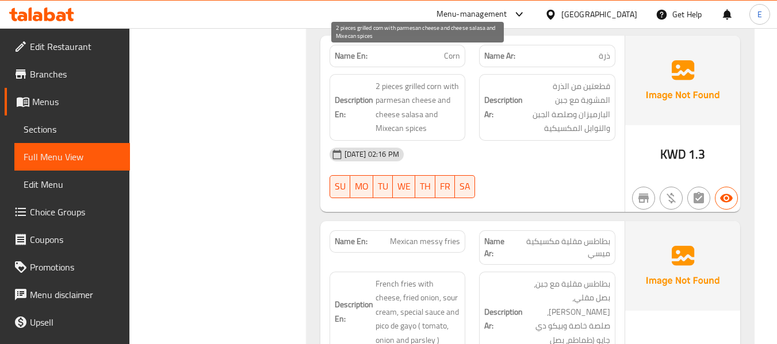
click at [448, 102] on span "2 pieces grilled corn with parmesan cheese and cheese salasa and Mixecan spices" at bounding box center [417, 107] width 85 height 56
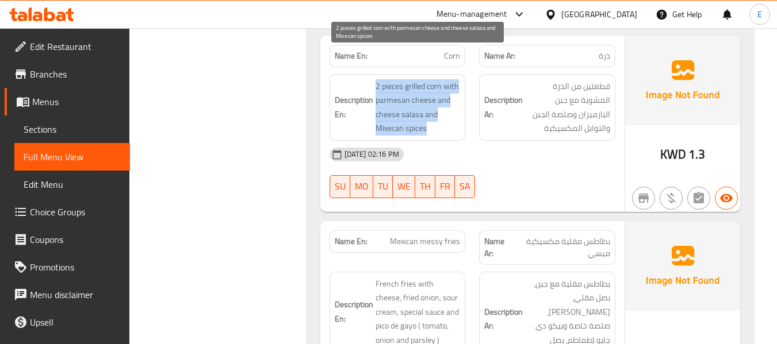
click at [448, 102] on span "2 pieces grilled corn with parmesan cheese and cheese salasa and Mixecan spices" at bounding box center [417, 107] width 85 height 56
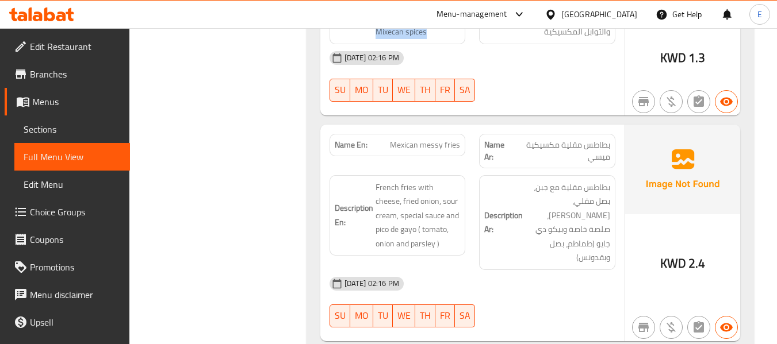
scroll to position [1495, 0]
